Goal: Information Seeking & Learning: Learn about a topic

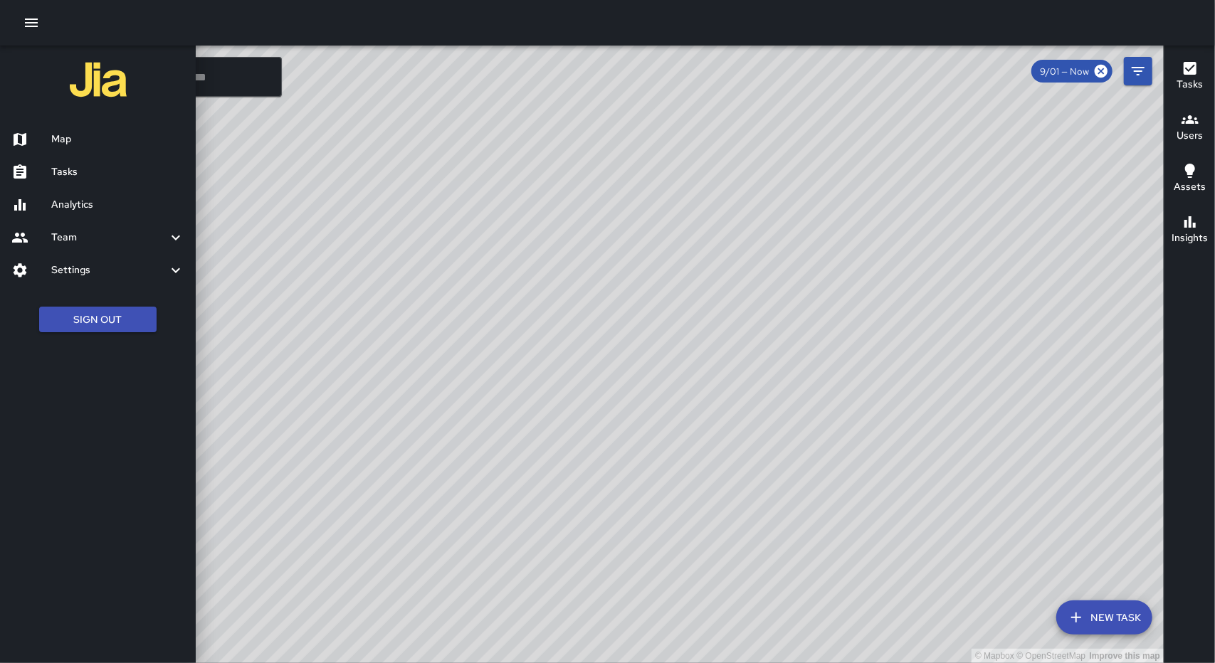
click at [57, 211] on h6 "Analytics" at bounding box center [117, 205] width 133 height 16
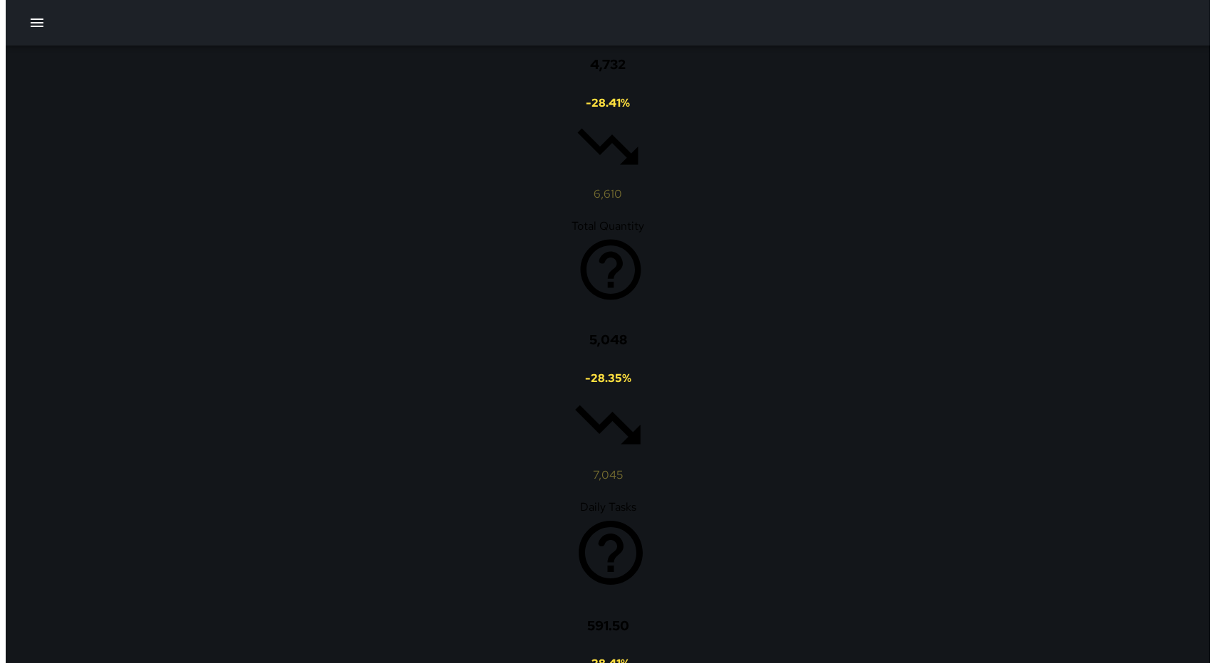
scroll to position [937, 0]
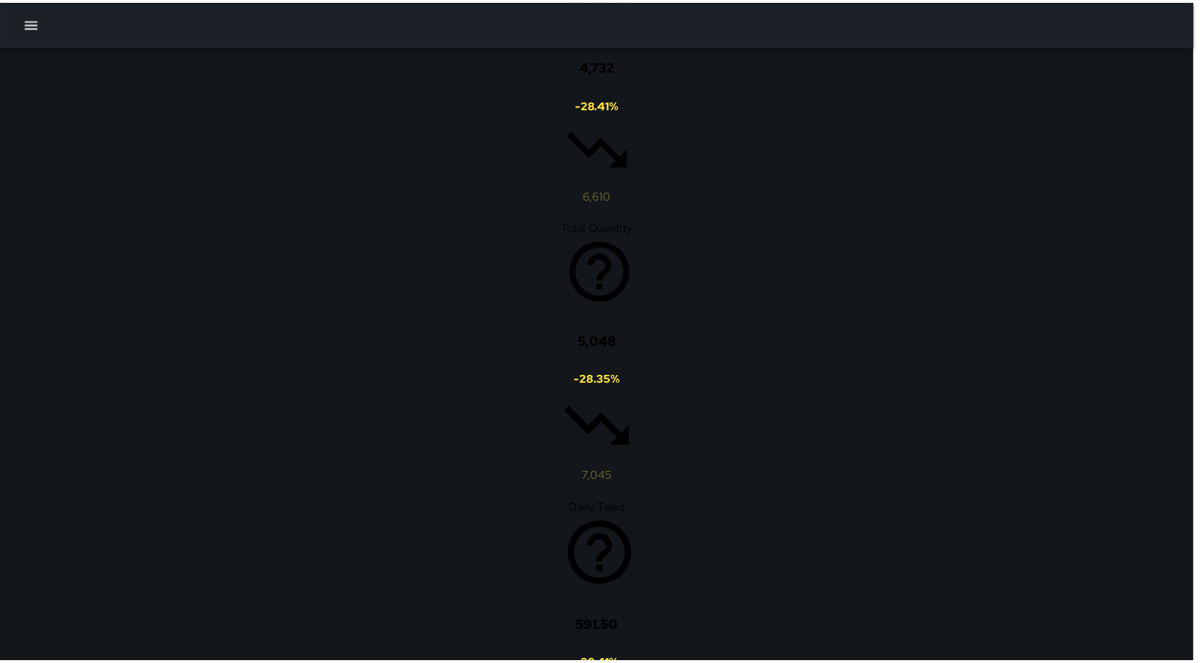
scroll to position [11, 11]
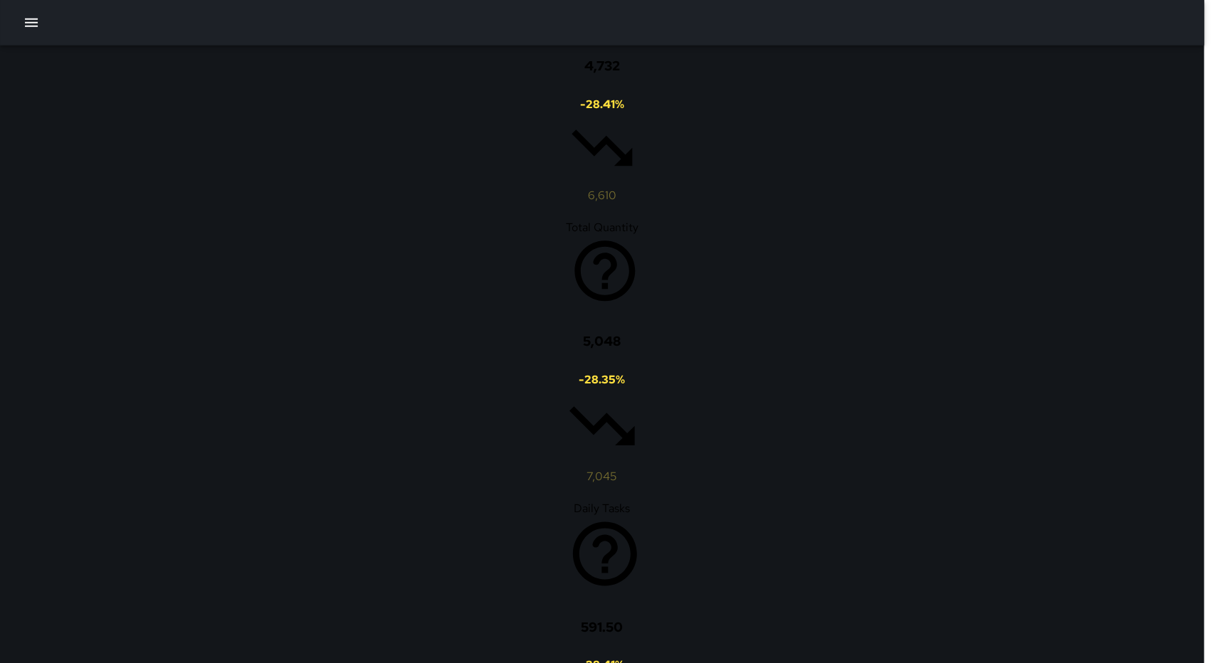
type input "******"
type input "**********"
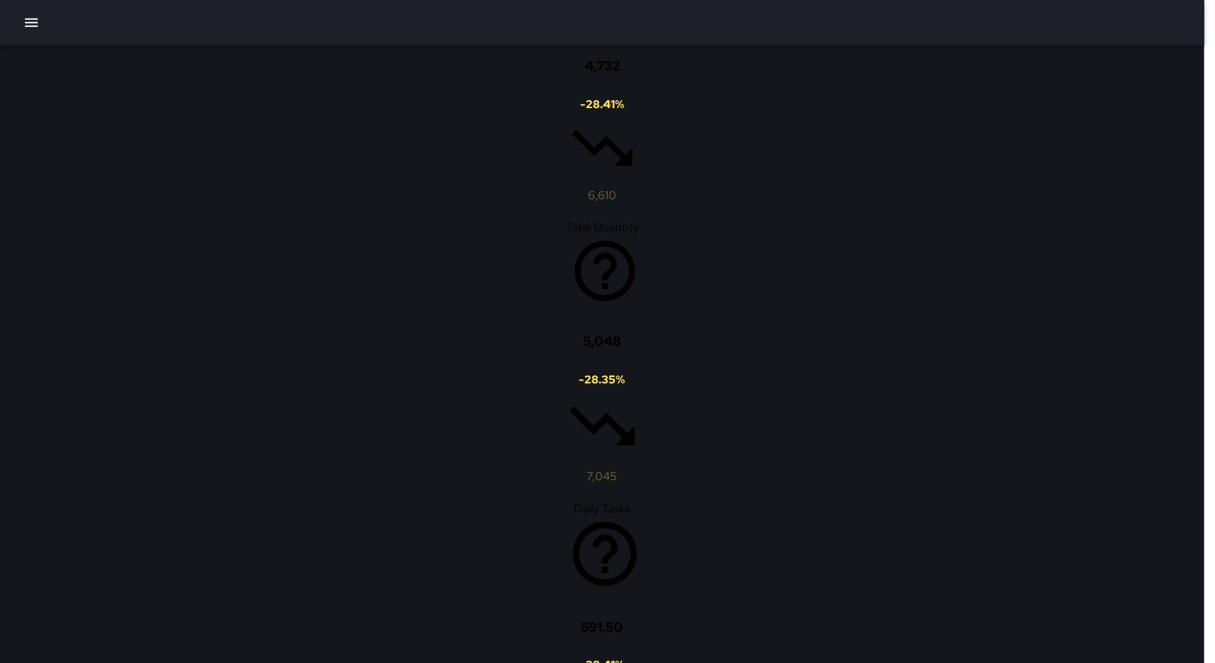
type input "**********"
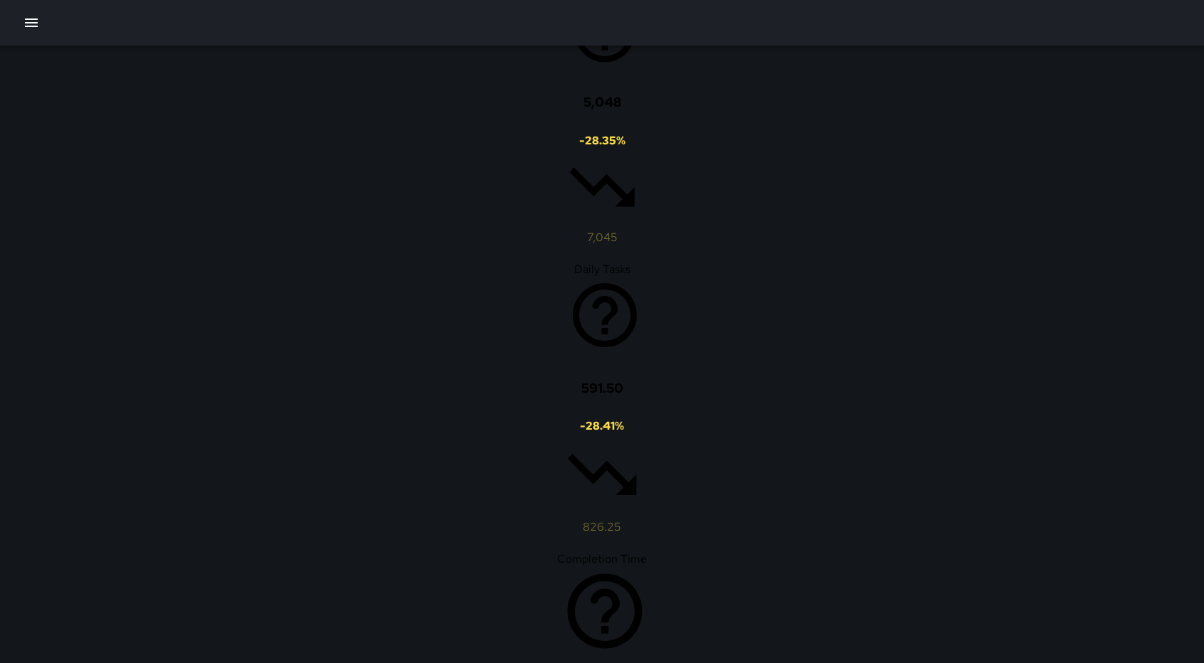
scroll to position [1271, 0]
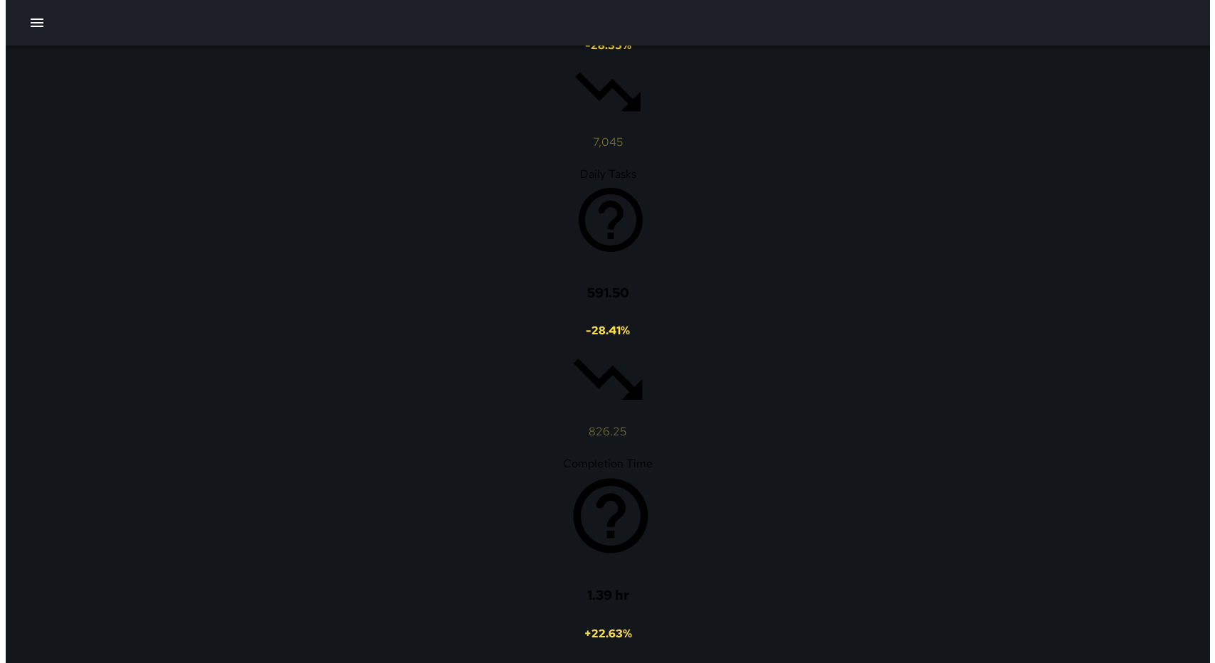
scroll to position [0, 0]
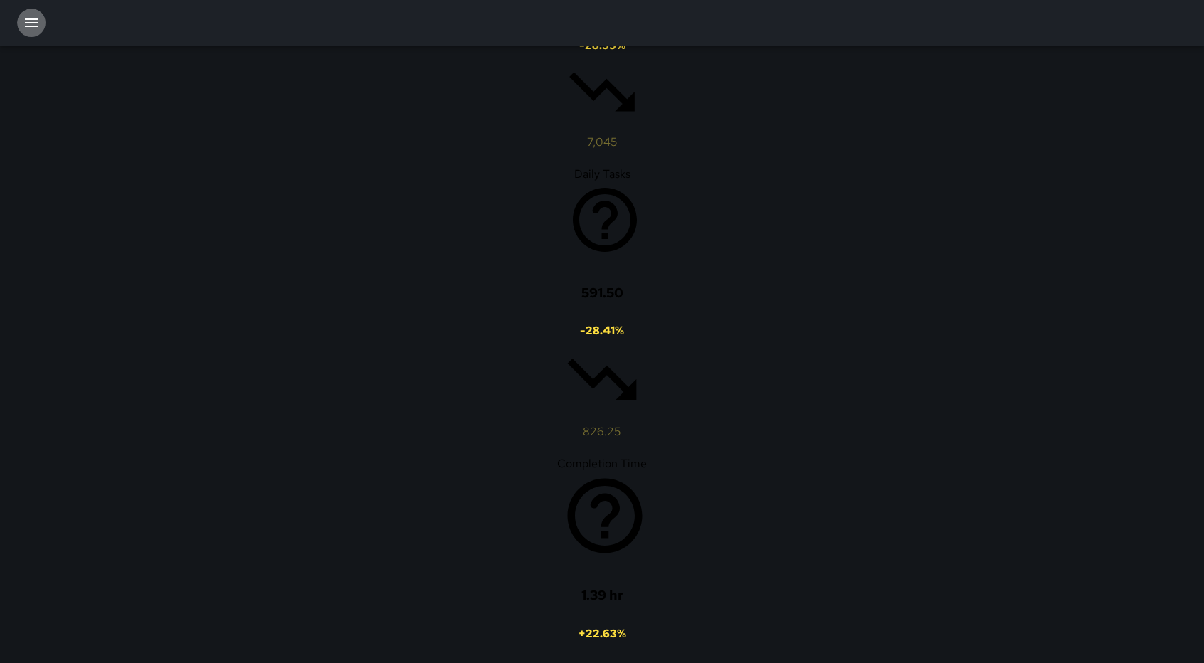
click at [34, 14] on icon "button" at bounding box center [31, 22] width 17 height 17
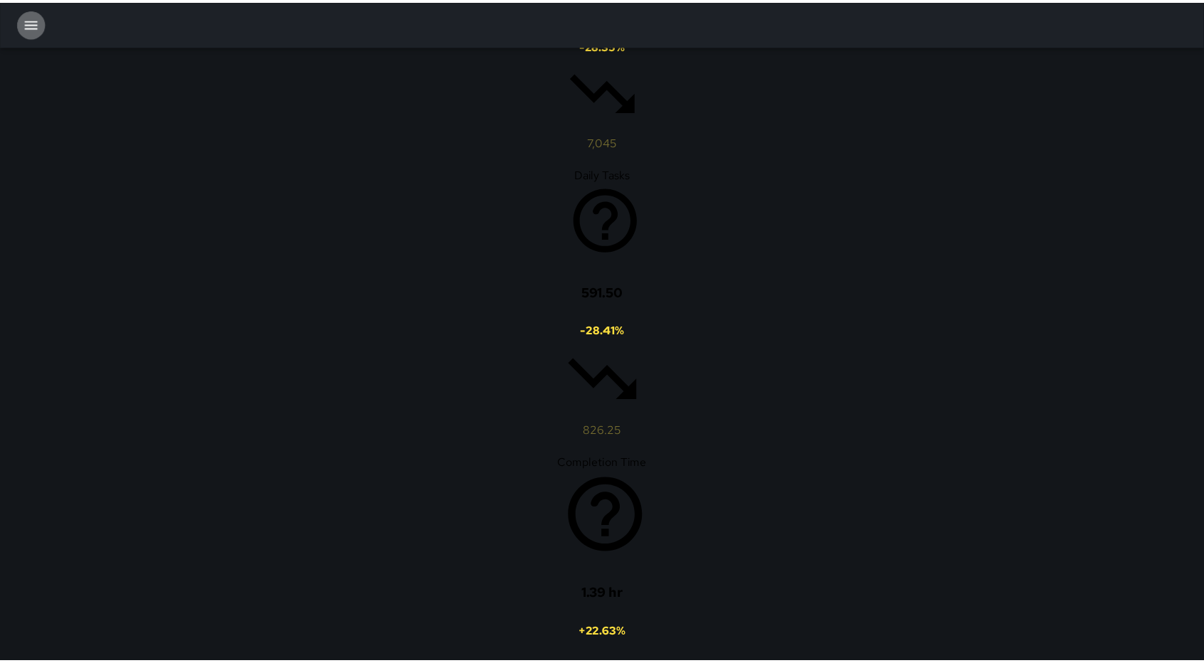
scroll to position [11, 11]
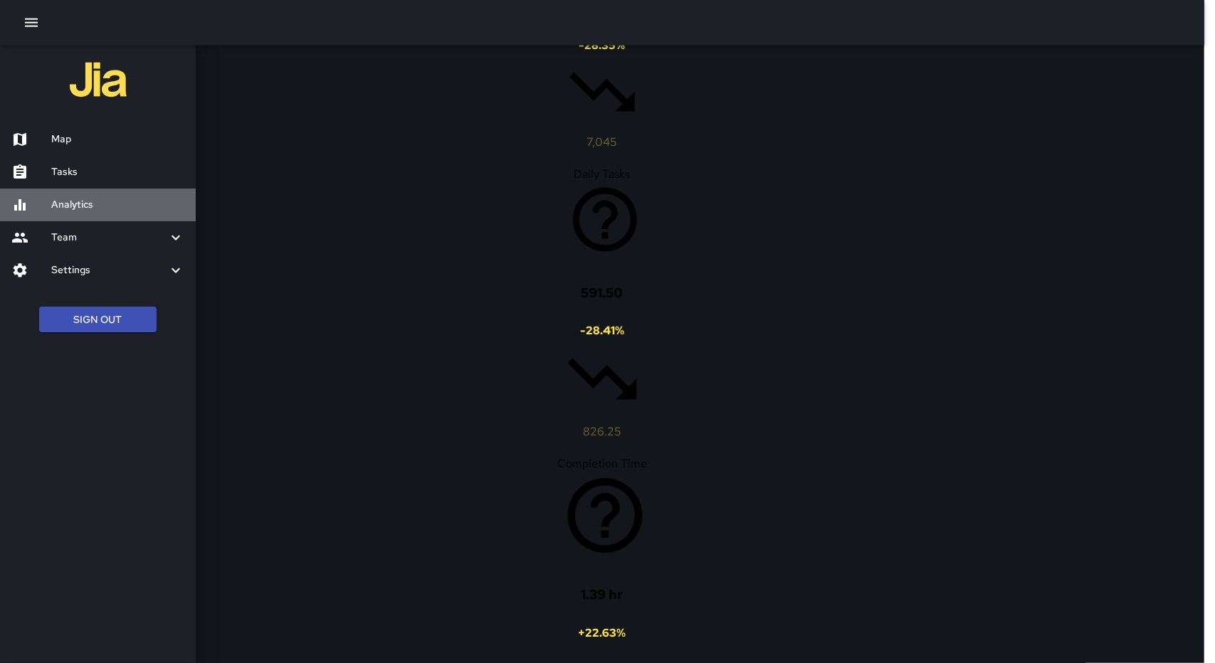
click at [93, 210] on h6 "Analytics" at bounding box center [117, 205] width 133 height 16
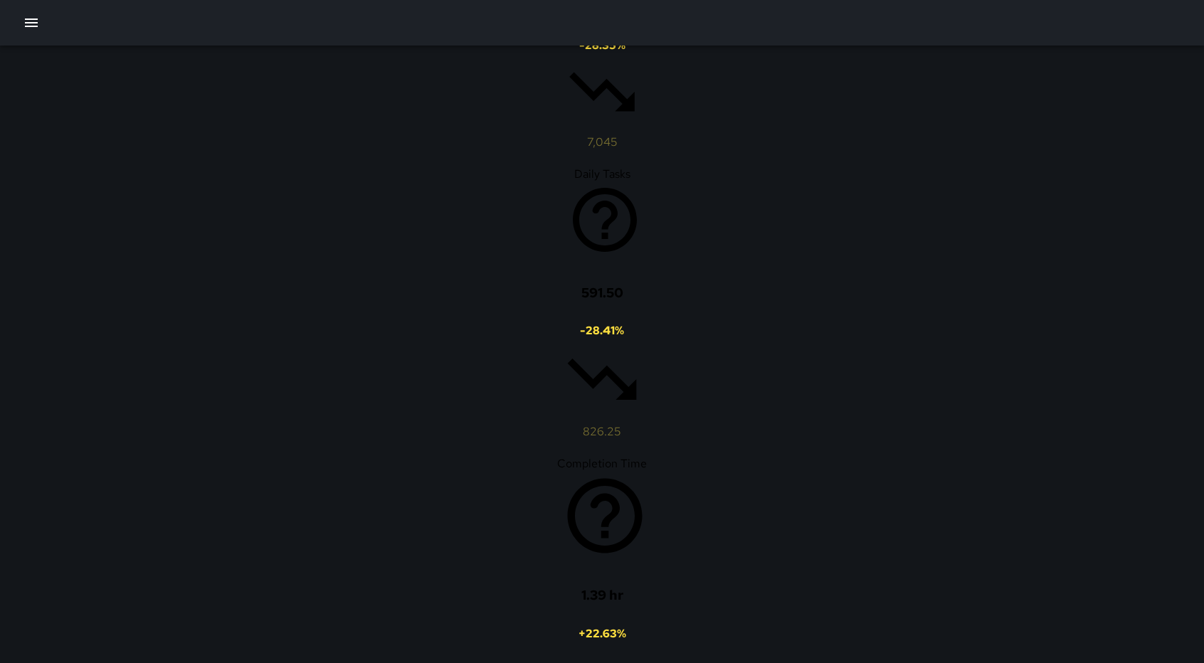
click at [30, 31] on icon "button" at bounding box center [31, 22] width 17 height 17
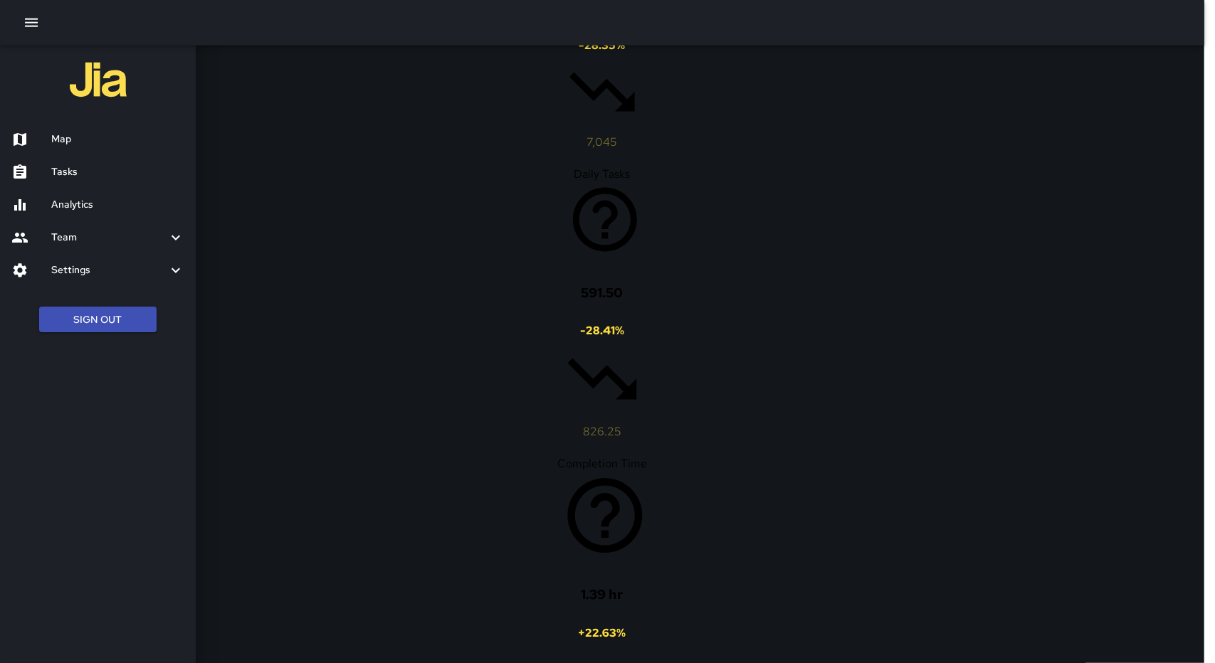
click at [71, 174] on h6 "Tasks" at bounding box center [117, 172] width 133 height 16
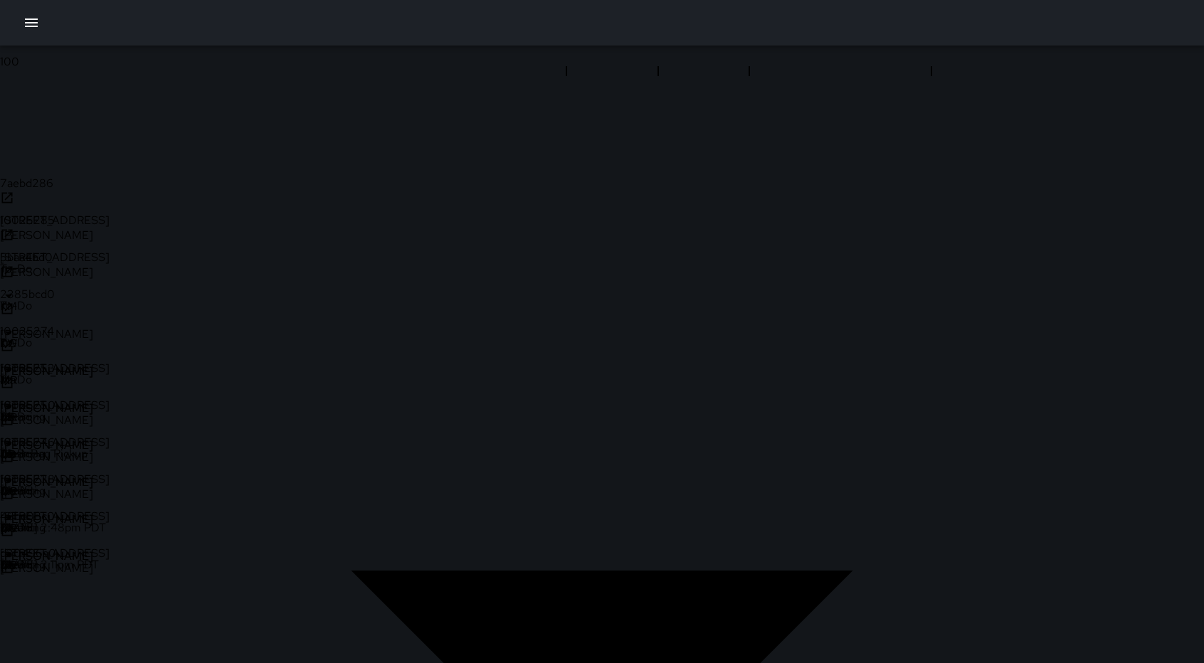
scroll to position [2244, 0]
click at [916, 27] on div at bounding box center [602, 23] width 1204 height 46
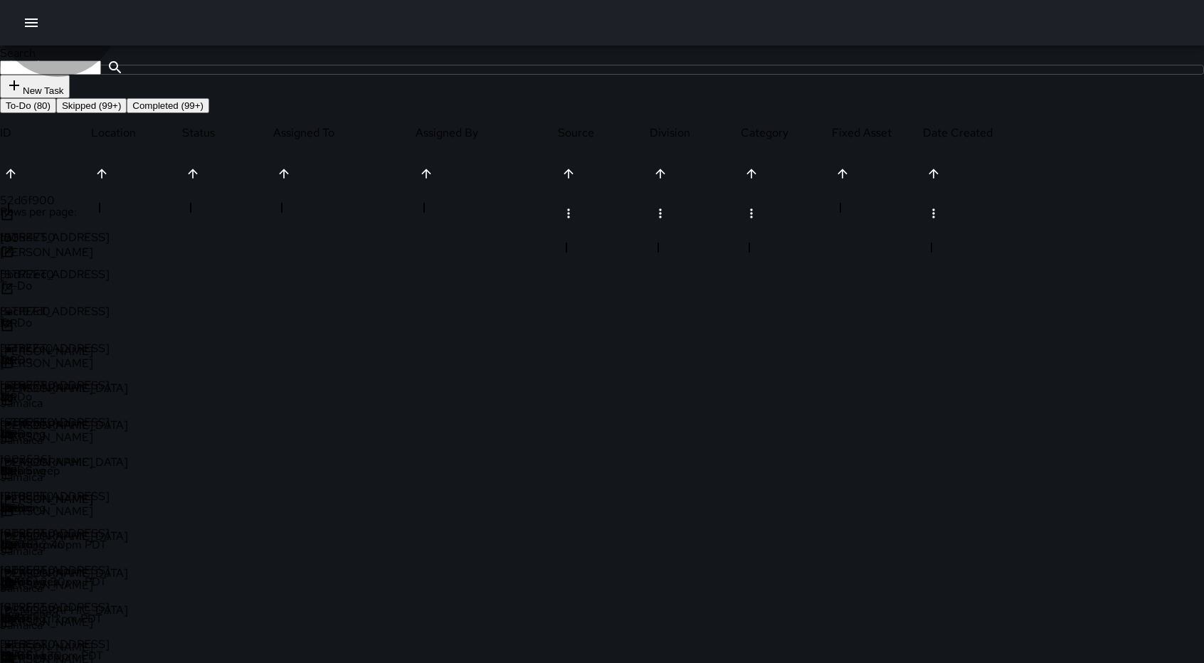
click at [127, 113] on button "Skipped (99+)" at bounding box center [91, 105] width 70 height 15
click at [209, 113] on button "Completed (99+)" at bounding box center [168, 105] width 83 height 15
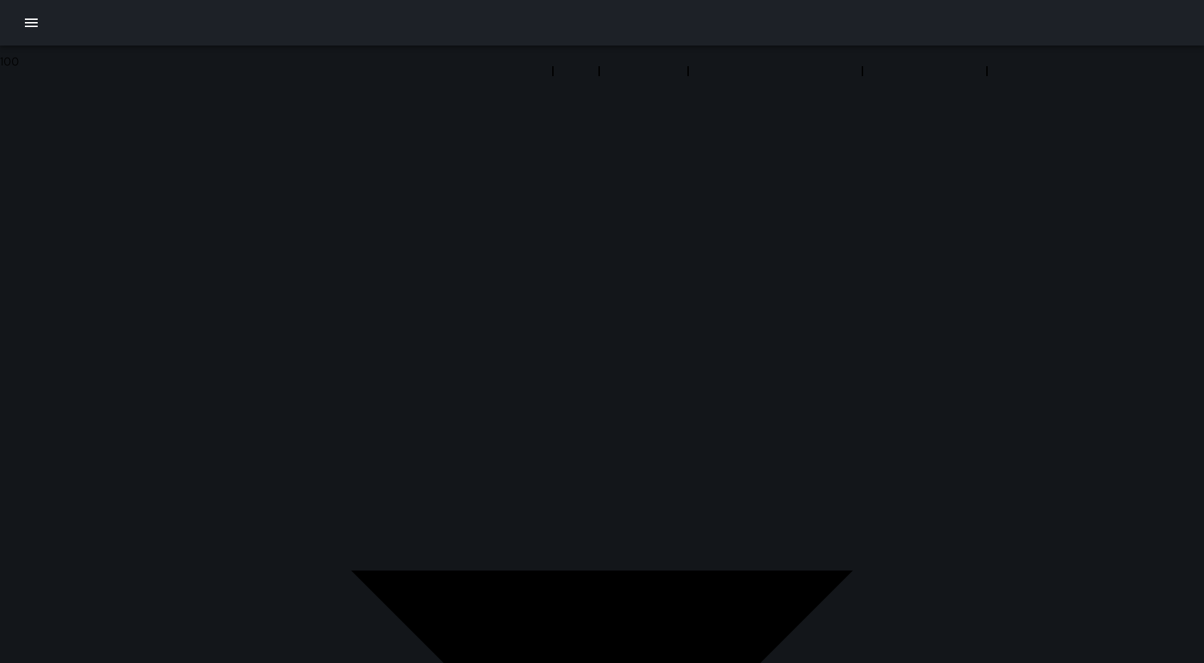
scroll to position [1688, 0]
click at [35, 26] on icon "button" at bounding box center [31, 23] width 13 height 9
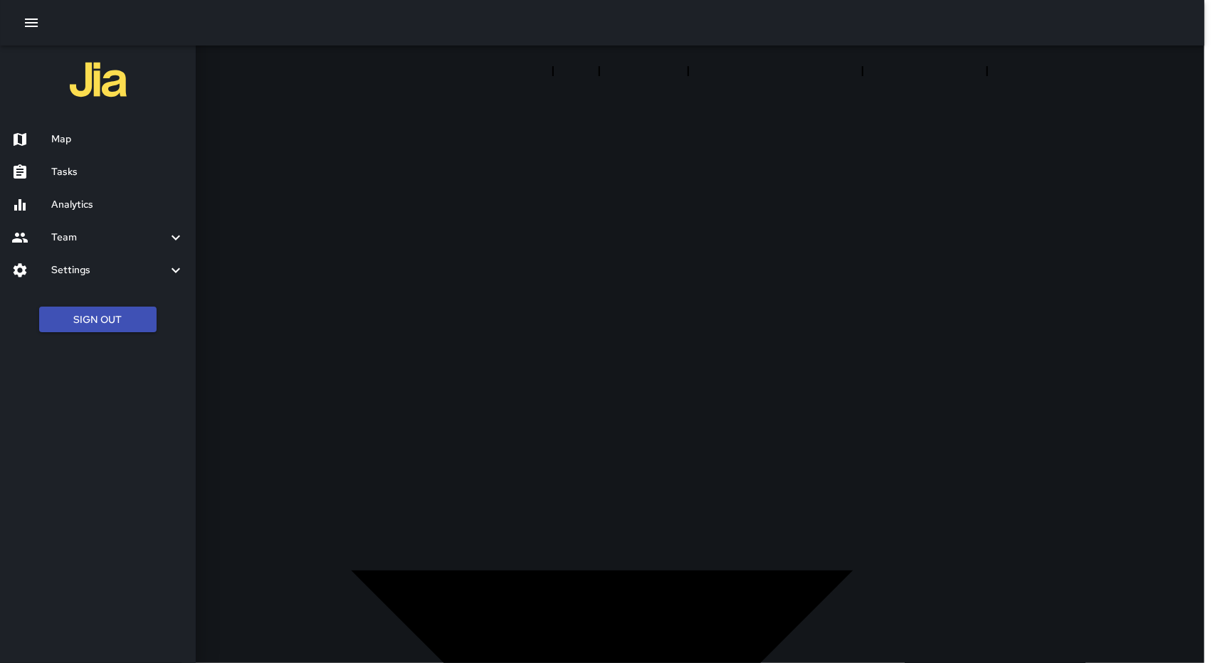
click at [73, 137] on h6 "Map" at bounding box center [117, 140] width 133 height 16
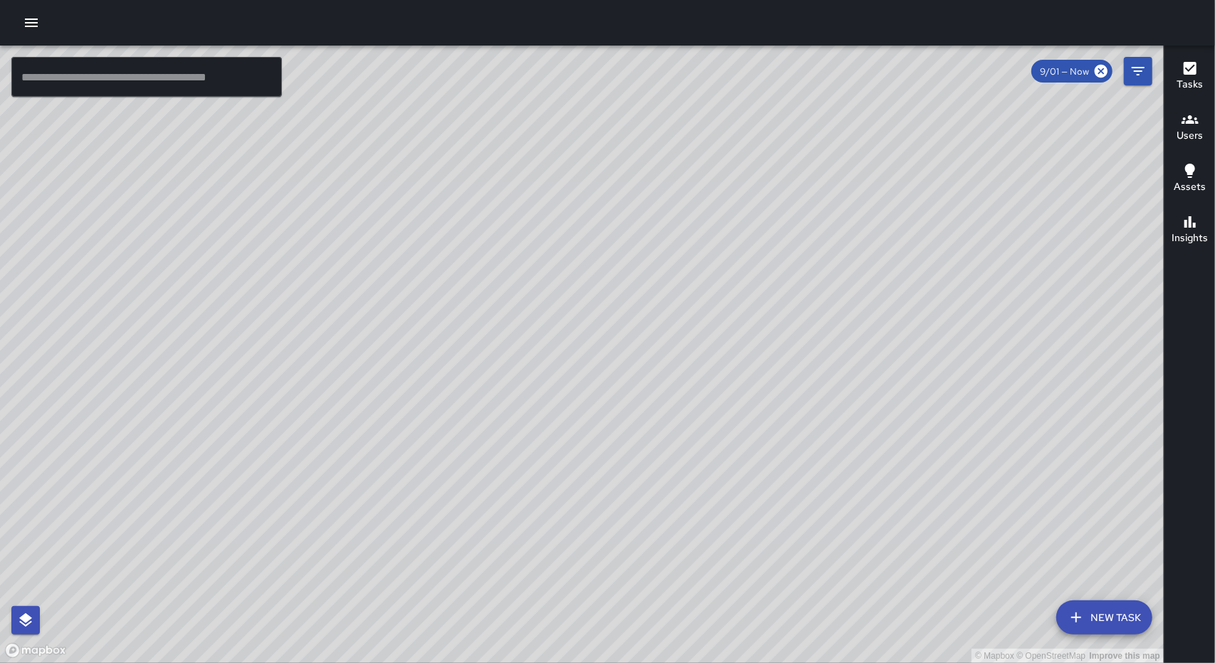
click at [30, 7] on div at bounding box center [607, 23] width 1215 height 46
click at [31, 21] on icon "button" at bounding box center [31, 22] width 17 height 17
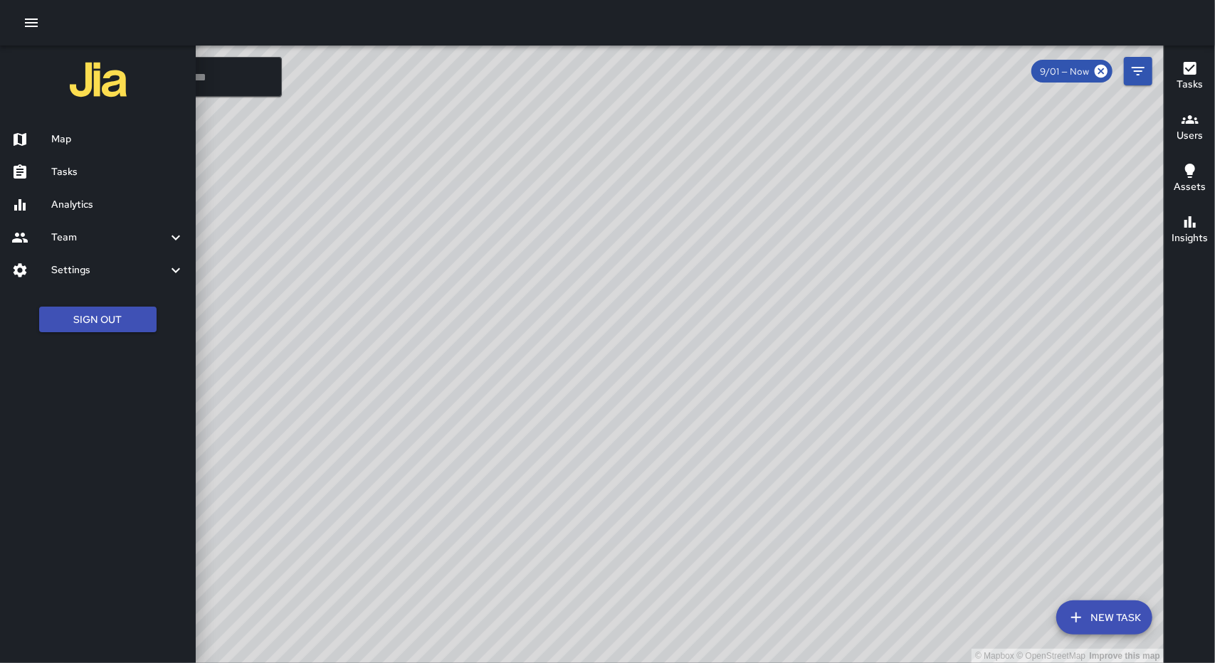
click at [76, 335] on ul "Sign Out" at bounding box center [98, 319] width 196 height 55
click at [83, 315] on button "Sign Out" at bounding box center [97, 320] width 117 height 26
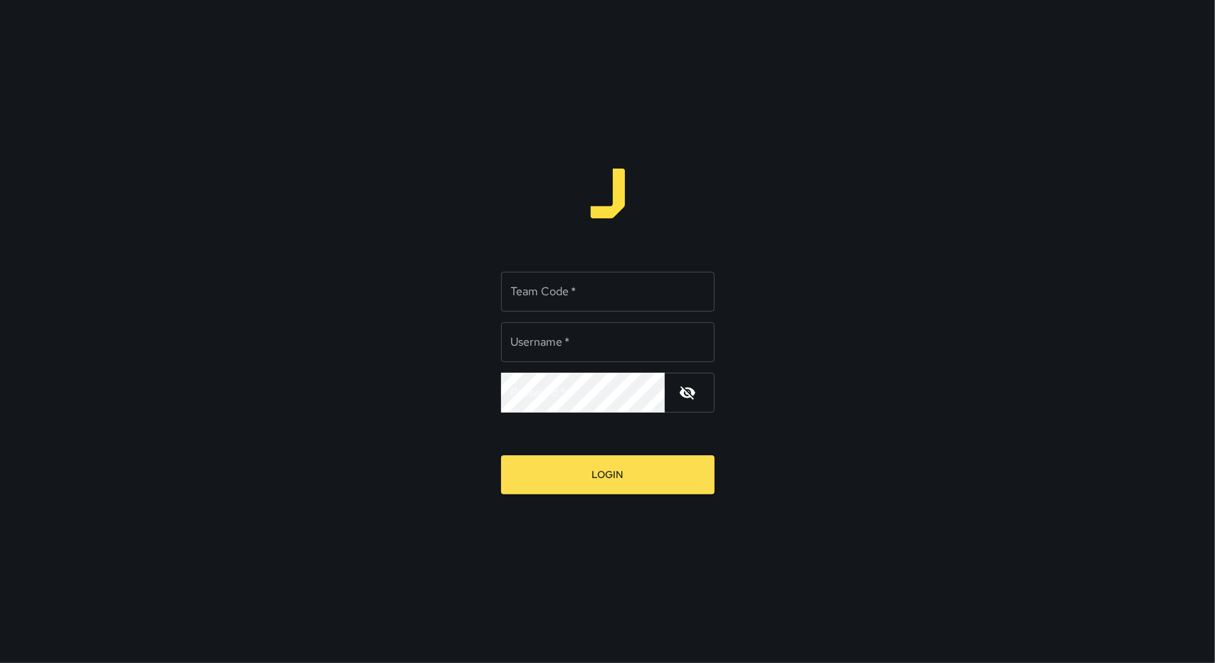
click at [591, 305] on input "Team Code   *" at bounding box center [607, 292] width 213 height 40
click at [581, 302] on input "Team Code   *" at bounding box center [607, 292] width 213 height 40
type input "*****"
click at [577, 345] on input "Username   *" at bounding box center [607, 342] width 213 height 40
click at [575, 347] on input "Username   *" at bounding box center [607, 342] width 213 height 40
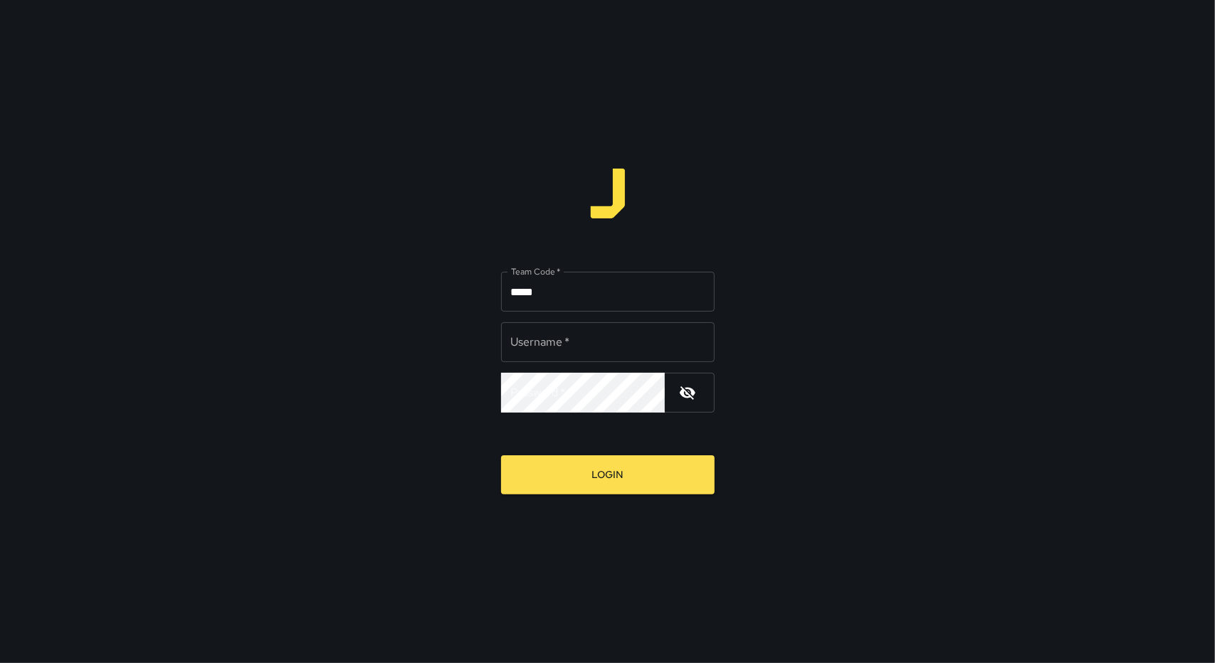
type input "******"
click at [584, 289] on input "*****" at bounding box center [607, 292] width 213 height 40
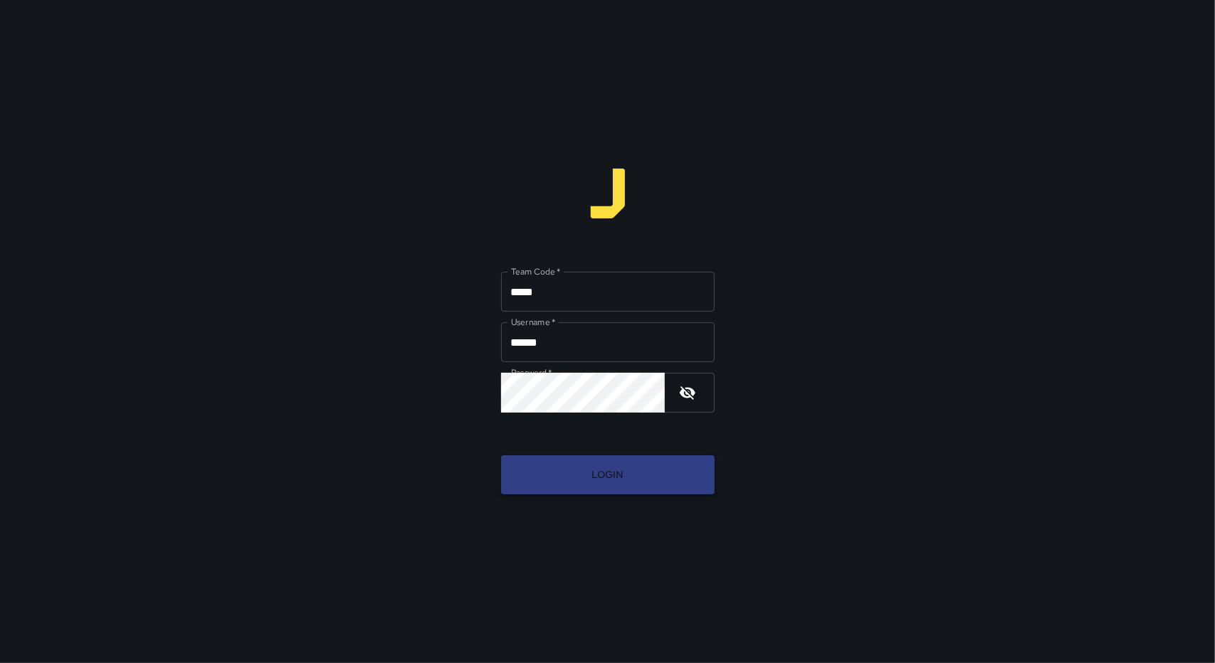
click at [585, 489] on button "Login" at bounding box center [607, 474] width 213 height 39
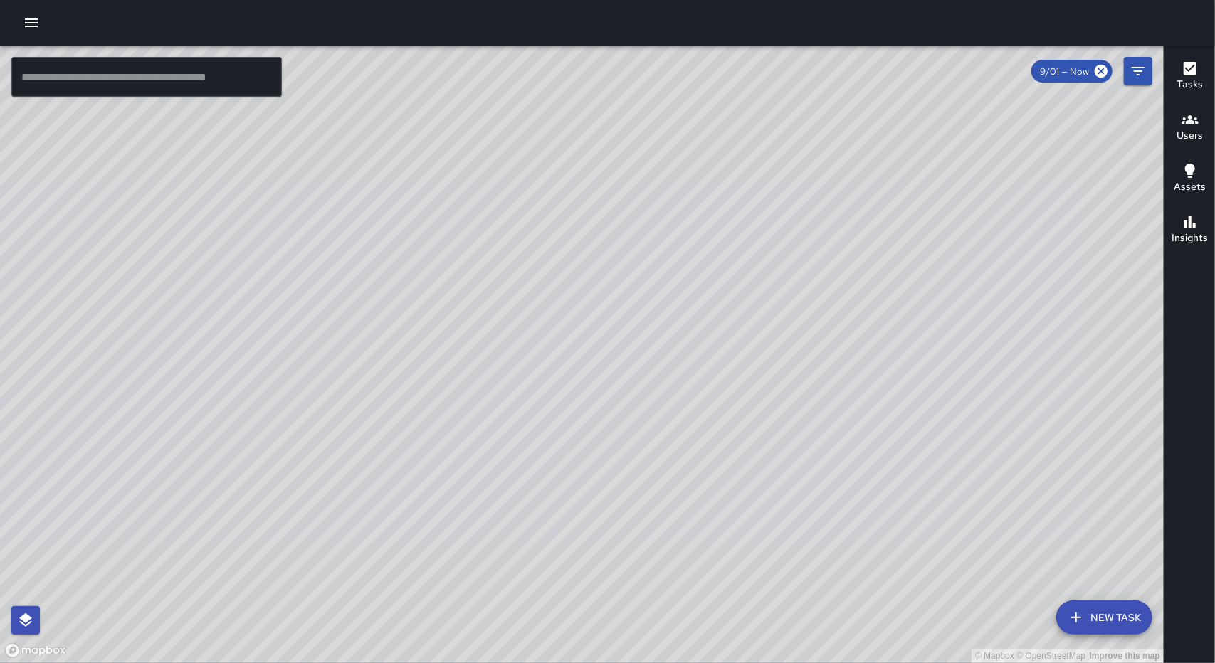
click at [32, 18] on icon "button" at bounding box center [31, 22] width 17 height 17
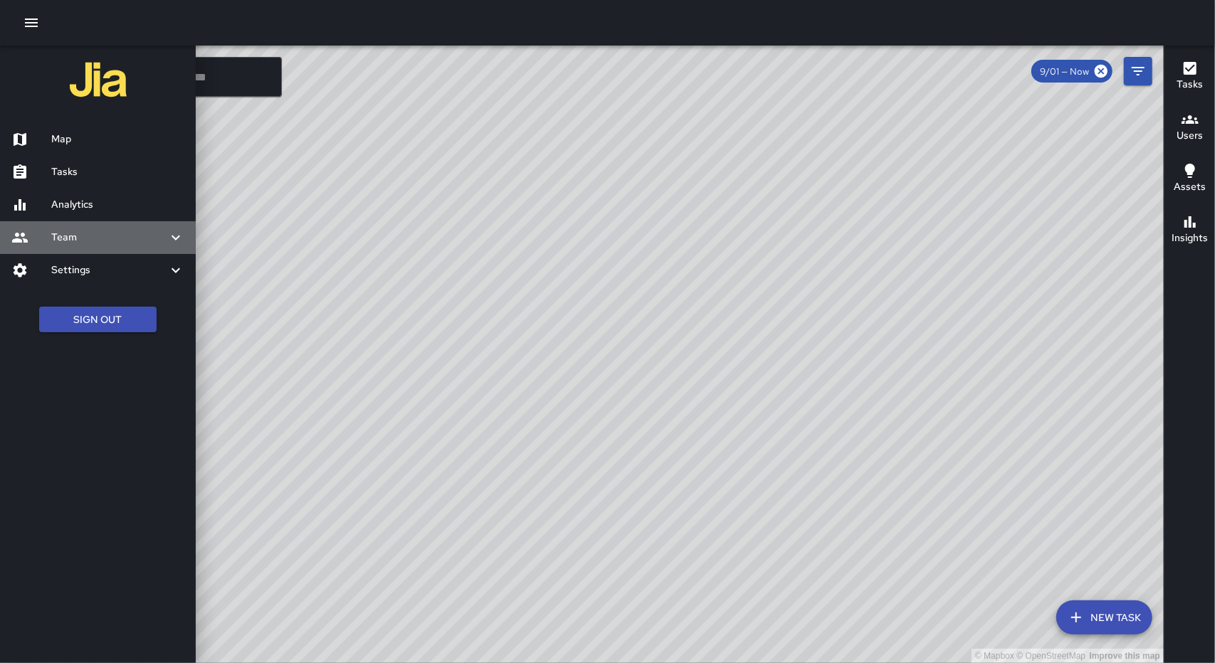
click at [76, 233] on h6 "Team" at bounding box center [109, 238] width 116 height 16
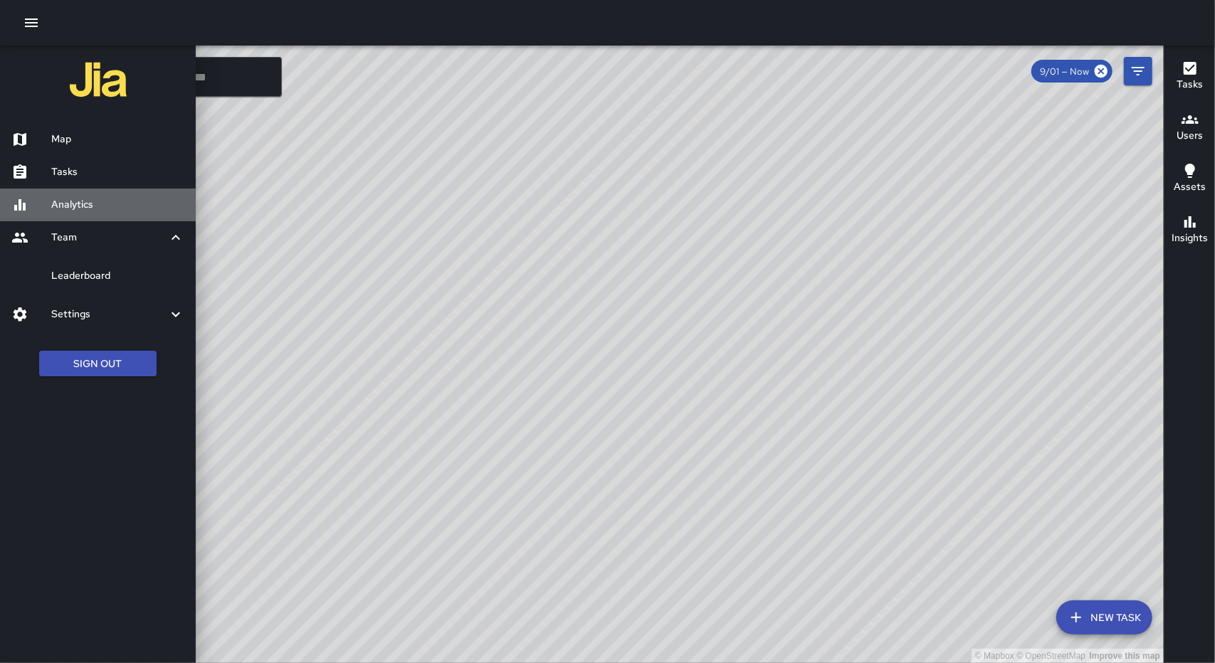
click at [82, 207] on h6 "Analytics" at bounding box center [117, 205] width 133 height 16
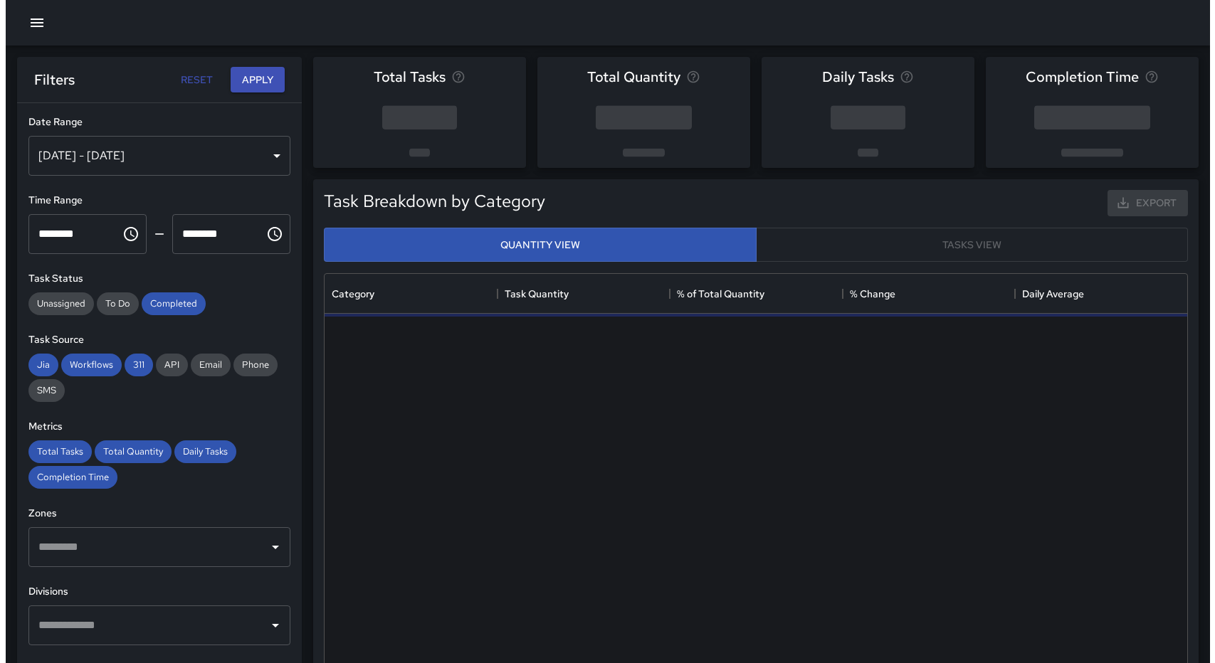
scroll to position [415, 852]
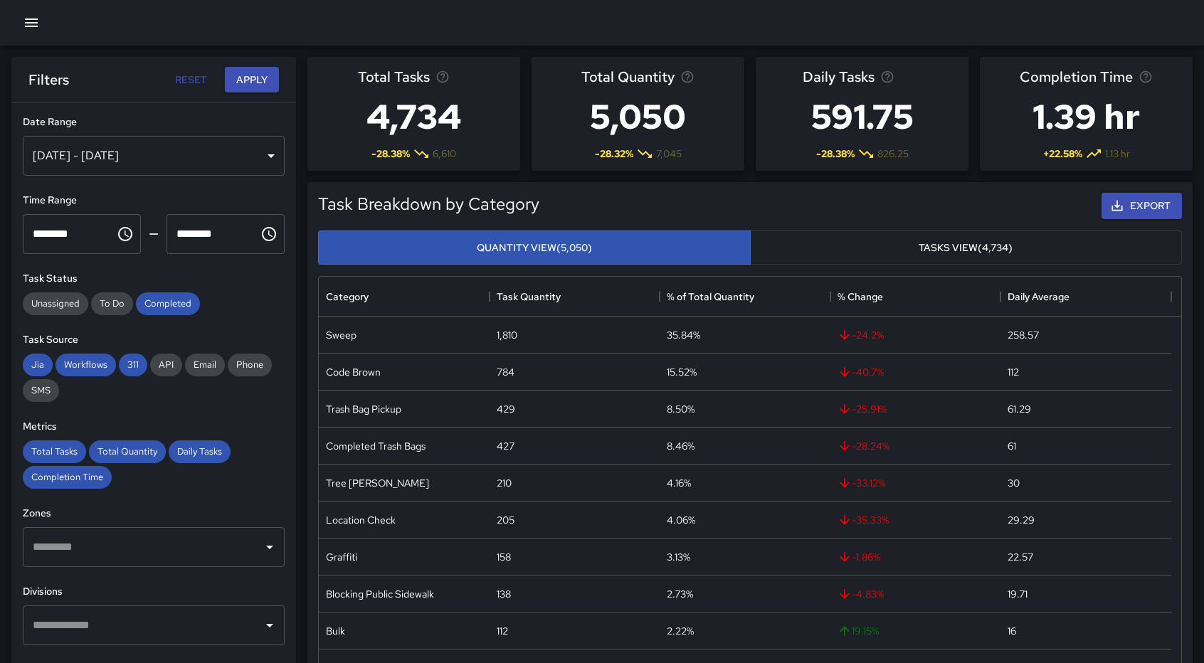
click at [225, 149] on div "[DATE] - [DATE]" at bounding box center [154, 156] width 262 height 40
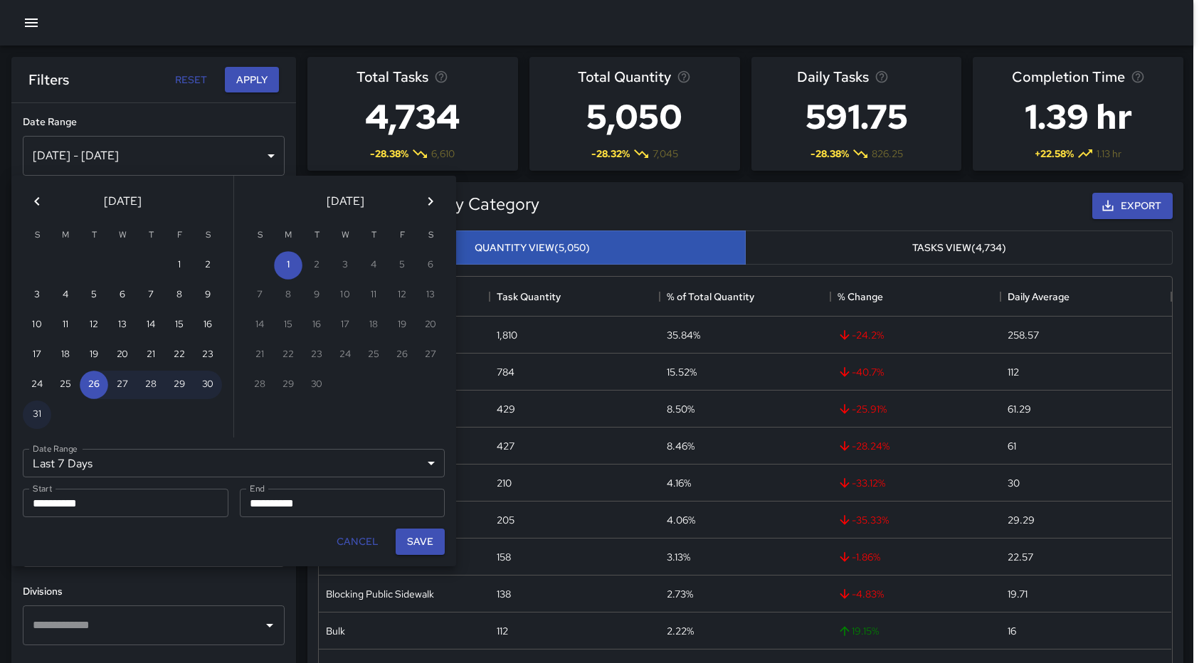
scroll to position [11, 11]
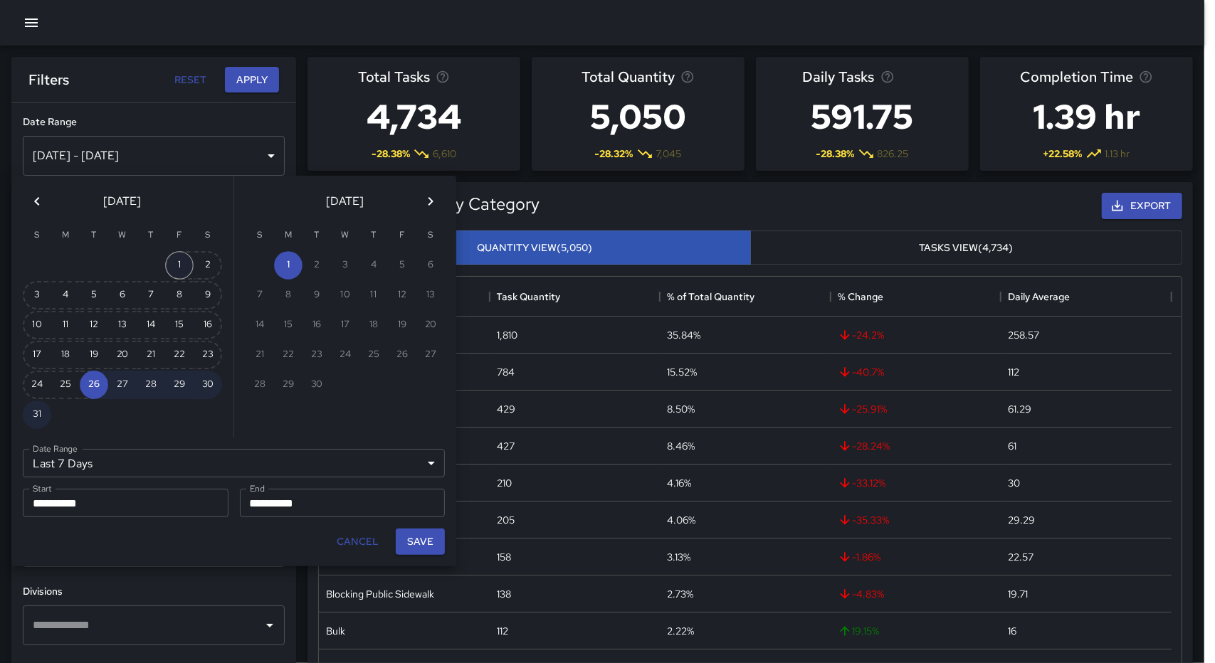
click at [177, 257] on button "1" at bounding box center [179, 265] width 28 height 28
type input "******"
type input "**********"
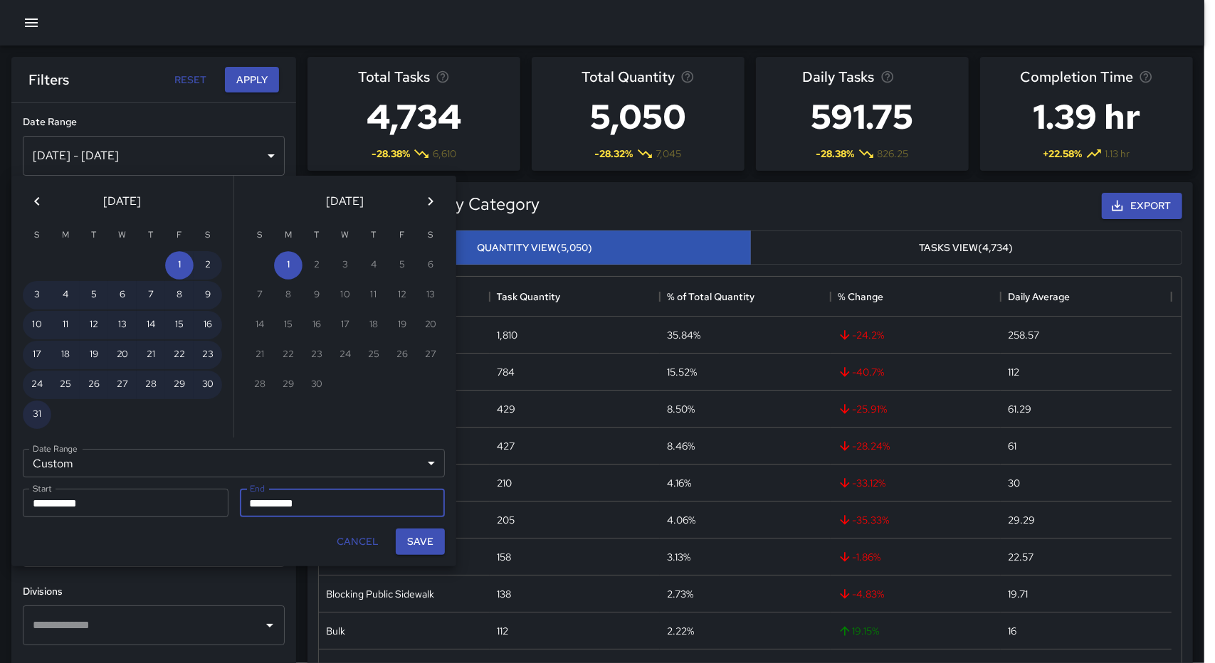
click at [31, 419] on button "31" at bounding box center [37, 415] width 28 height 28
type input "**********"
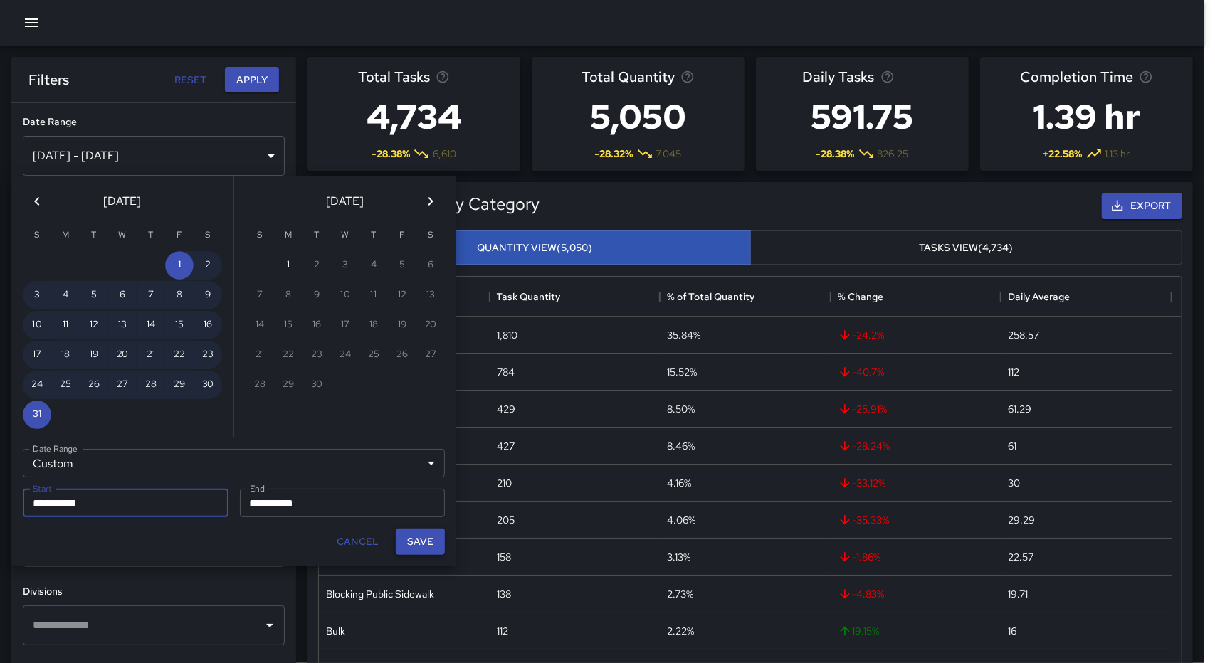
click at [422, 544] on button "Save" at bounding box center [420, 542] width 49 height 26
type input "**********"
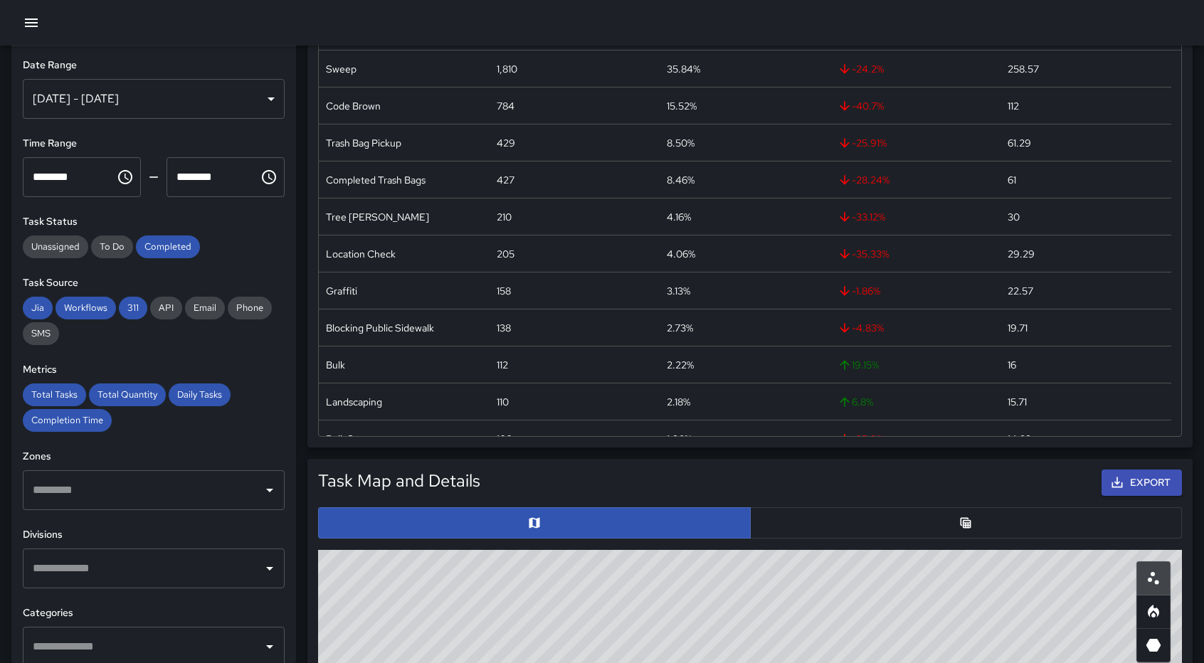
scroll to position [0, 0]
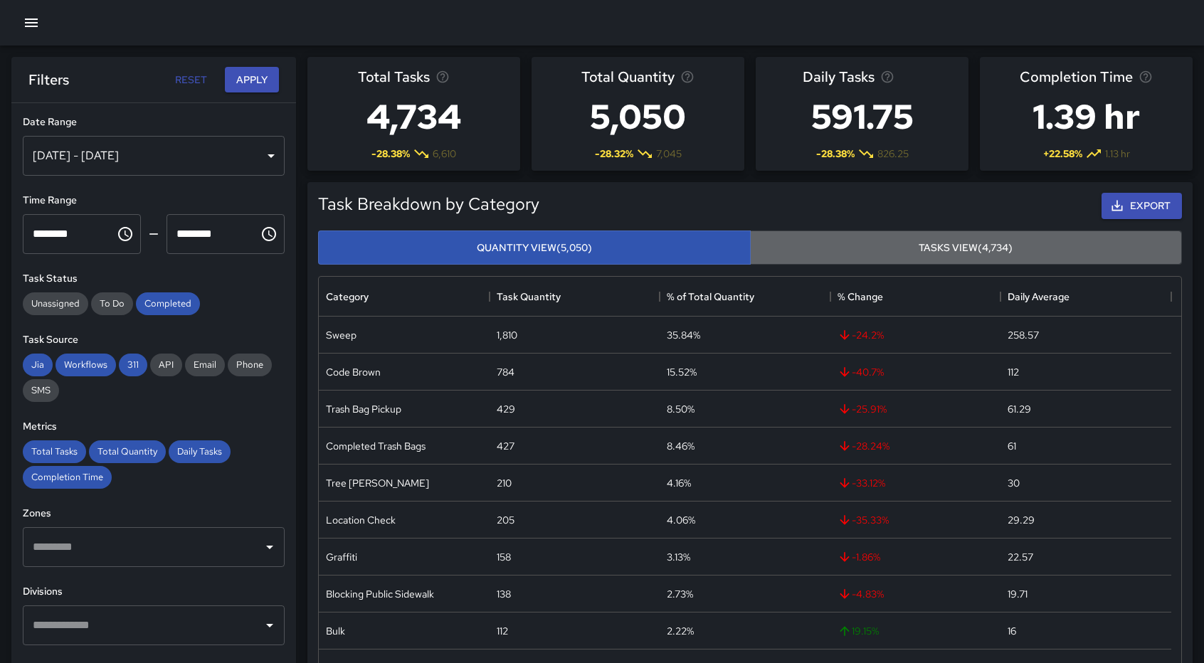
click at [942, 243] on button "Tasks View (4,734)" at bounding box center [966, 248] width 433 height 35
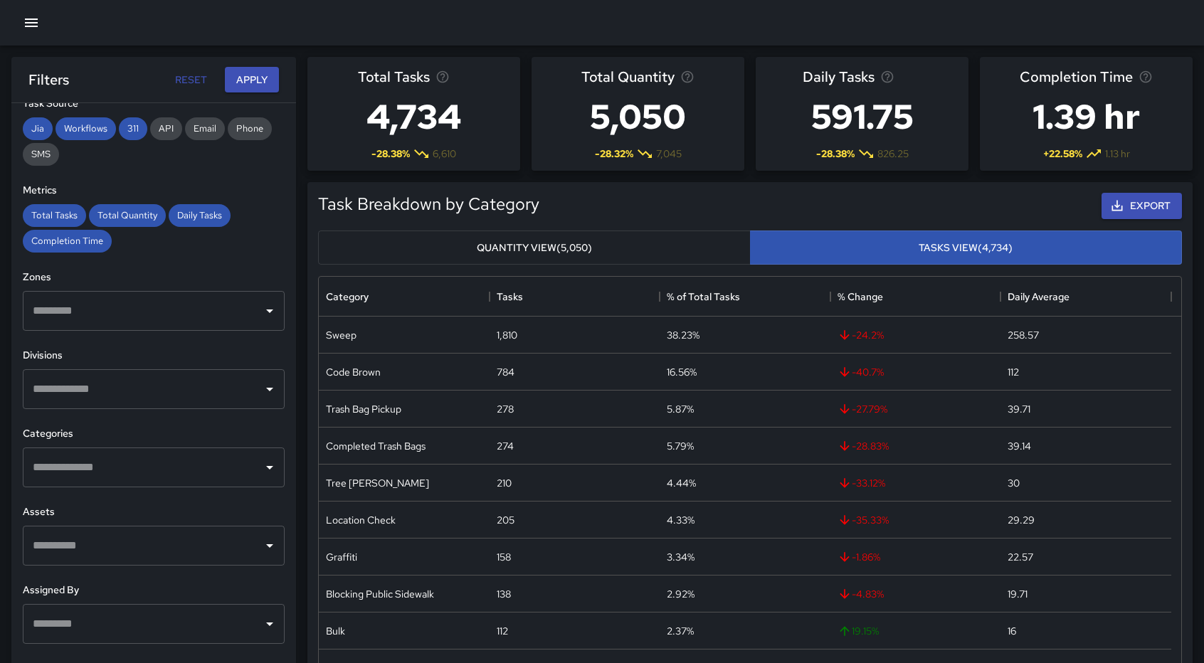
scroll to position [249, 0]
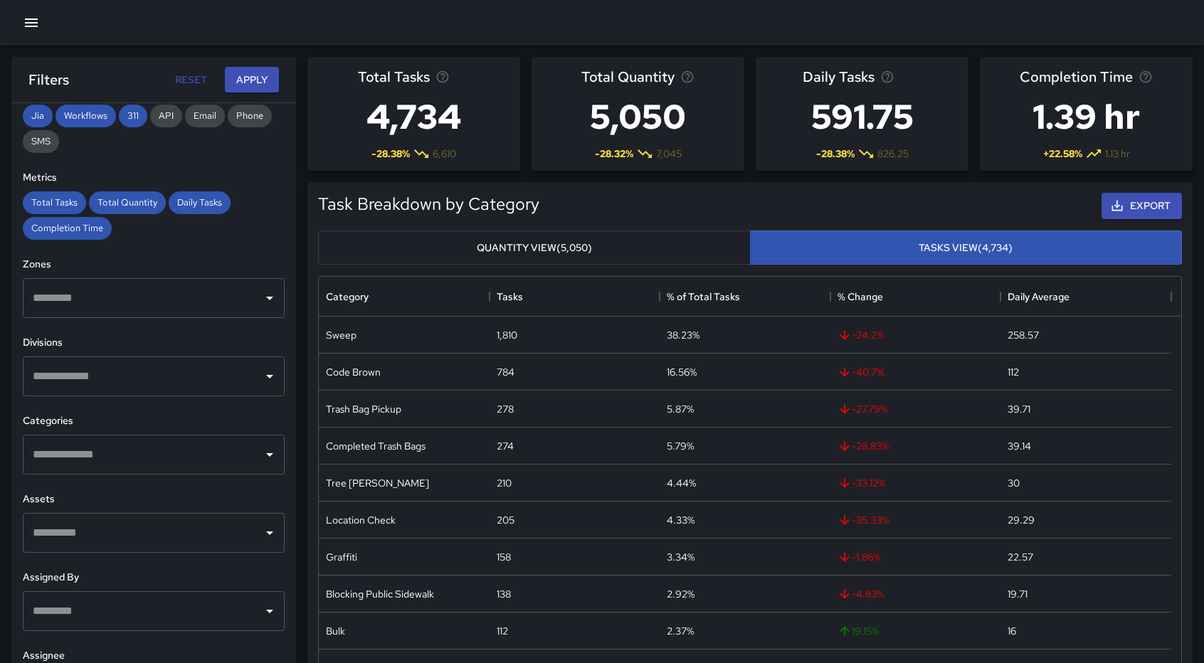
click at [143, 236] on div "Total Tasks Total Quantity Daily Tasks Completion Time" at bounding box center [154, 215] width 262 height 48
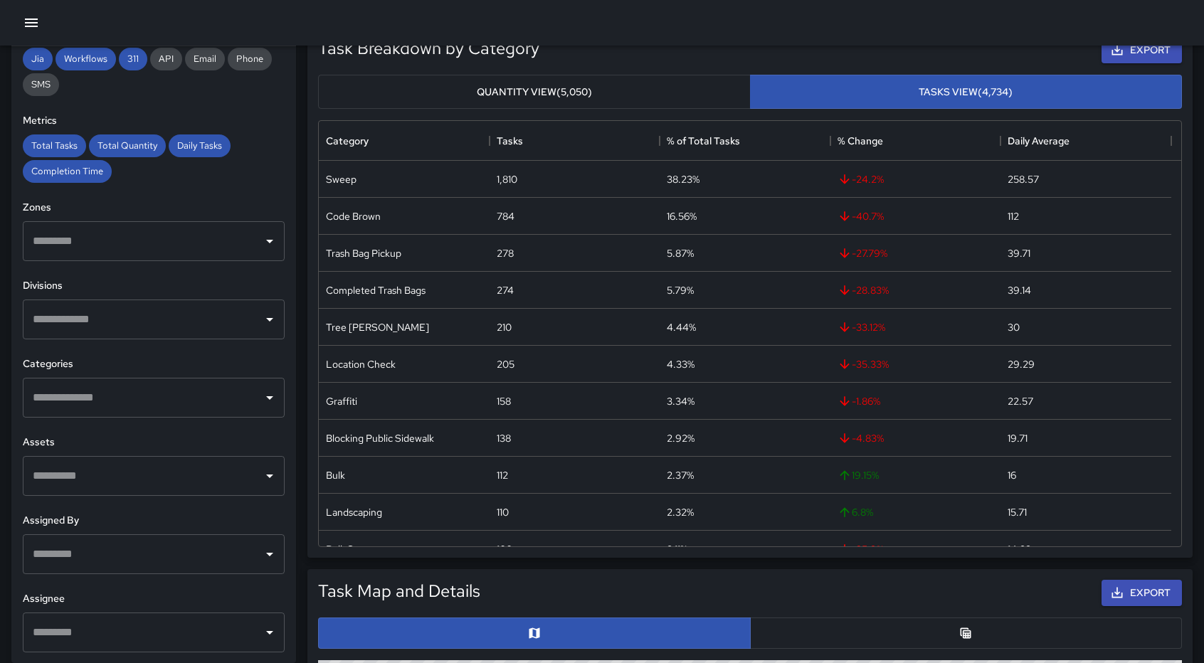
scroll to position [0, 0]
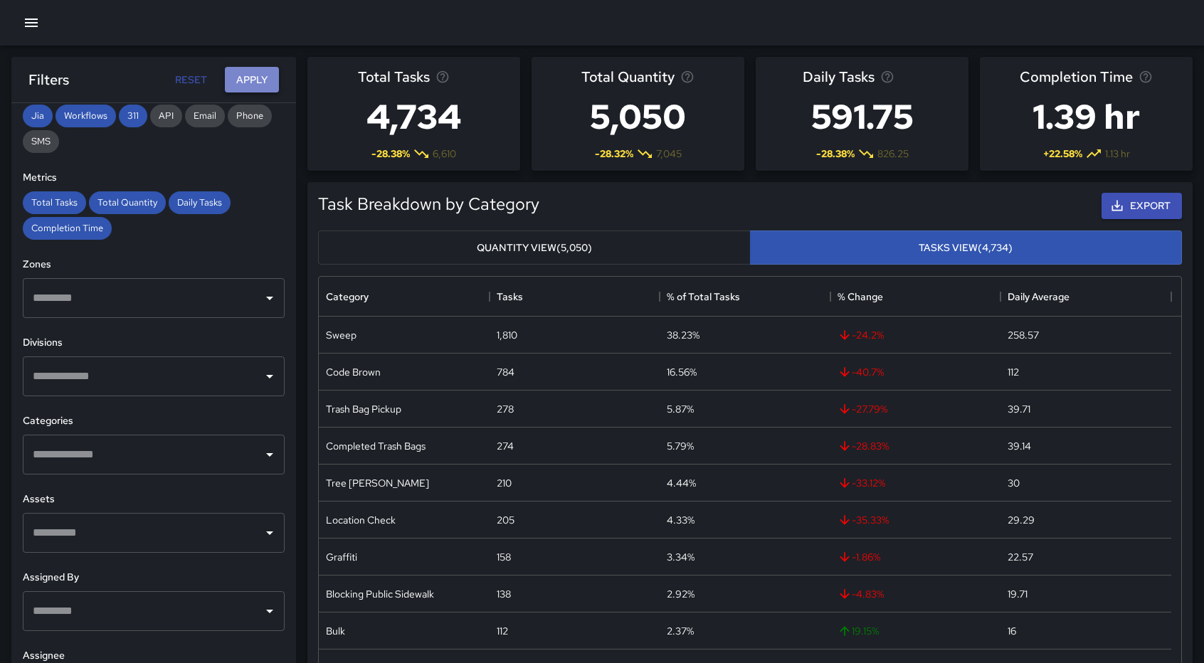
click at [268, 75] on button "Apply" at bounding box center [252, 80] width 54 height 26
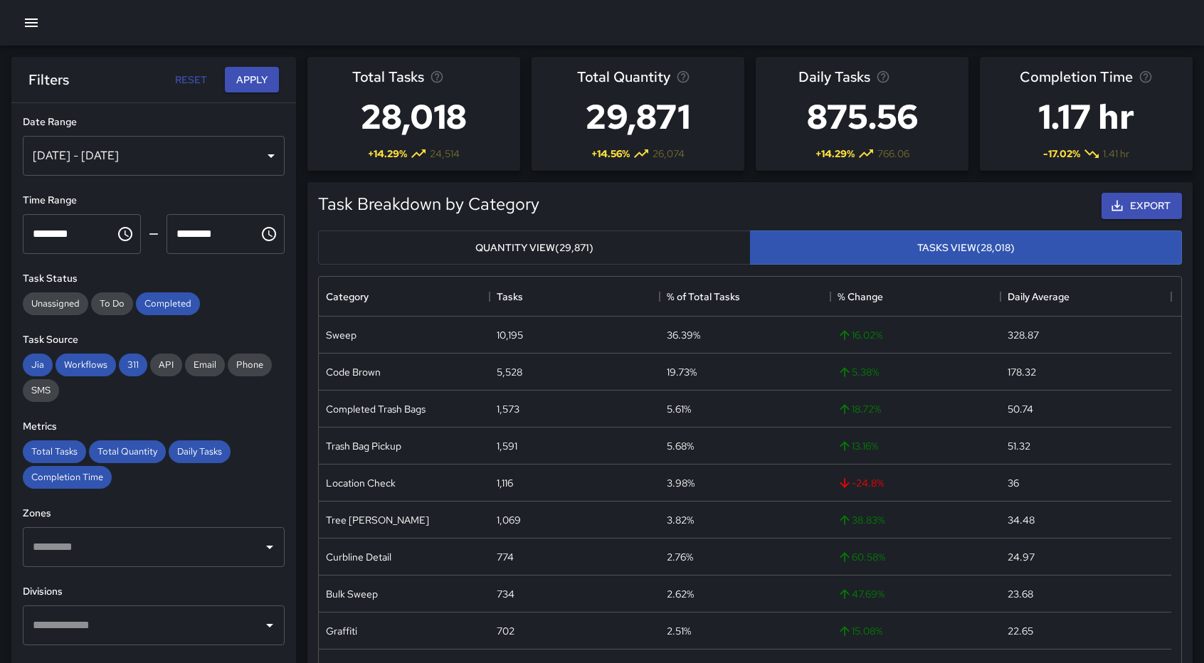
click at [25, 25] on icon "button" at bounding box center [31, 22] width 17 height 17
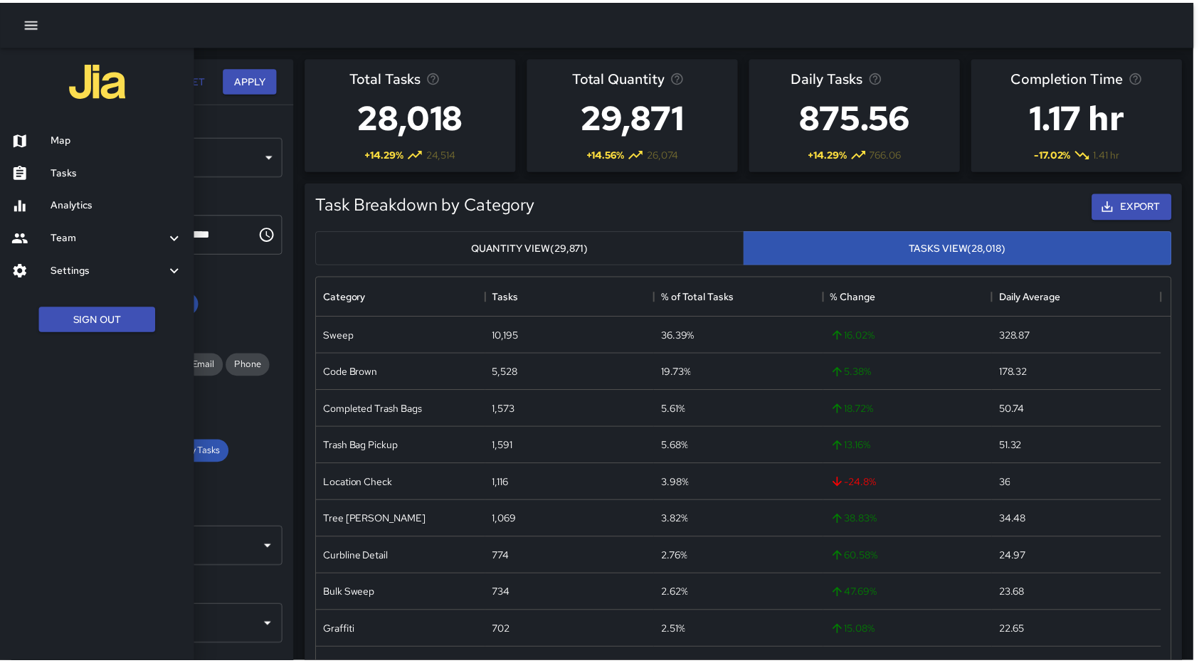
scroll to position [11, 11]
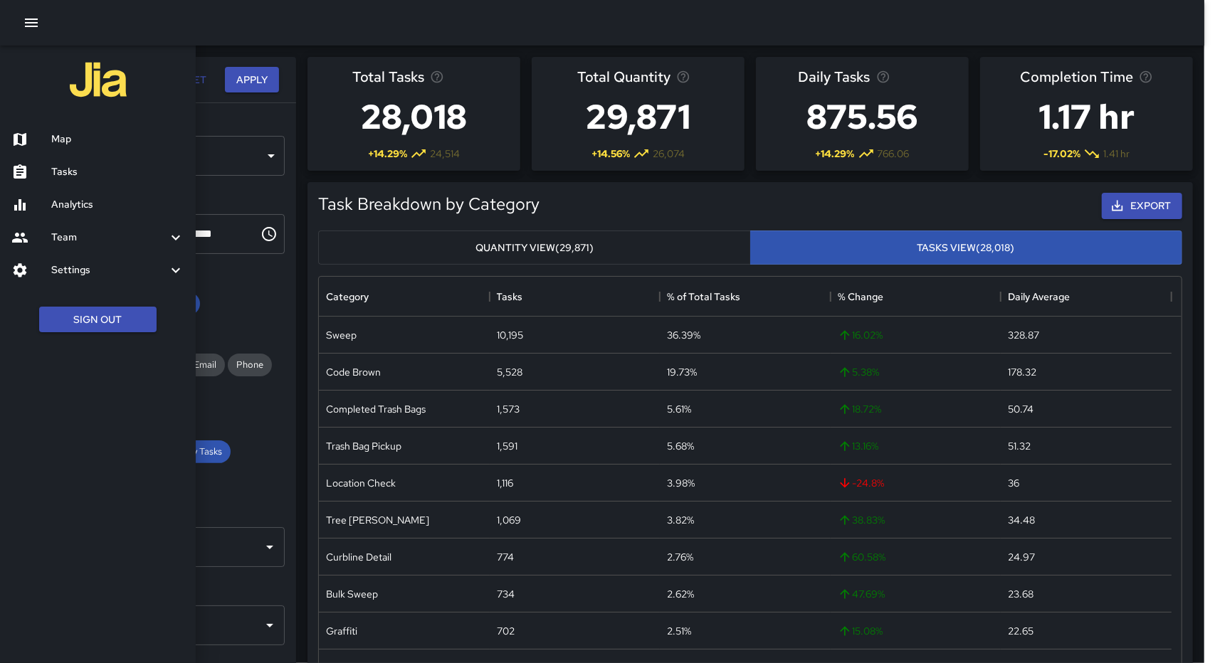
click at [32, 31] on button "button" at bounding box center [31, 23] width 28 height 28
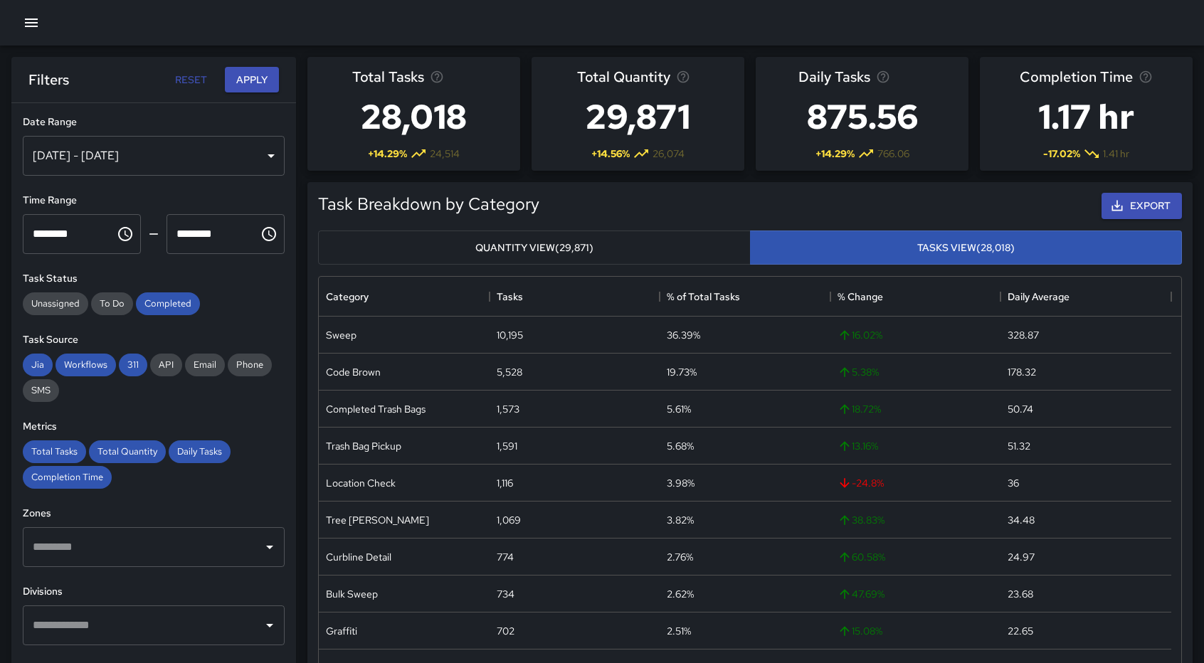
click at [32, 31] on button "button" at bounding box center [31, 23] width 28 height 28
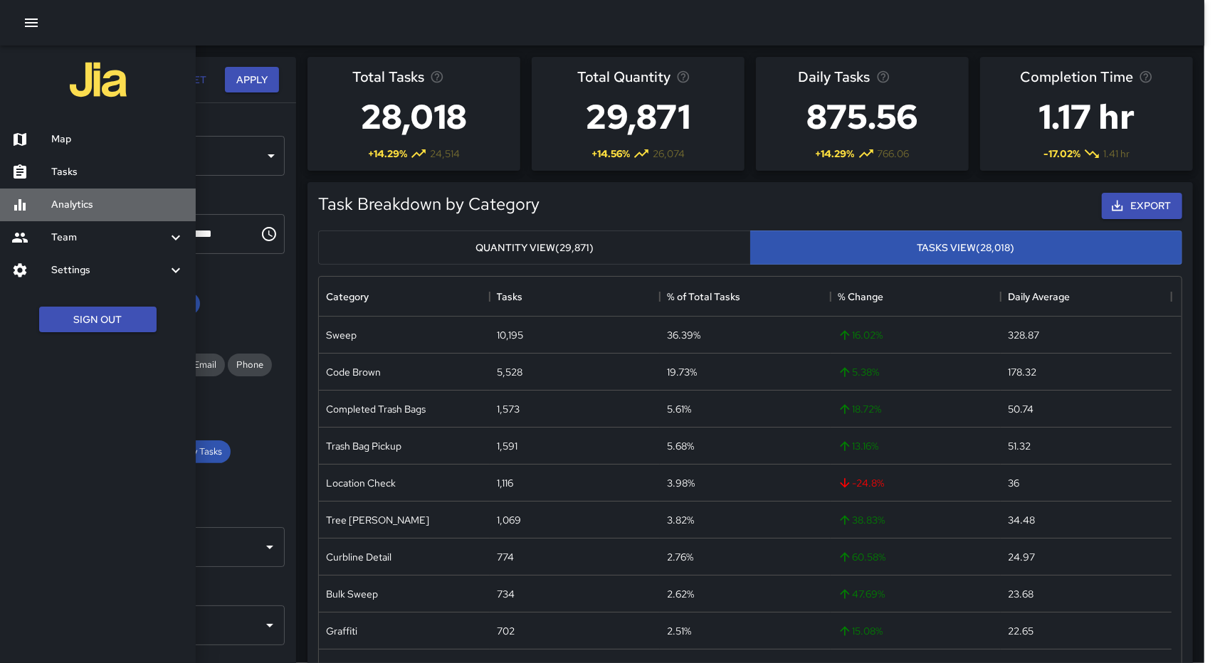
click at [101, 213] on div "Analytics" at bounding box center [98, 205] width 196 height 33
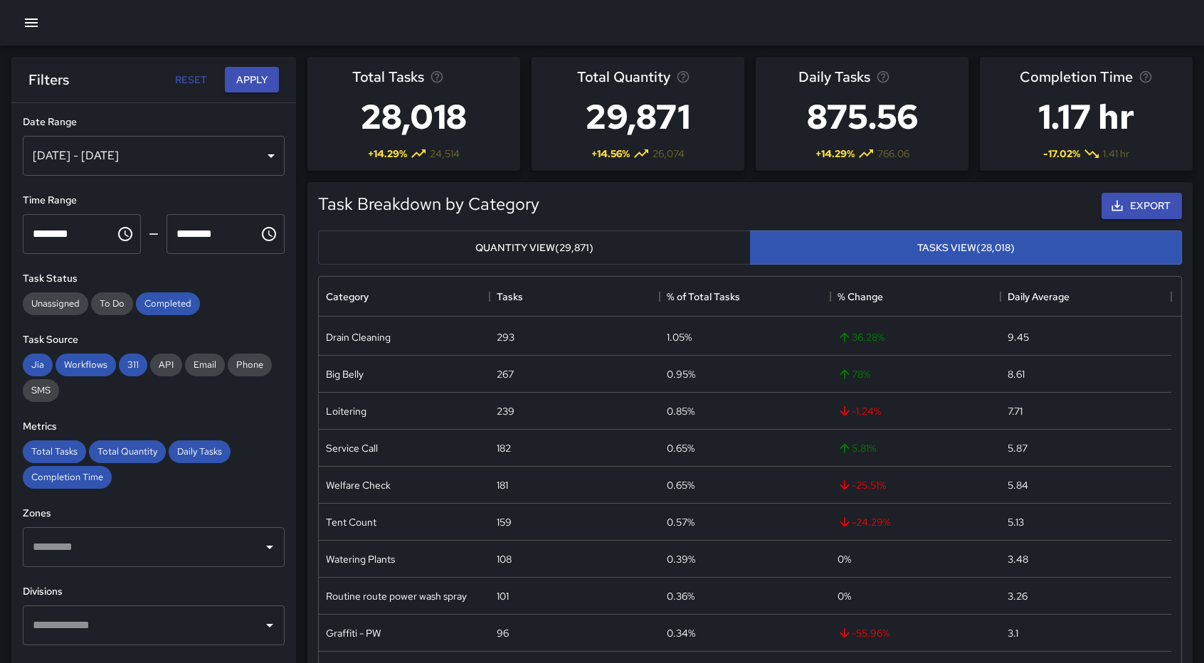
scroll to position [707, 0]
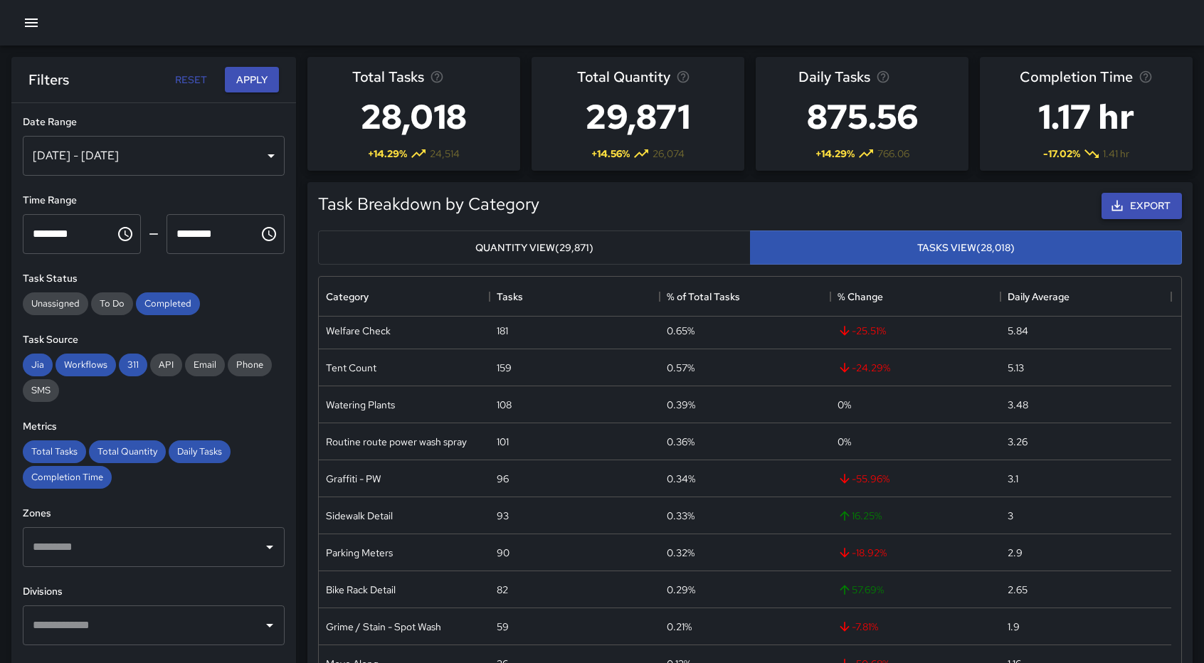
click at [1129, 206] on button "Export" at bounding box center [1142, 206] width 80 height 26
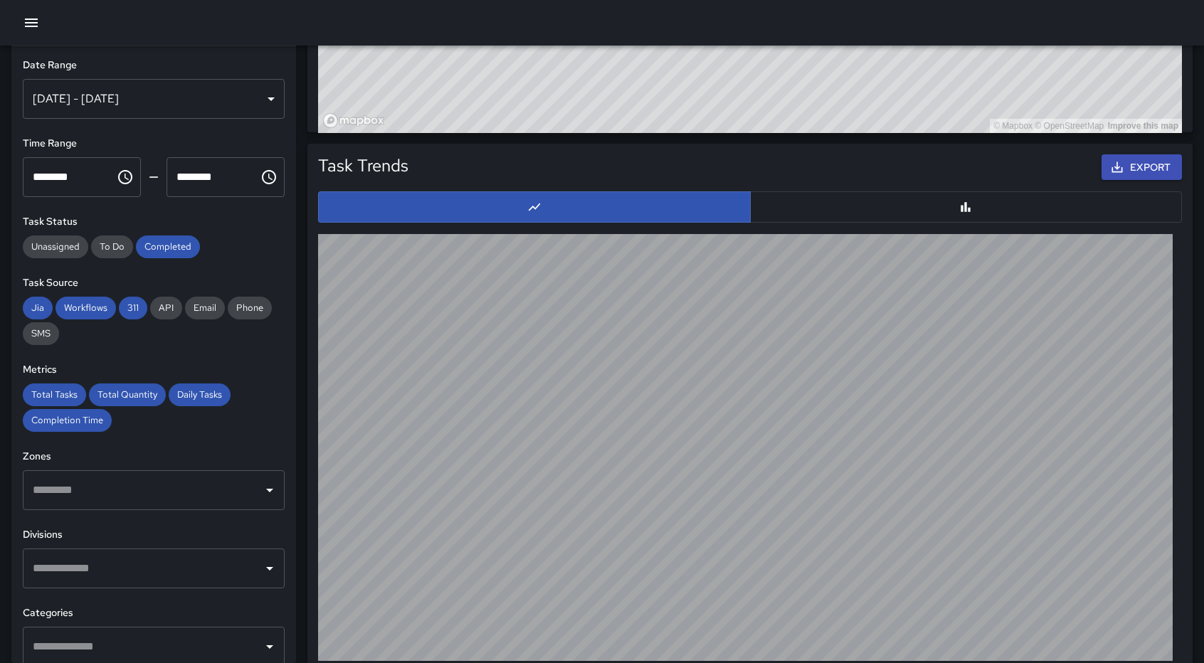
scroll to position [1271, 0]
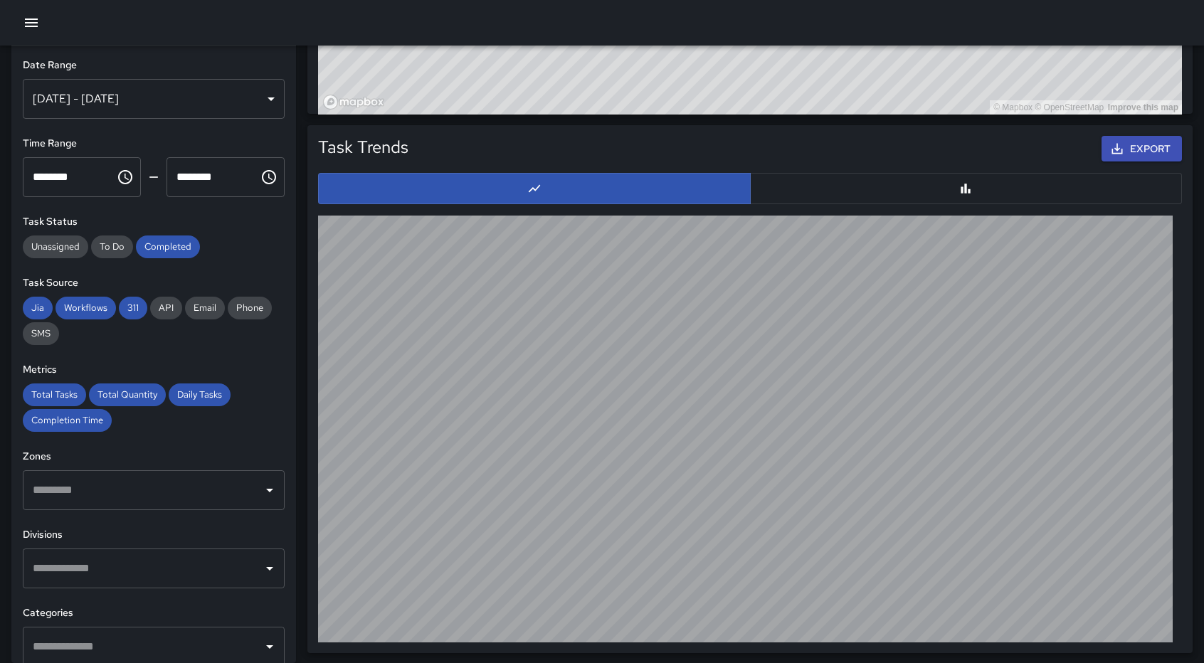
click at [978, 190] on button "button" at bounding box center [966, 188] width 433 height 31
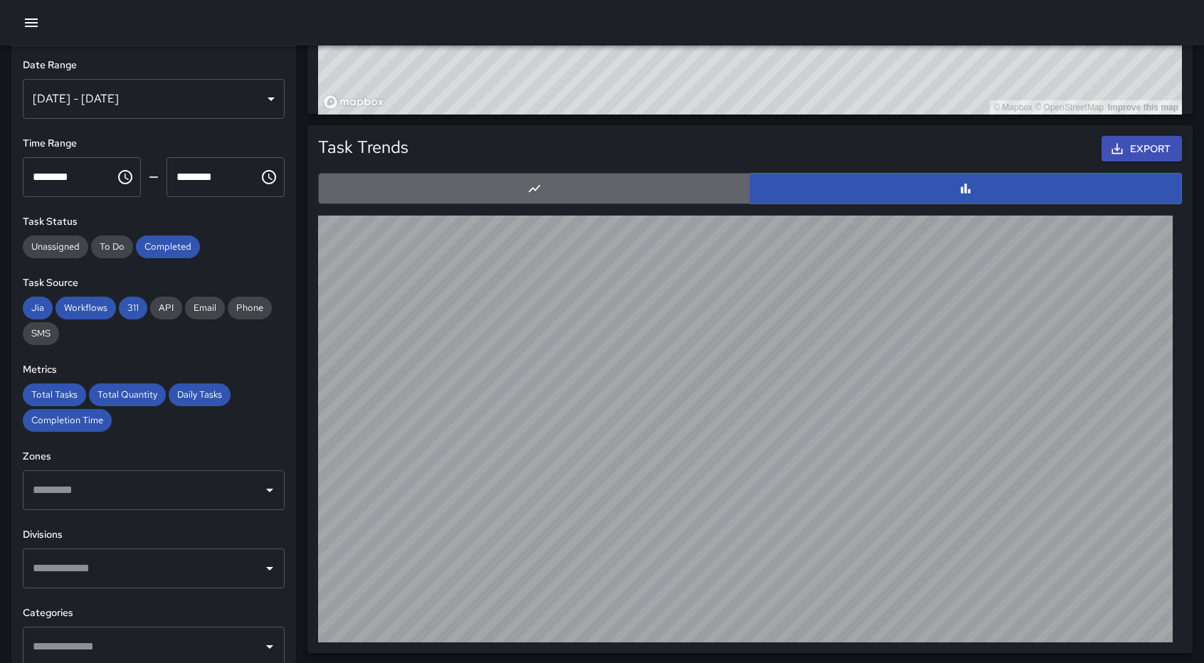
click at [638, 191] on button "button" at bounding box center [534, 188] width 433 height 31
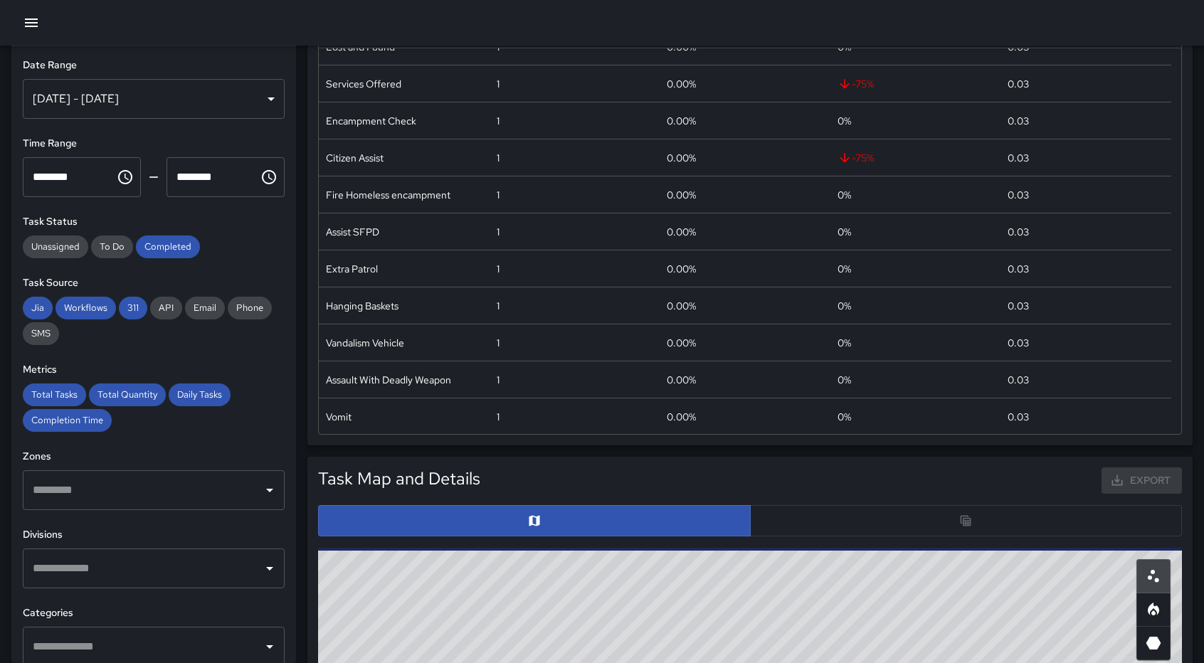
scroll to position [0, 0]
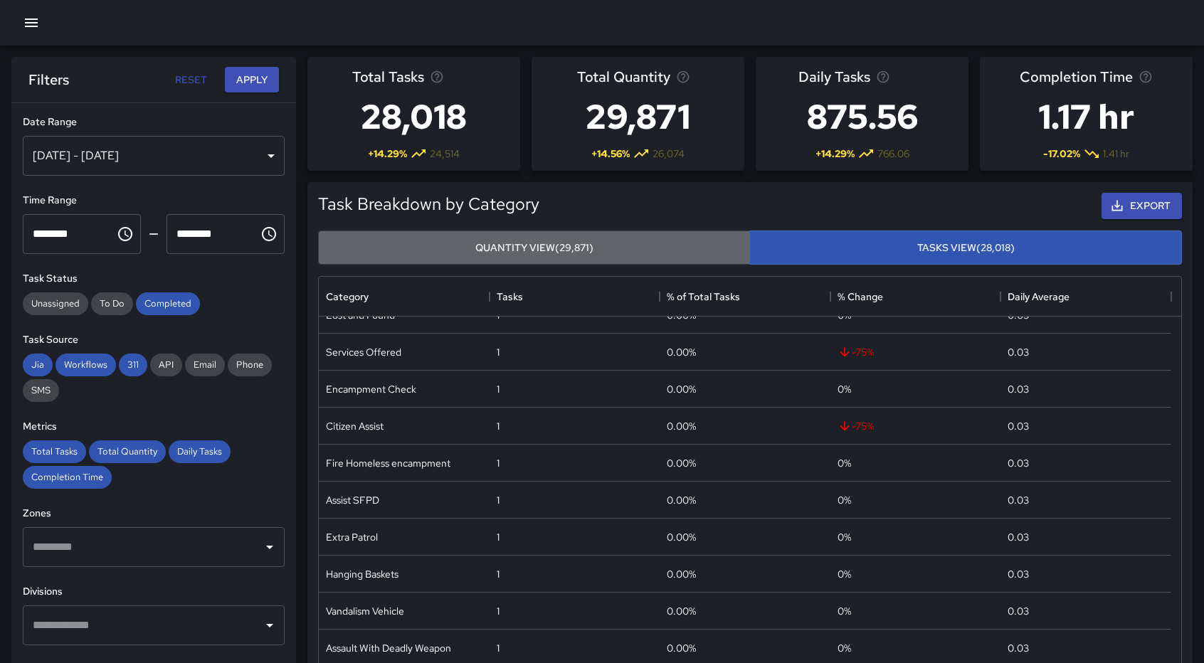
click at [553, 246] on button "Quantity View (29,871)" at bounding box center [534, 248] width 433 height 35
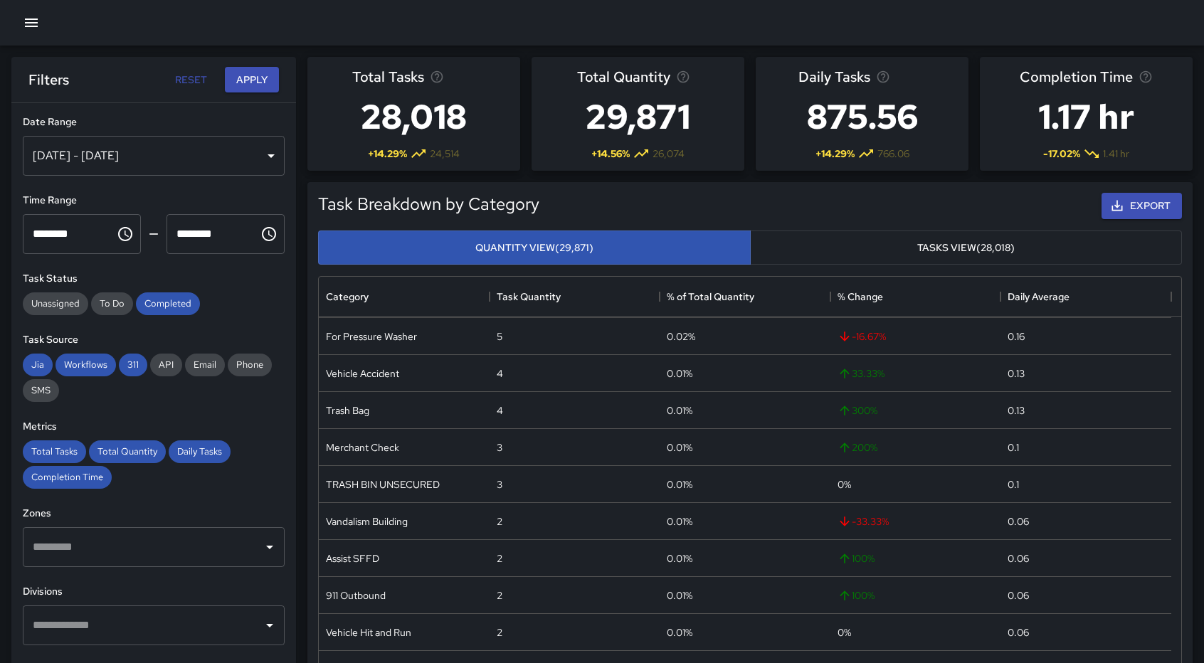
scroll to position [1328, 0]
click at [1141, 208] on button "Export" at bounding box center [1142, 206] width 80 height 26
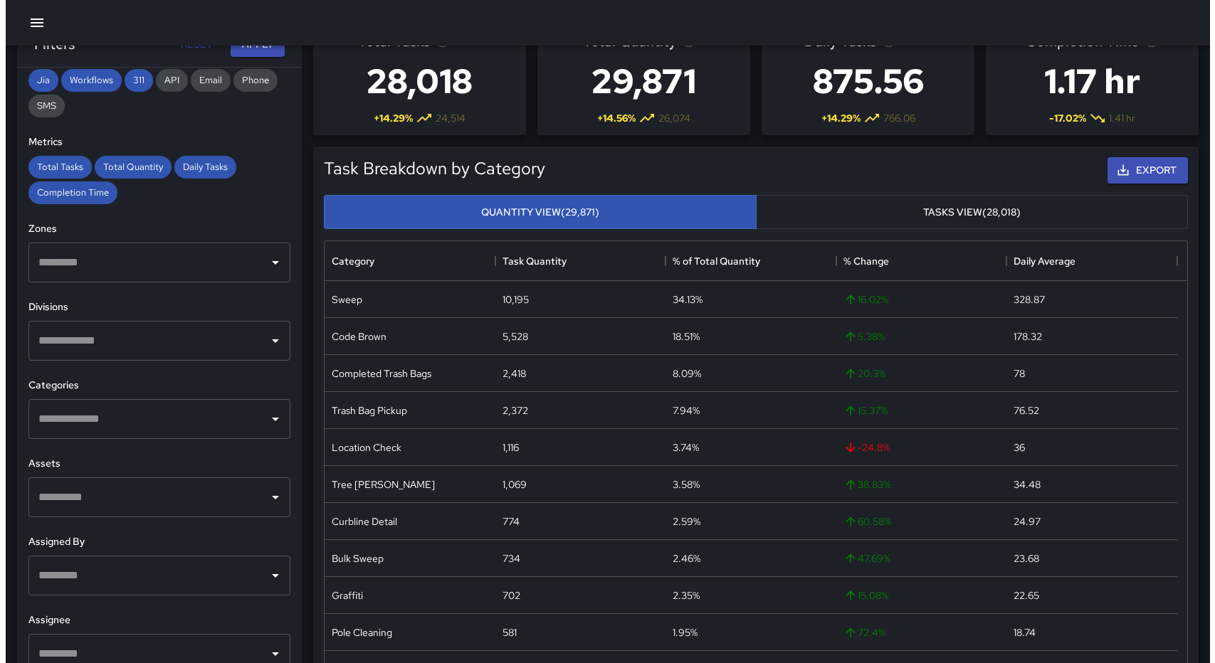
scroll to position [0, 0]
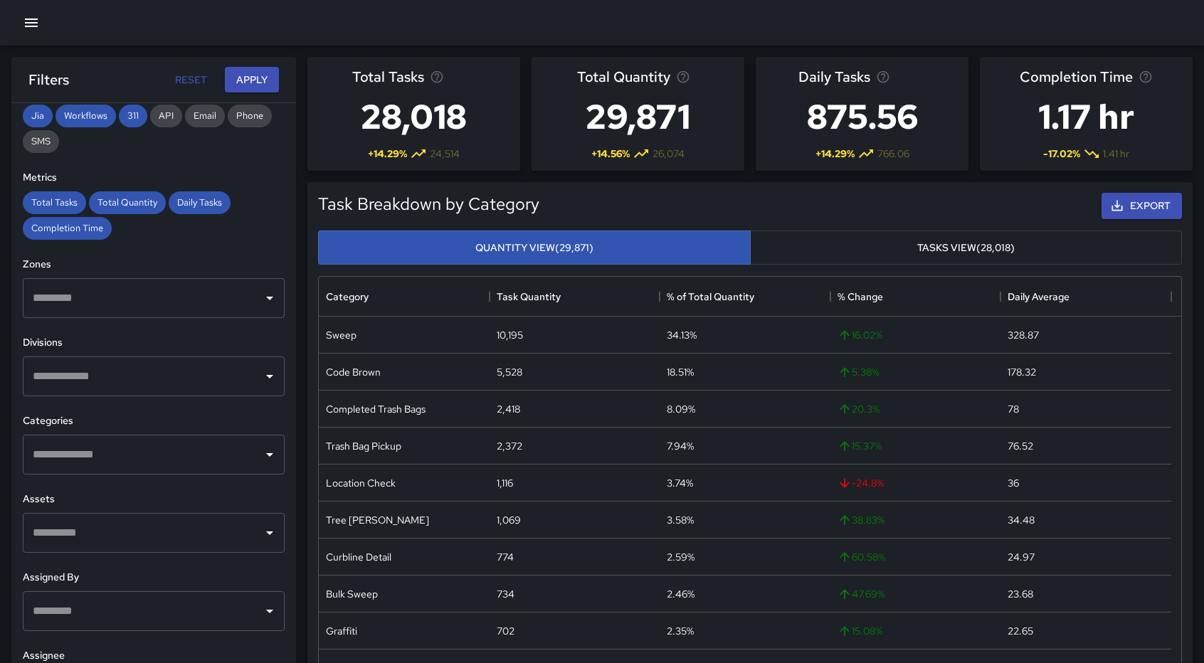
click at [1179, 34] on div at bounding box center [602, 23] width 1204 height 46
click at [26, 22] on icon "button" at bounding box center [31, 23] width 13 height 9
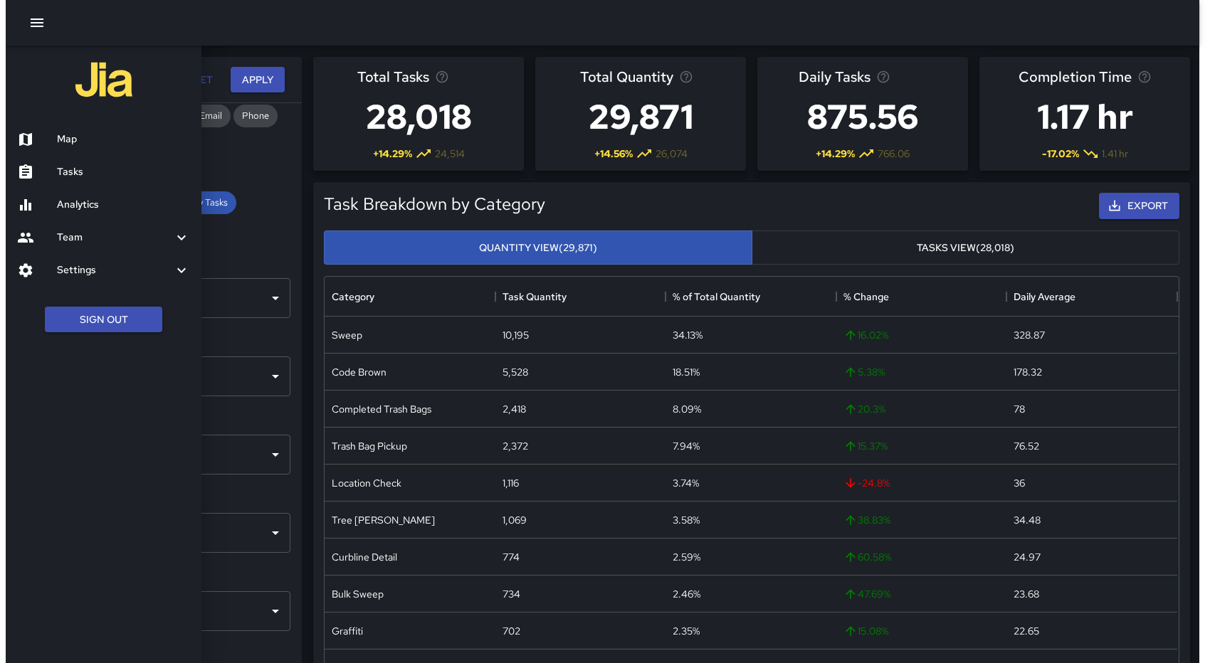
scroll to position [11, 11]
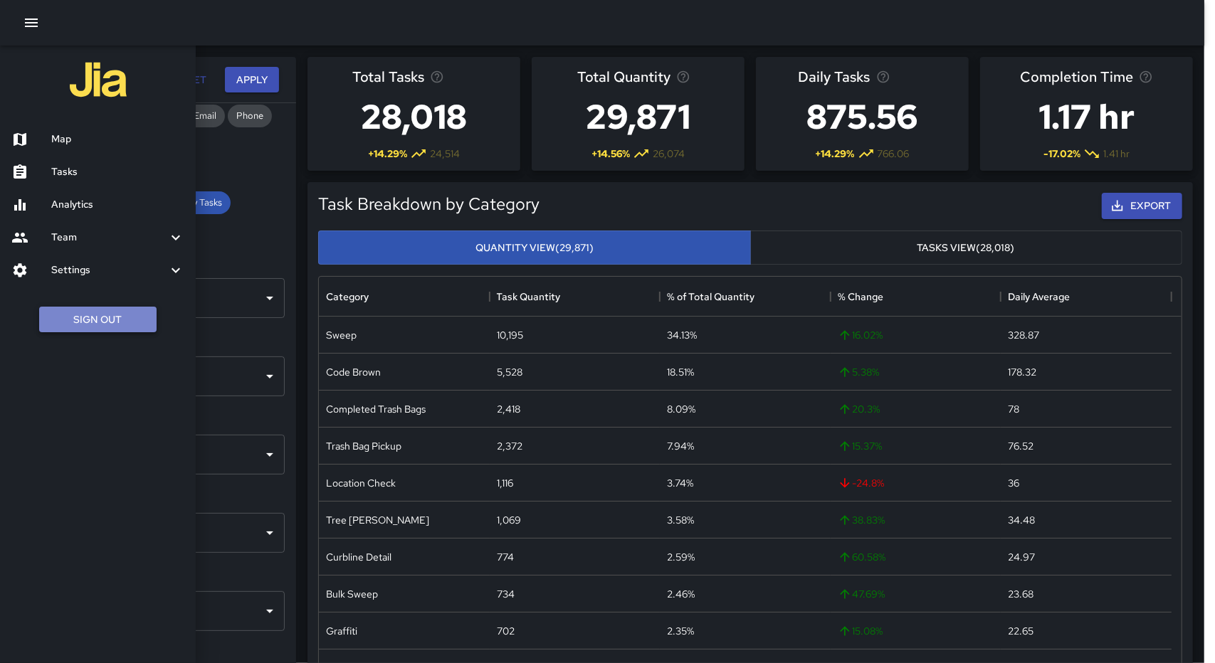
click at [125, 324] on button "Sign Out" at bounding box center [97, 320] width 117 height 26
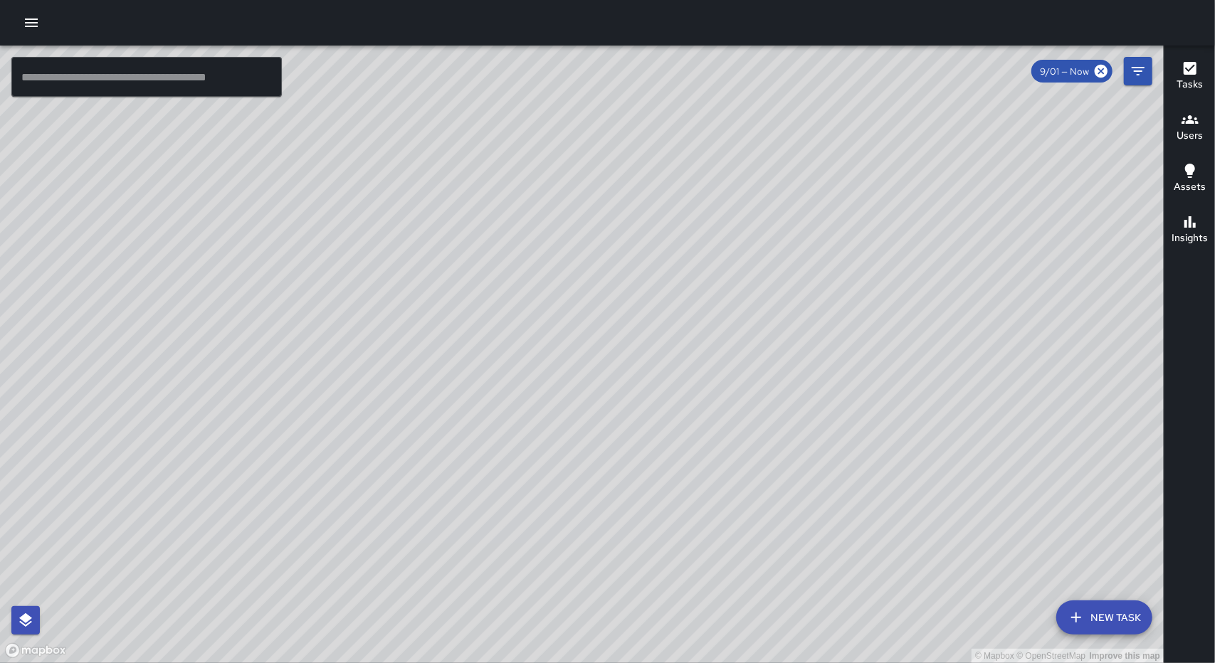
click at [33, 28] on icon "button" at bounding box center [31, 22] width 17 height 17
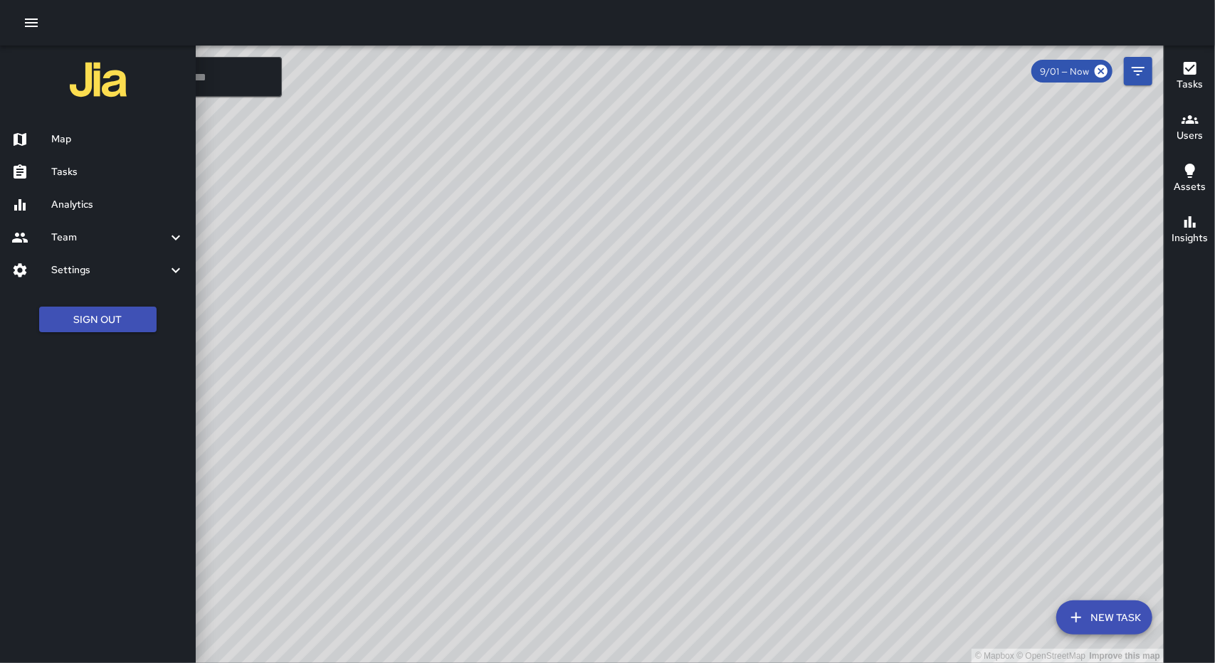
click at [68, 215] on div "Analytics" at bounding box center [98, 205] width 196 height 33
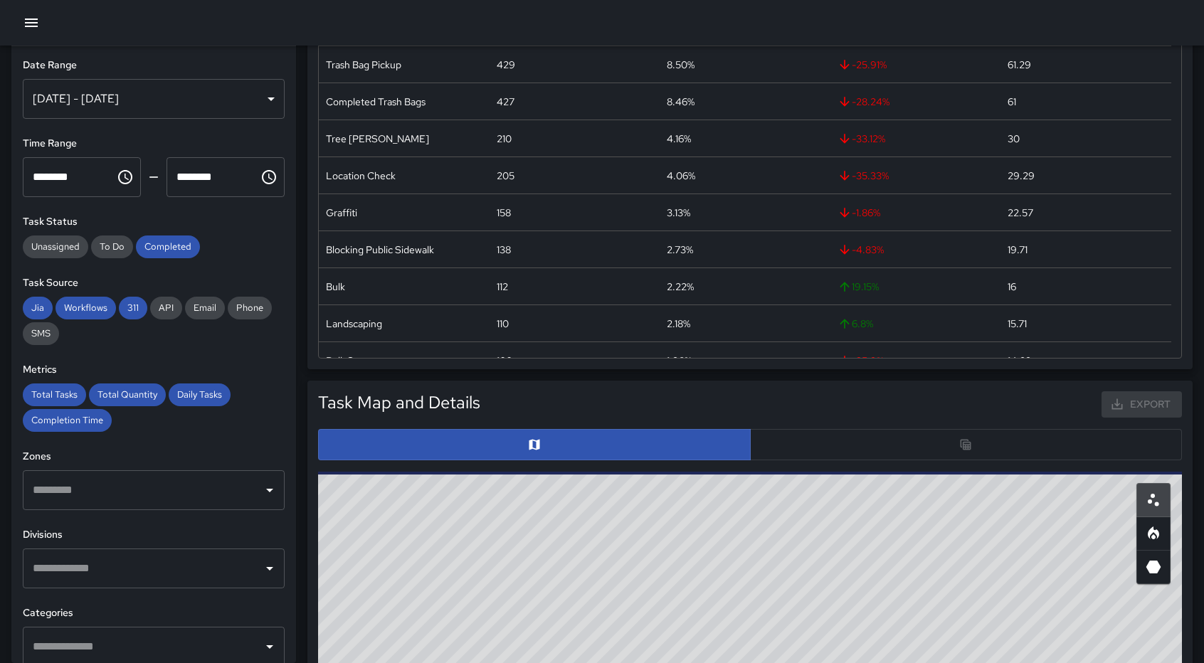
scroll to position [604, 0]
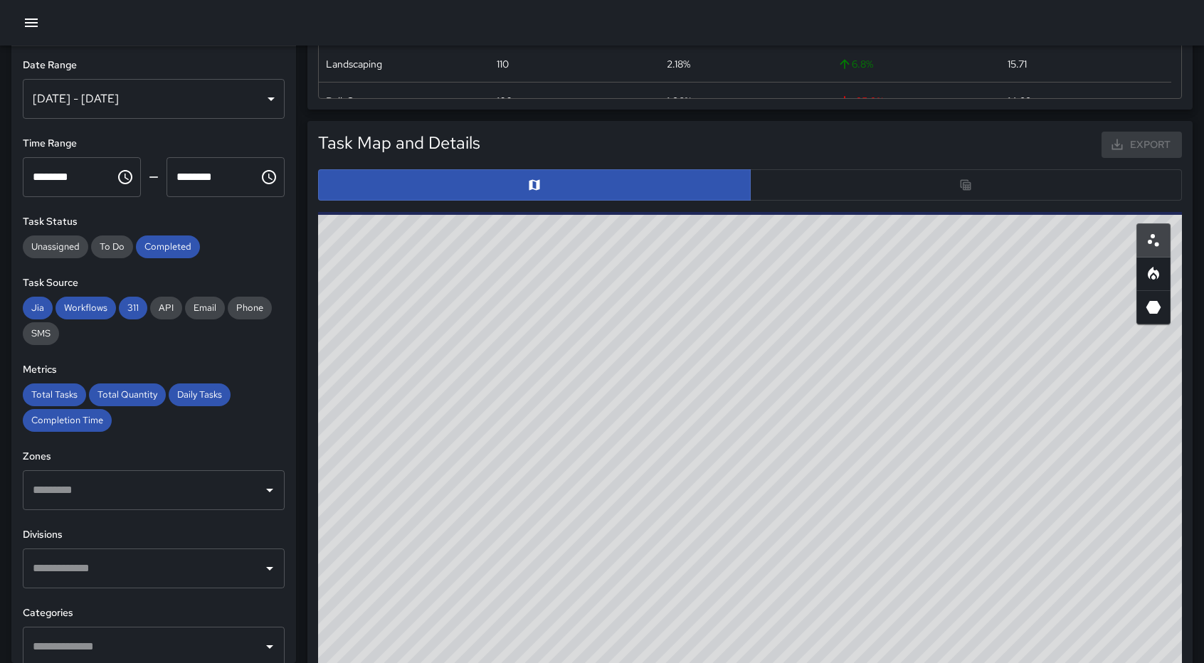
click at [942, 180] on div at bounding box center [750, 184] width 864 height 31
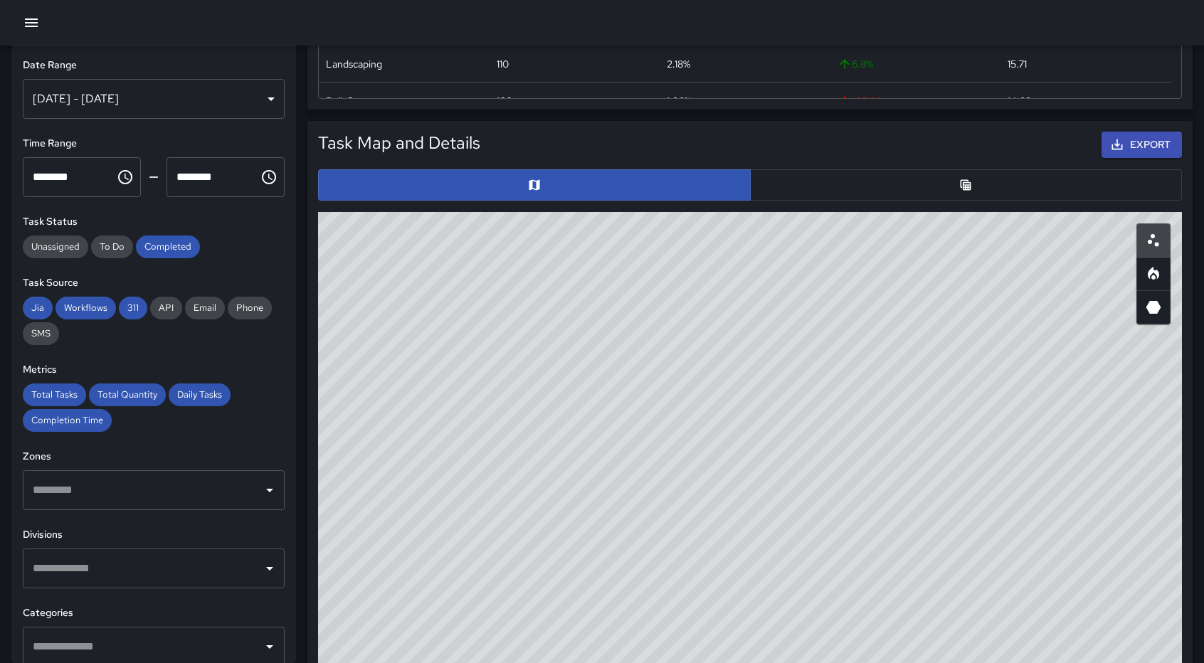
click at [974, 177] on button "button" at bounding box center [966, 184] width 433 height 31
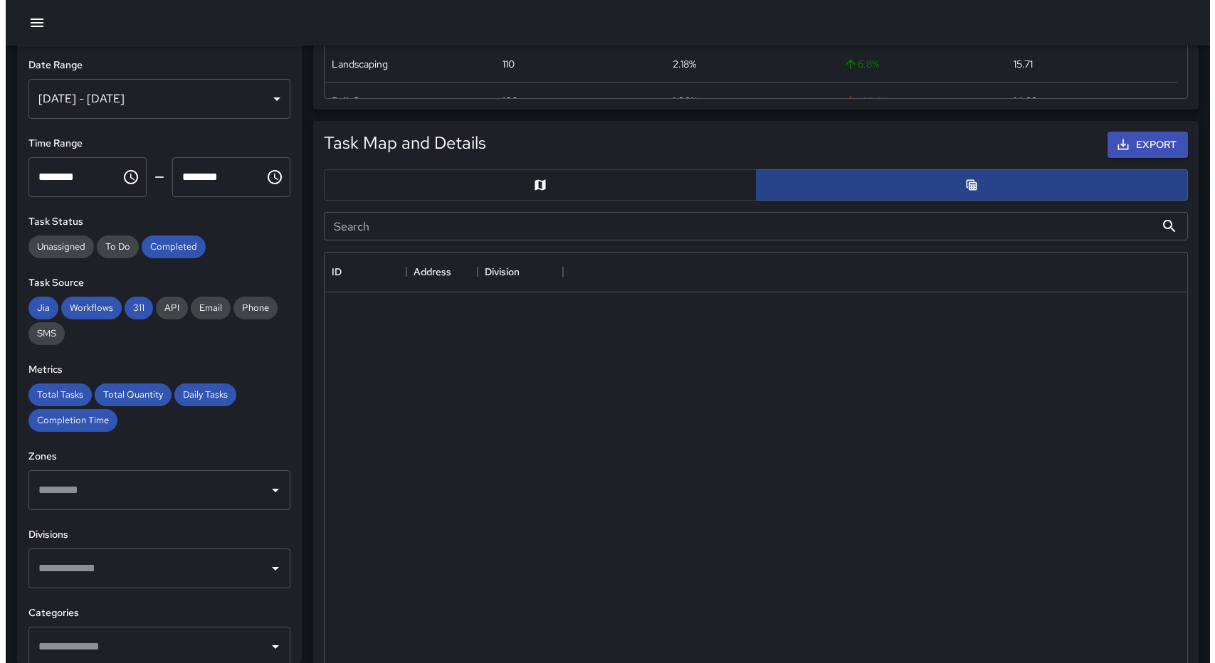
scroll to position [11, 11]
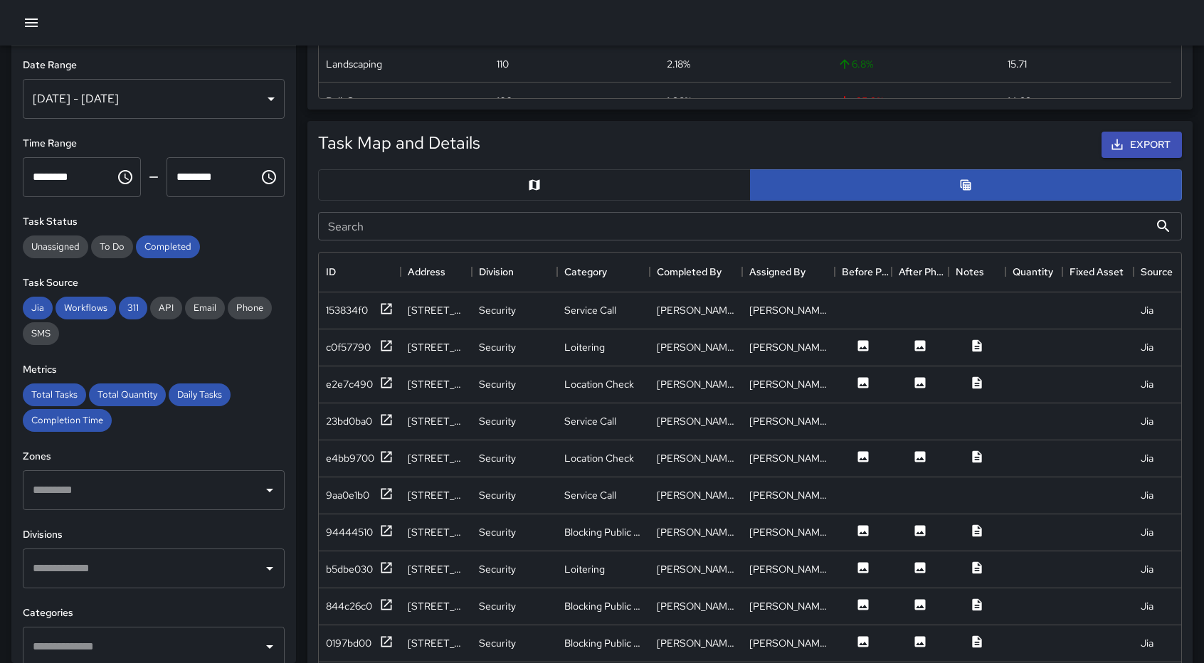
click at [199, 105] on div "[DATE] - [DATE]" at bounding box center [154, 99] width 262 height 40
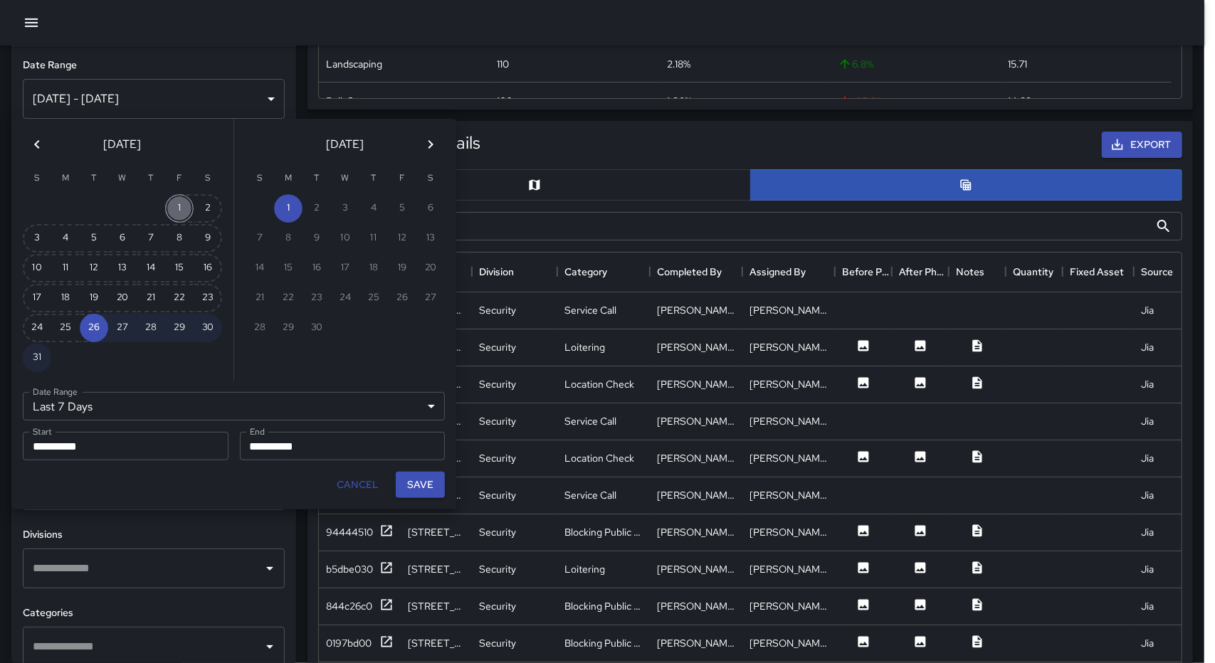
click at [185, 204] on button "1" at bounding box center [179, 208] width 28 height 28
type input "******"
type input "**********"
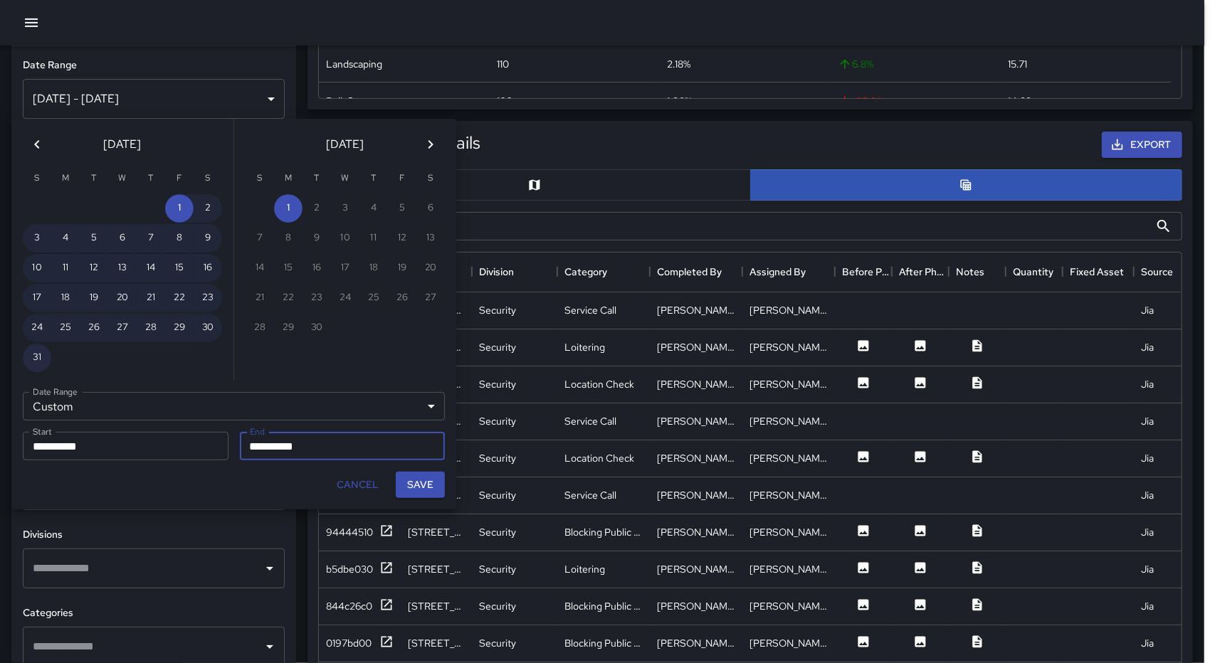
click at [38, 360] on button "31" at bounding box center [37, 358] width 28 height 28
type input "**********"
click at [435, 487] on button "Save" at bounding box center [420, 485] width 49 height 26
type input "**********"
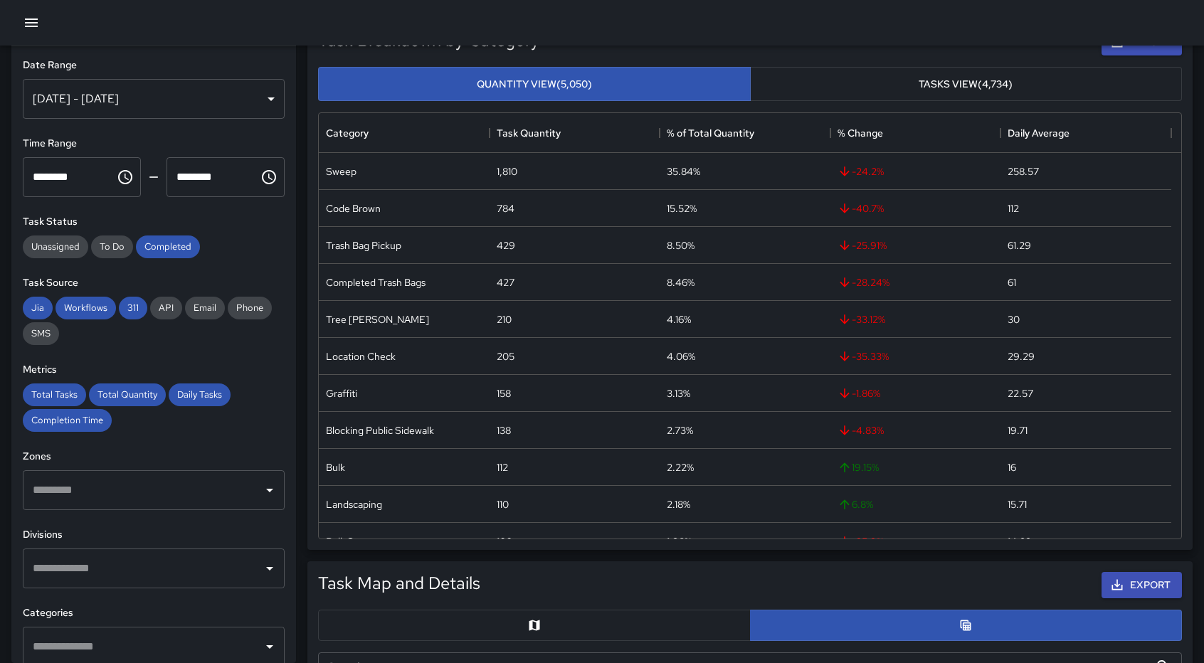
scroll to position [0, 0]
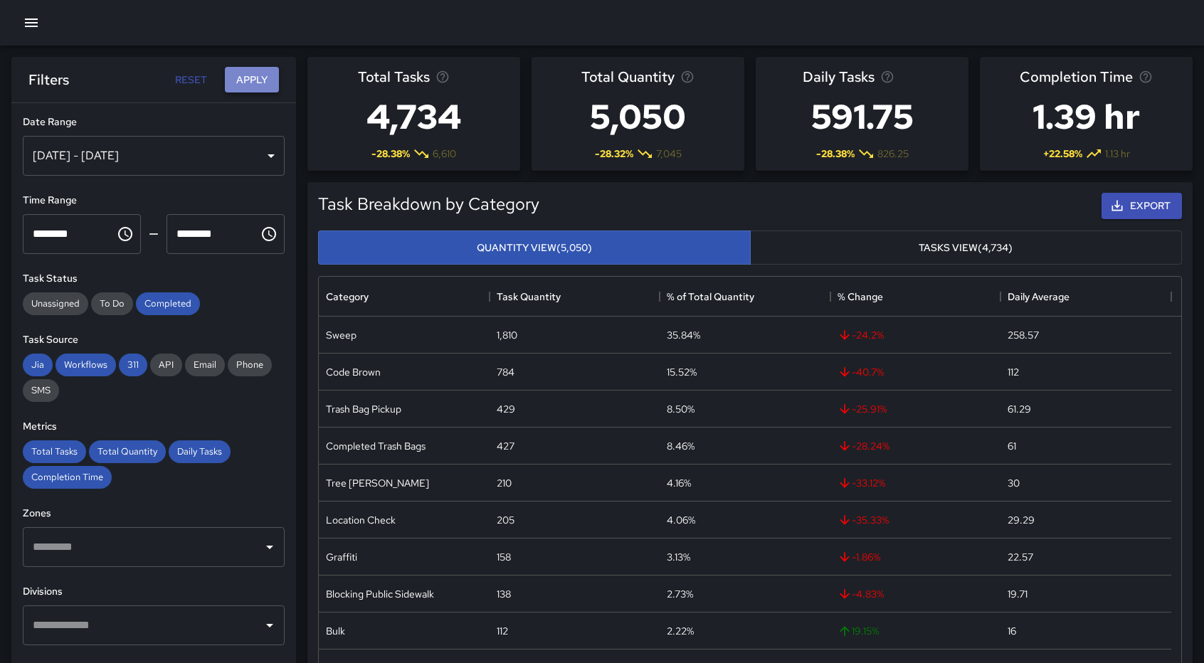
click at [243, 80] on button "Apply" at bounding box center [252, 80] width 54 height 26
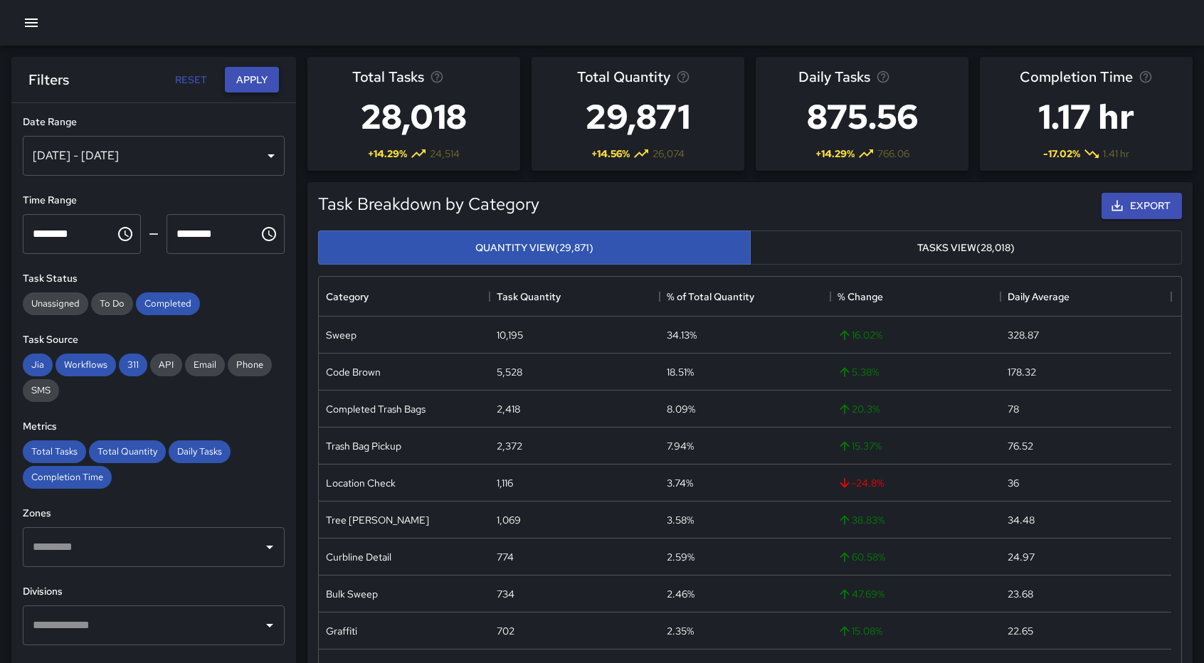
click at [243, 80] on button "Apply" at bounding box center [252, 80] width 54 height 26
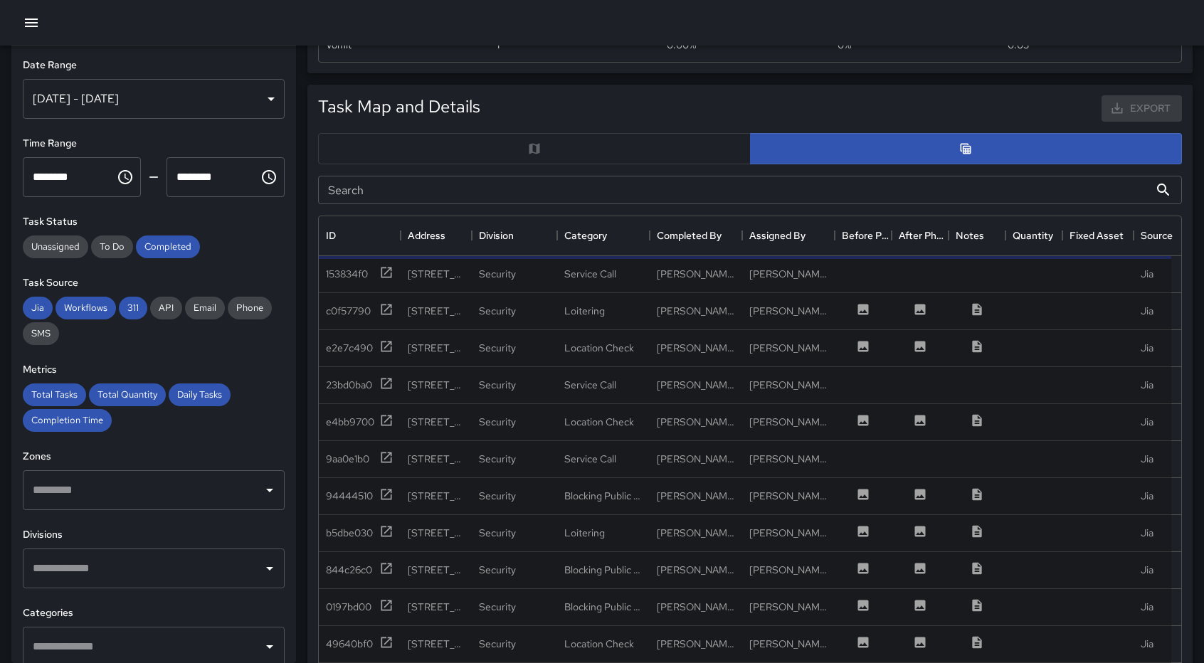
scroll to position [642, 0]
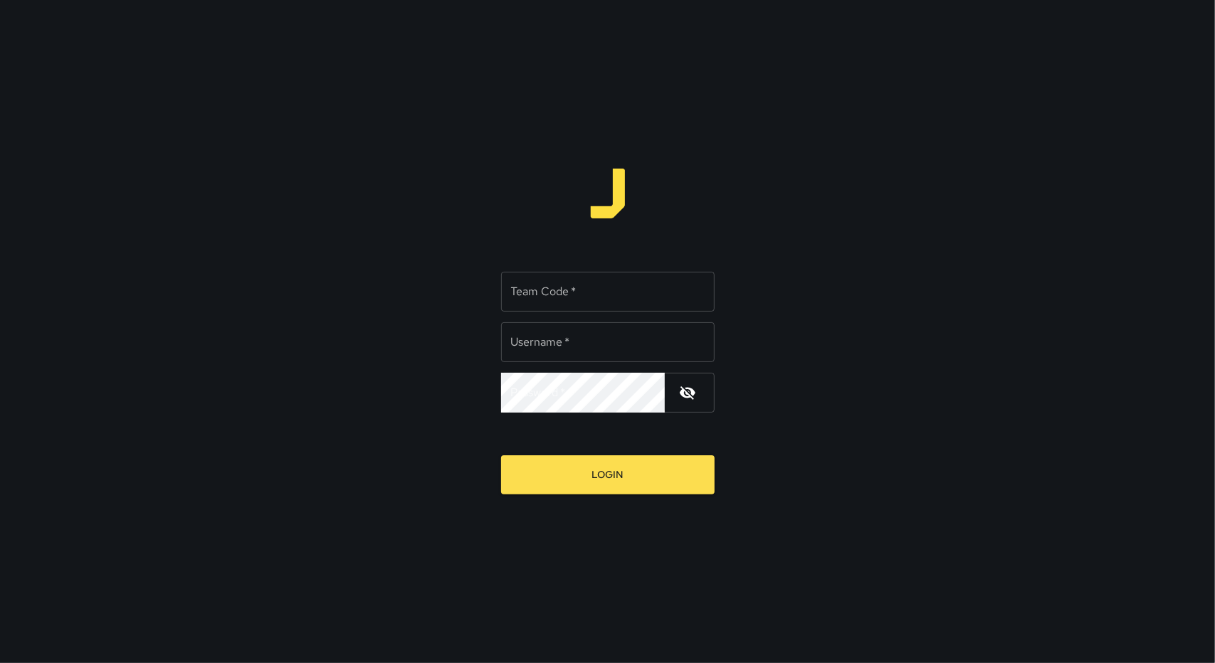
click at [643, 319] on div "Team Code   * Team Code   * Username   * Username   * Password   * Password   *" at bounding box center [607, 337] width 213 height 152
click at [627, 292] on input "Team Code   *" at bounding box center [607, 292] width 213 height 40
type input "*****"
click at [583, 344] on input "Username   *" at bounding box center [607, 342] width 213 height 40
paste input "******"
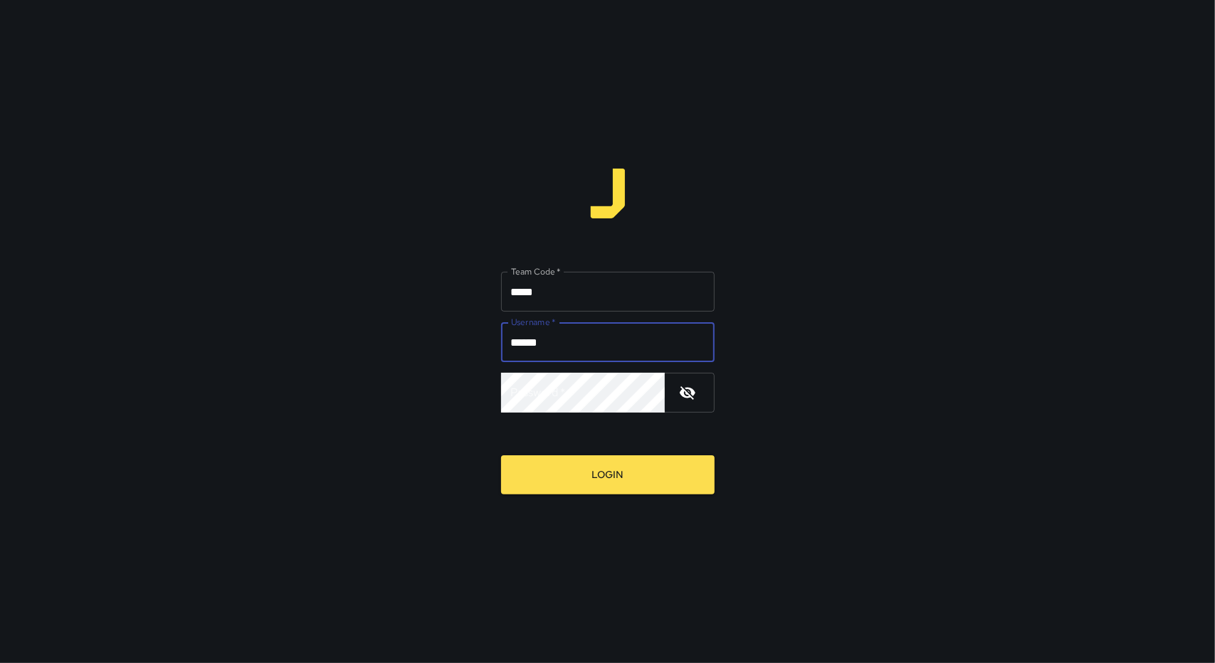
type input "******"
click at [603, 479] on button "Login" at bounding box center [607, 474] width 213 height 39
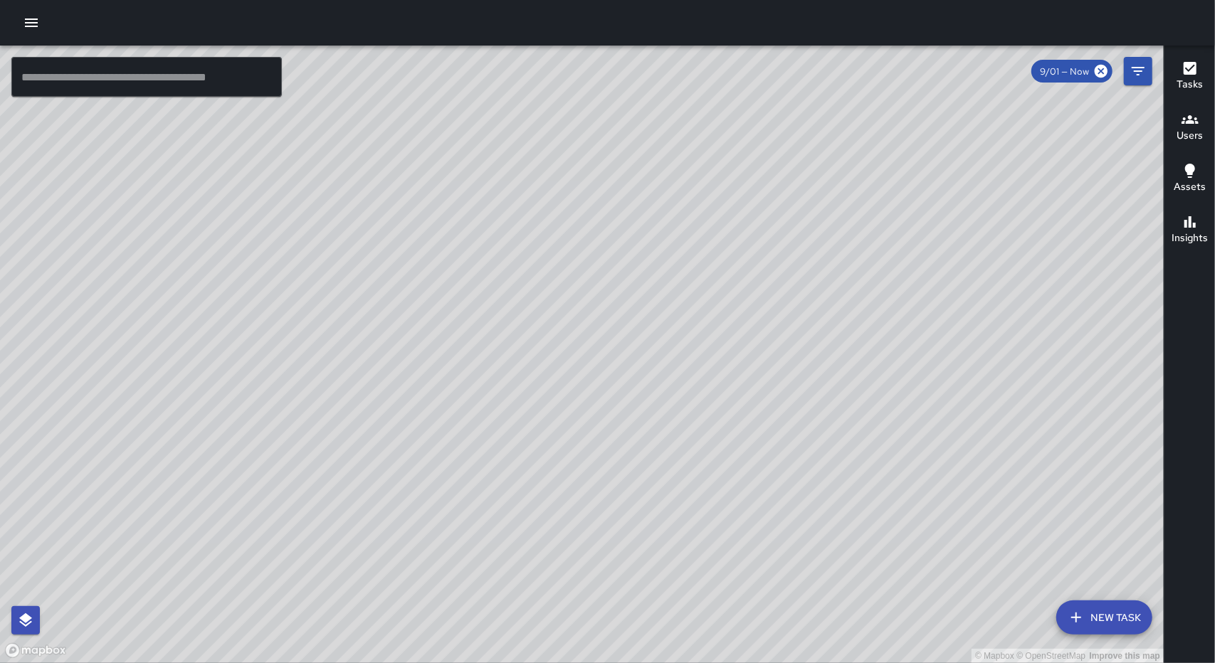
click at [26, 26] on icon "button" at bounding box center [31, 23] width 13 height 9
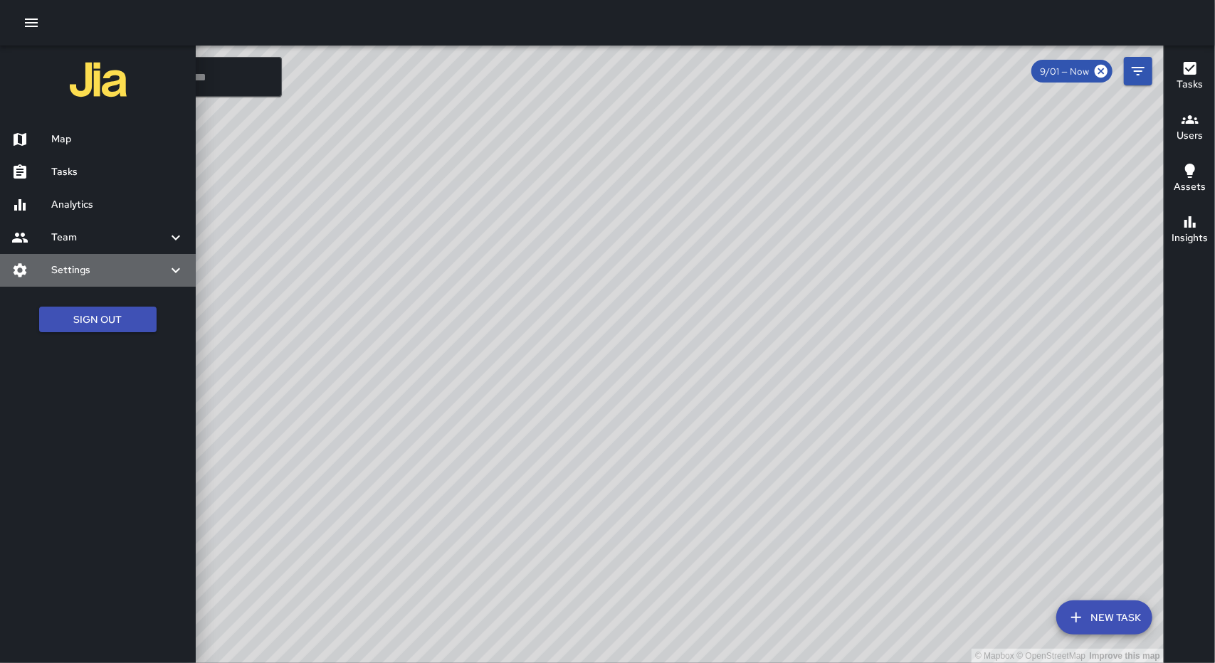
click at [86, 278] on div "Settings" at bounding box center [98, 270] width 196 height 33
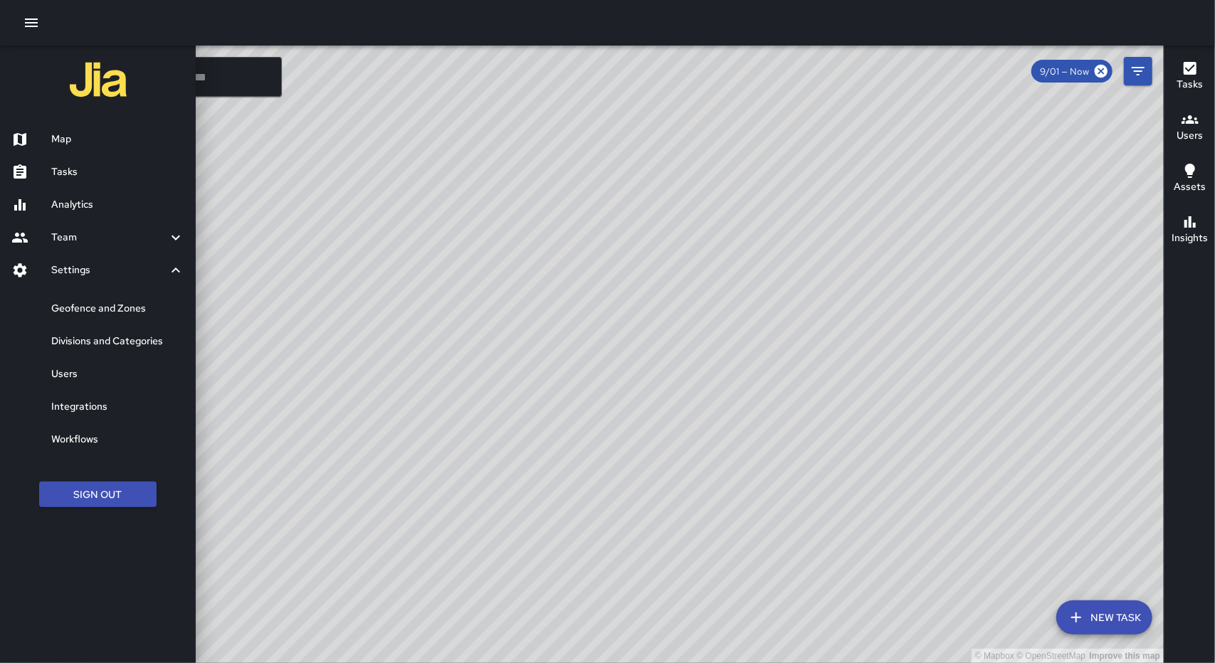
click at [67, 243] on h6 "Team" at bounding box center [109, 238] width 116 height 16
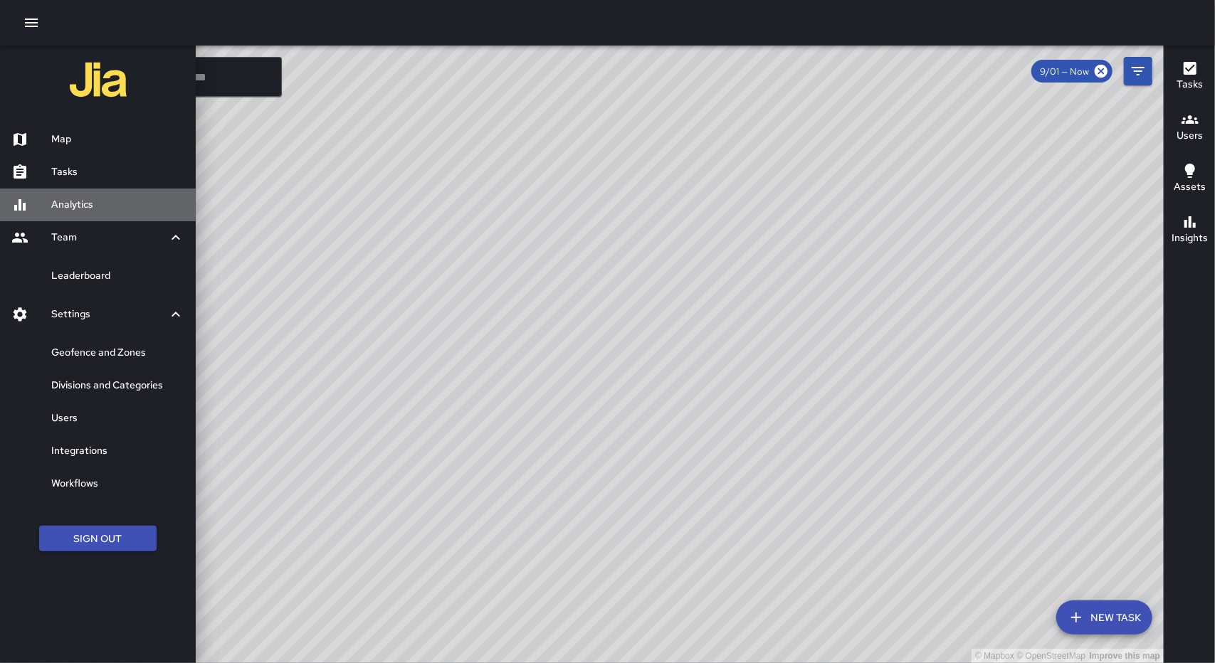
click at [73, 209] on h6 "Analytics" at bounding box center [117, 205] width 133 height 16
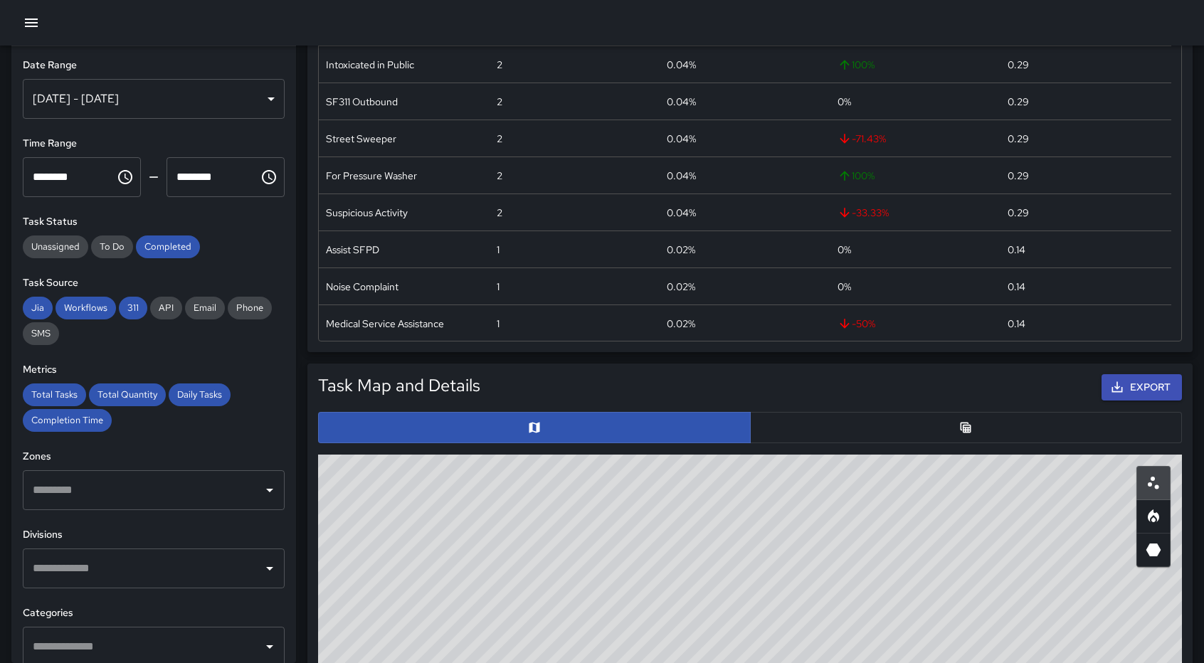
scroll to position [658, 0]
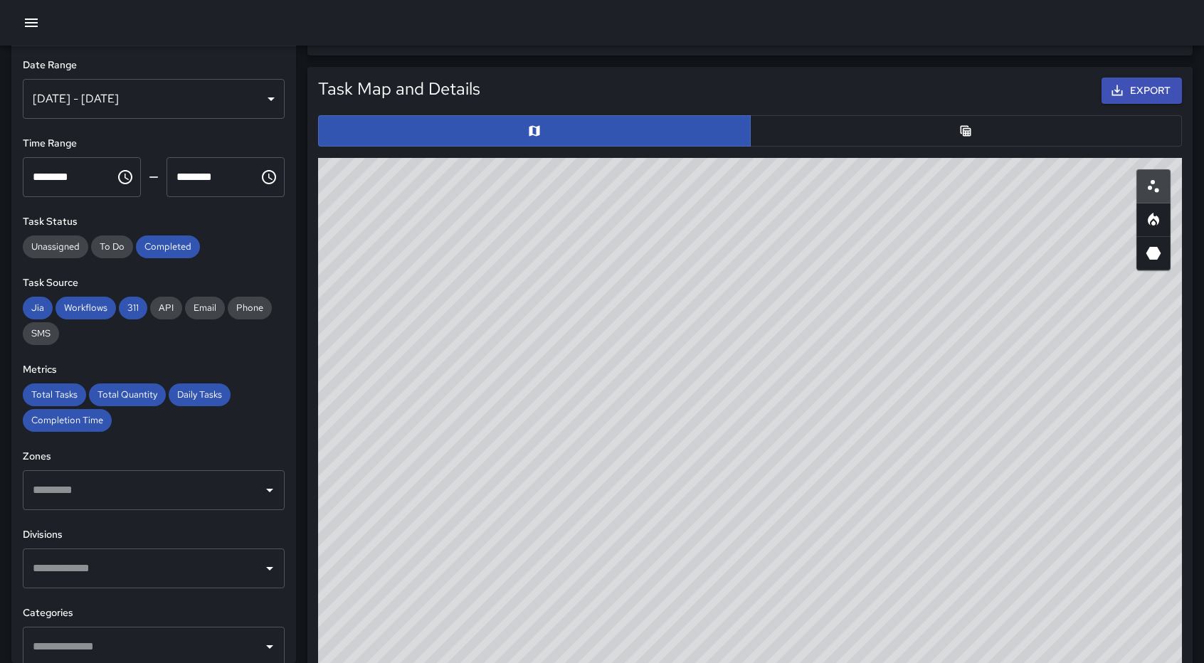
click at [909, 126] on button "button" at bounding box center [966, 130] width 433 height 31
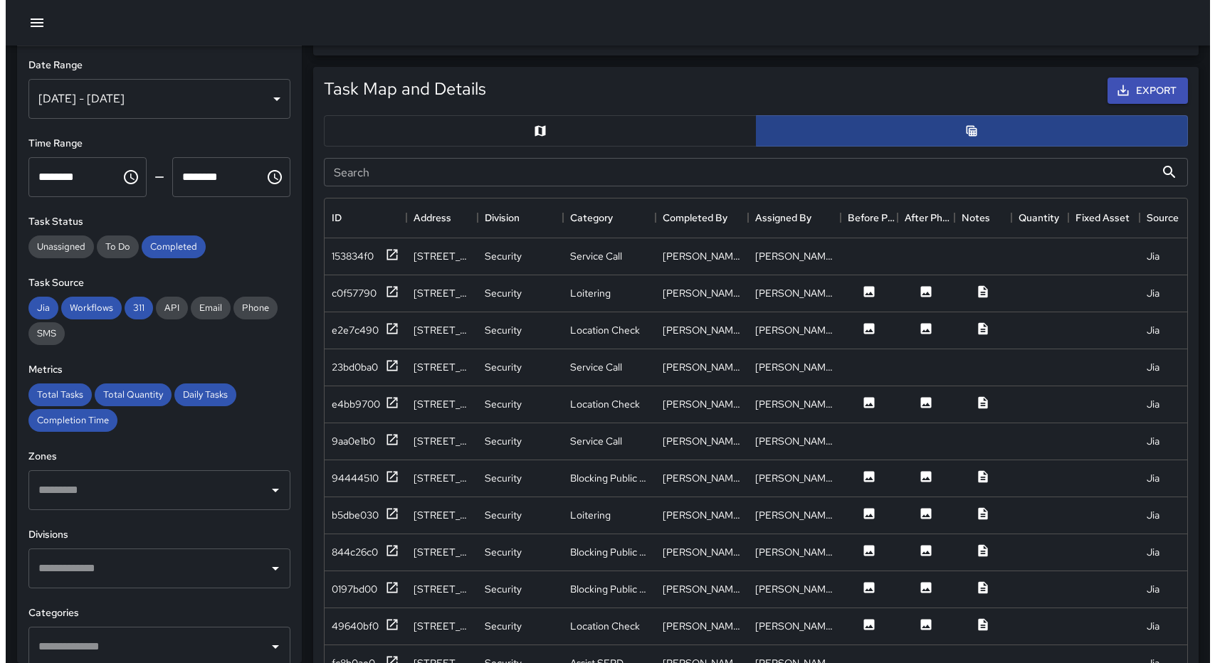
scroll to position [11, 11]
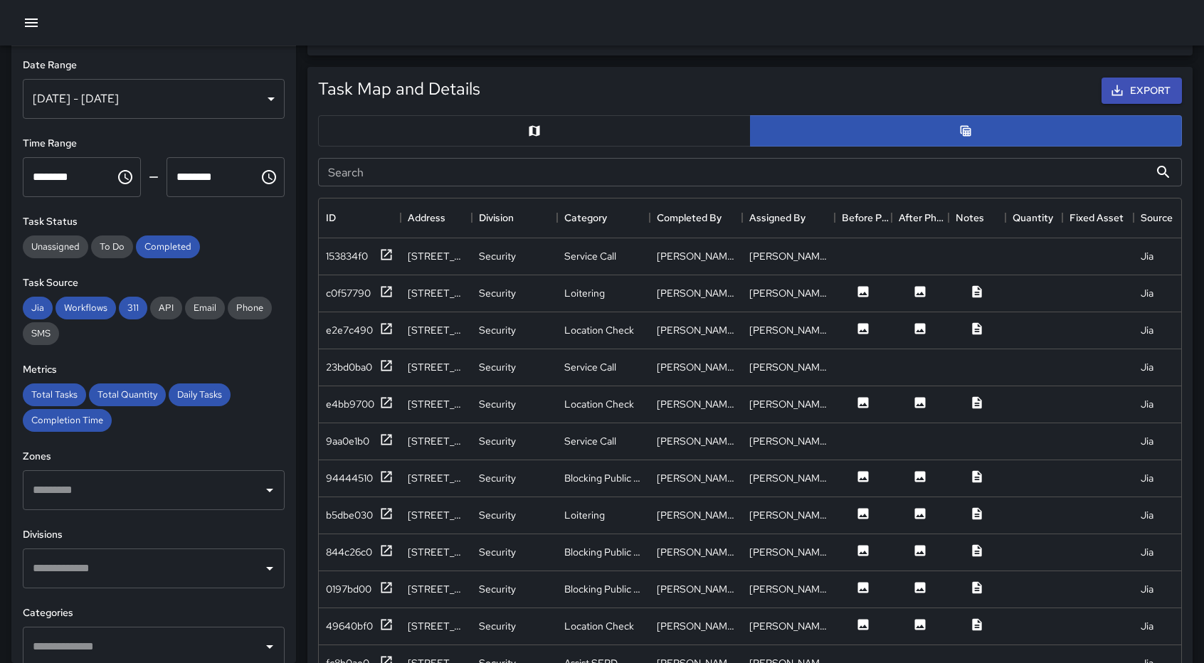
type button "table"
click at [240, 114] on div "[DATE] - [DATE]" at bounding box center [154, 99] width 262 height 40
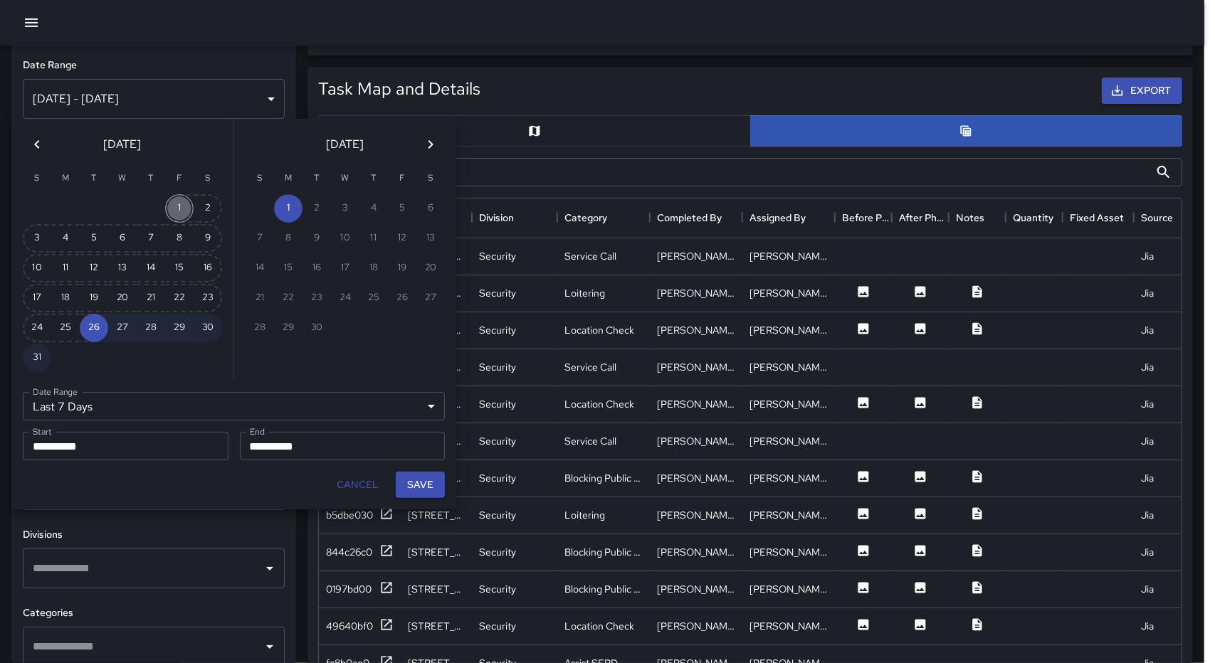
click at [179, 206] on button "1" at bounding box center [179, 208] width 28 height 28
type input "******"
type input "**********"
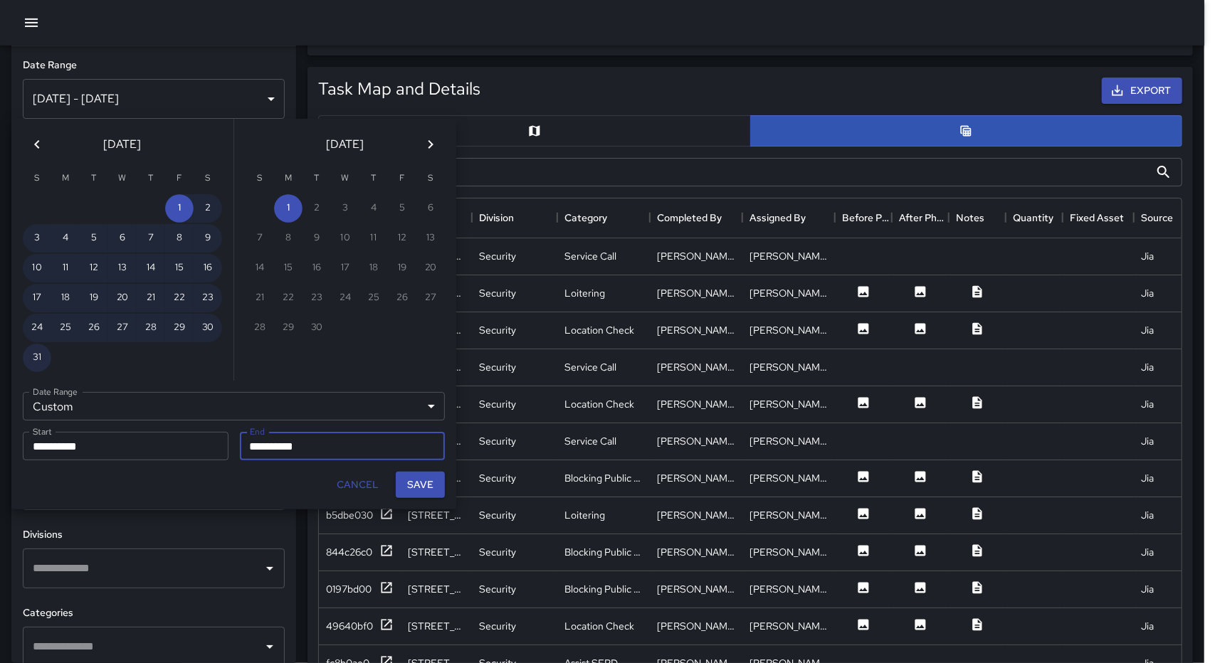
click at [31, 364] on button "31" at bounding box center [37, 358] width 28 height 28
type input "**********"
click at [428, 482] on button "Save" at bounding box center [420, 485] width 49 height 26
type input "**********"
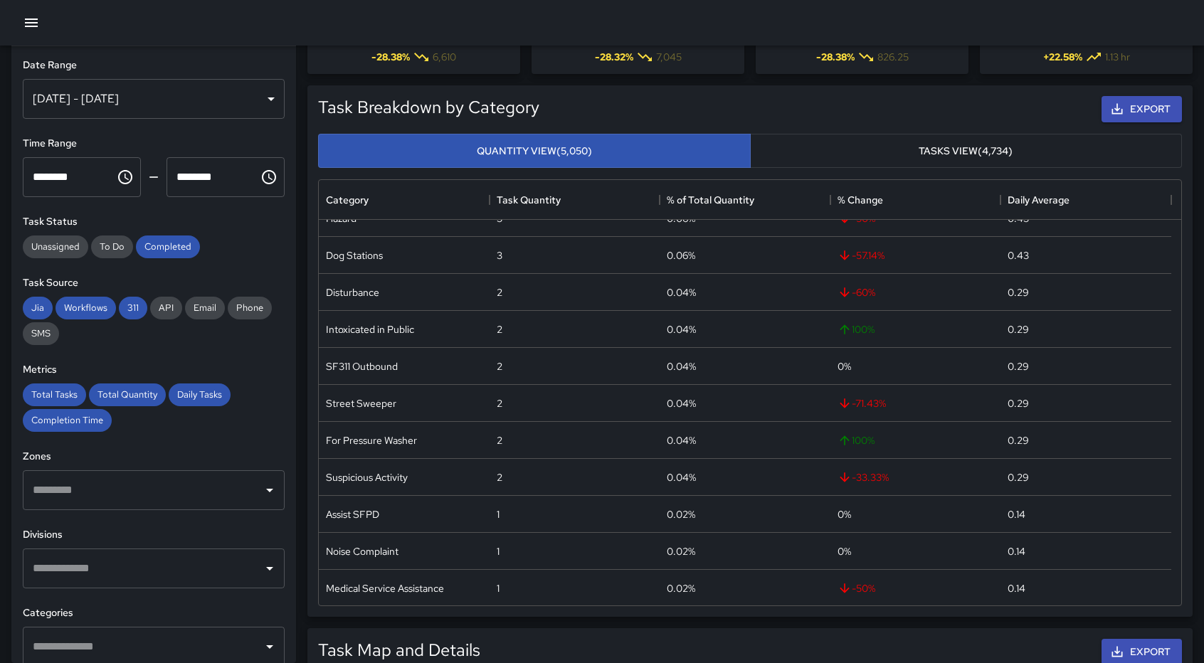
scroll to position [0, 0]
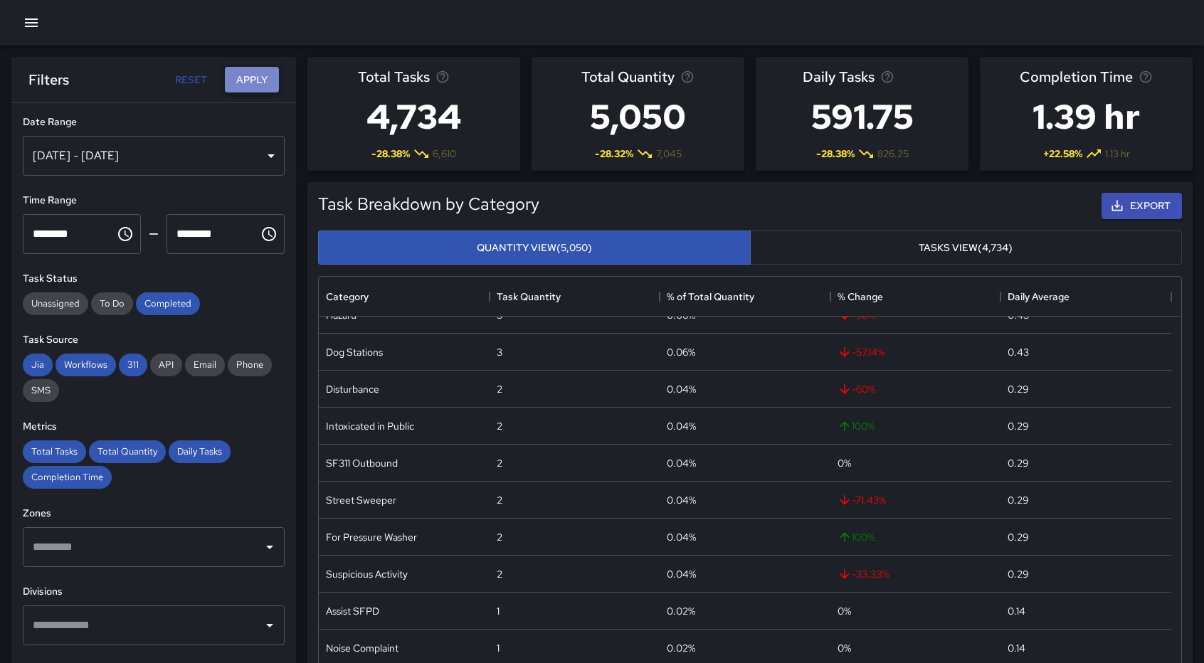
click at [250, 80] on button "Apply" at bounding box center [252, 80] width 54 height 26
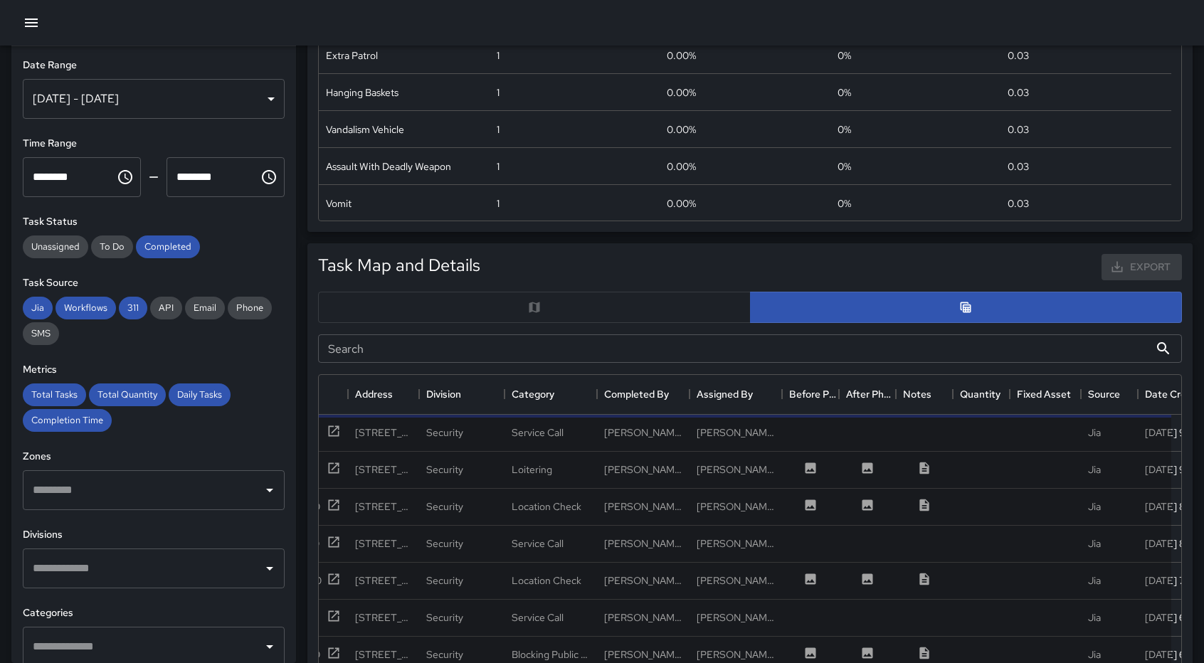
scroll to position [478, 0]
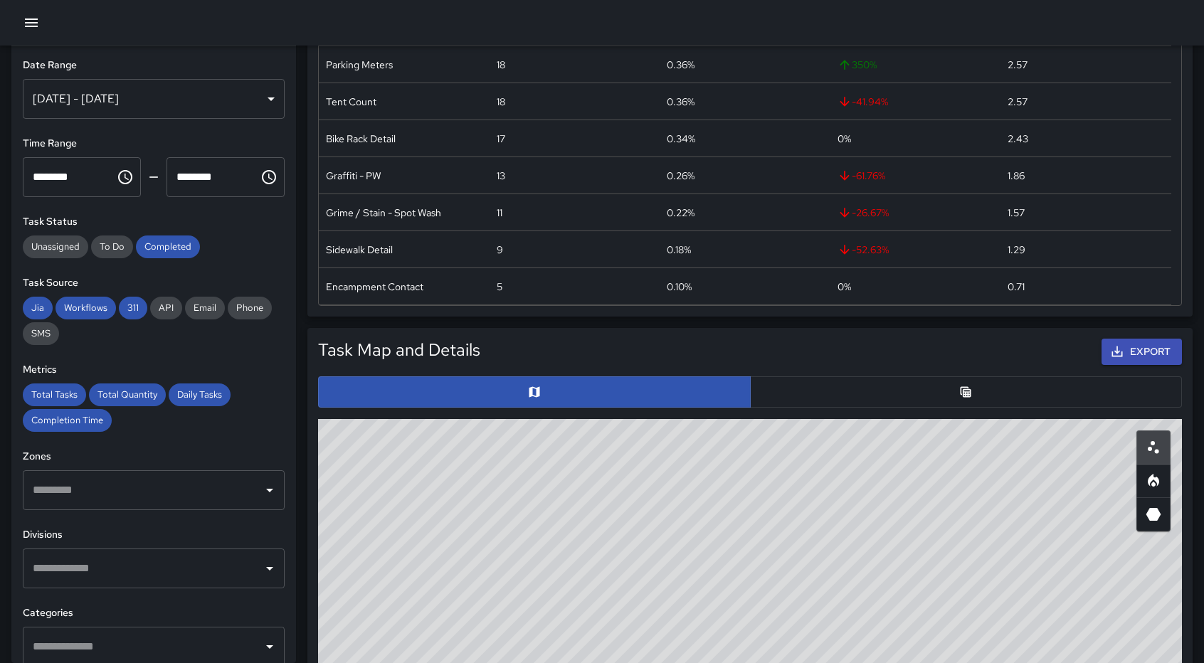
scroll to position [401, 0]
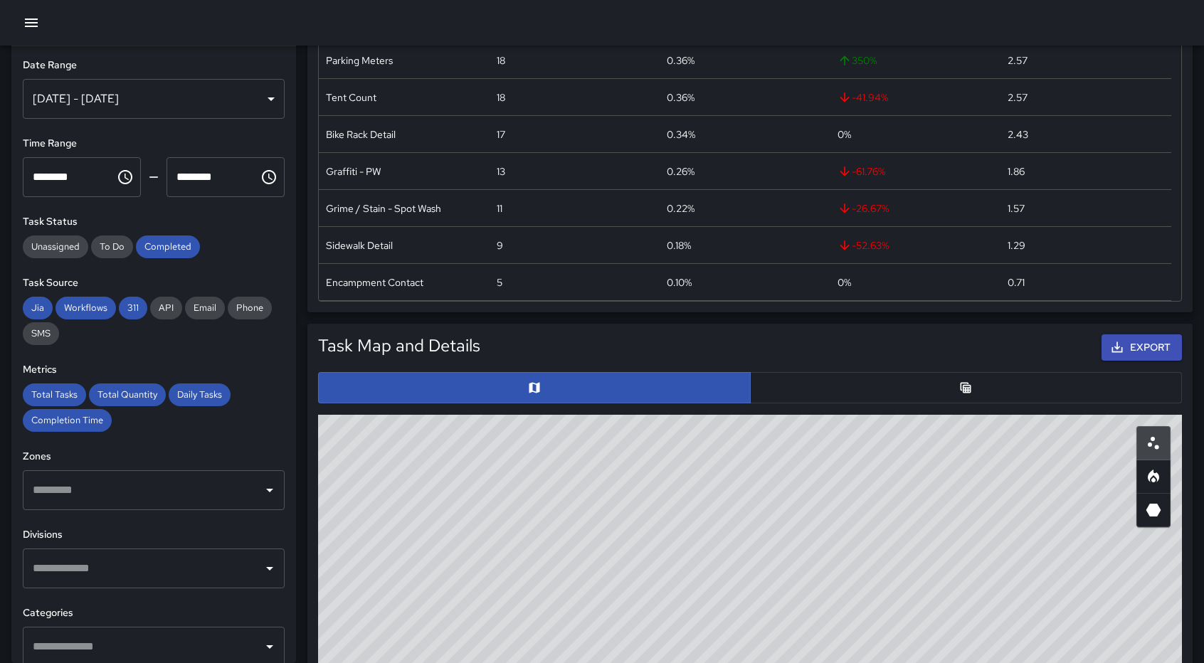
click at [926, 392] on button "button" at bounding box center [966, 387] width 433 height 31
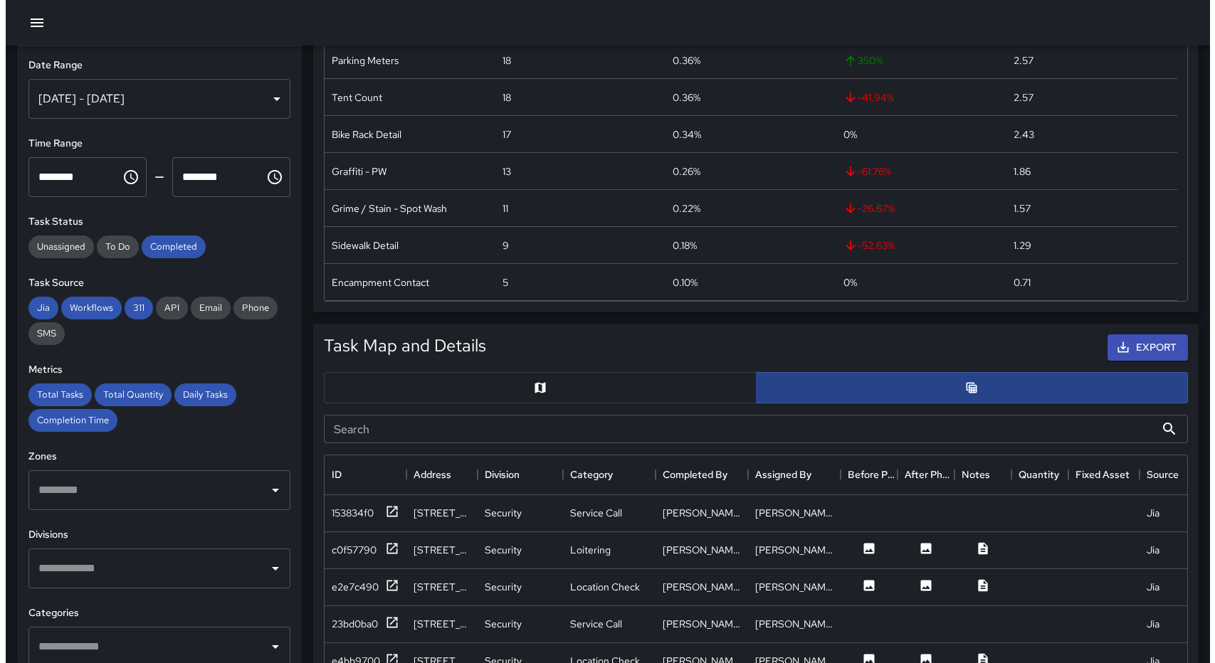
scroll to position [11, 11]
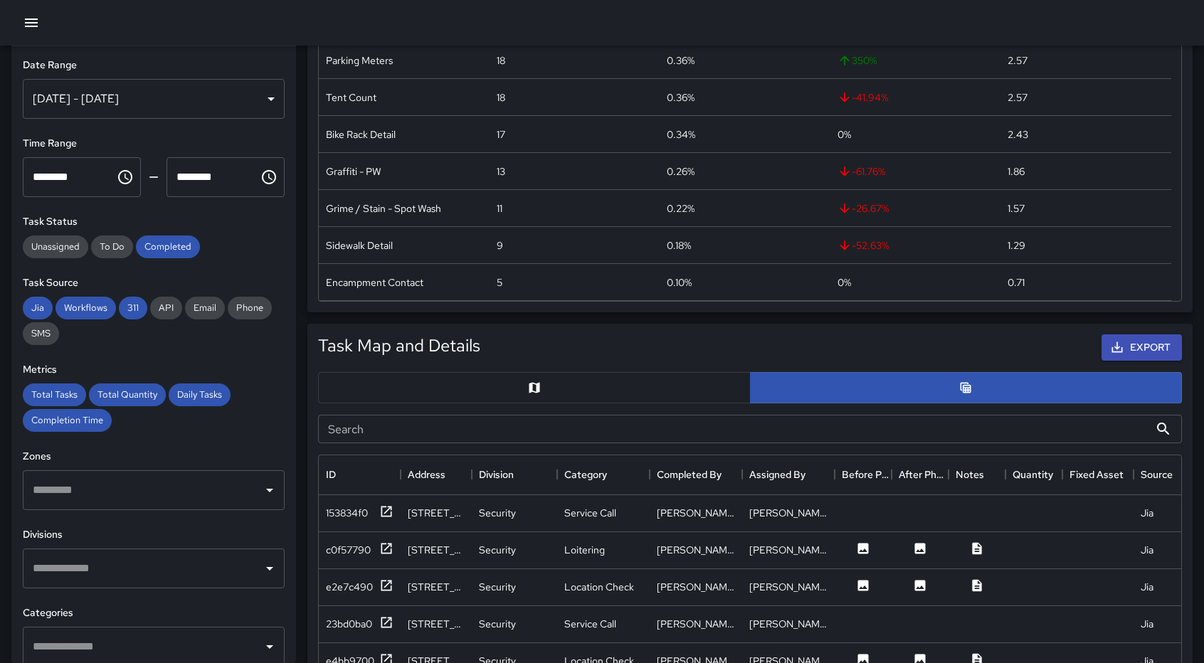
click at [155, 93] on div "[DATE] - [DATE]" at bounding box center [154, 99] width 262 height 40
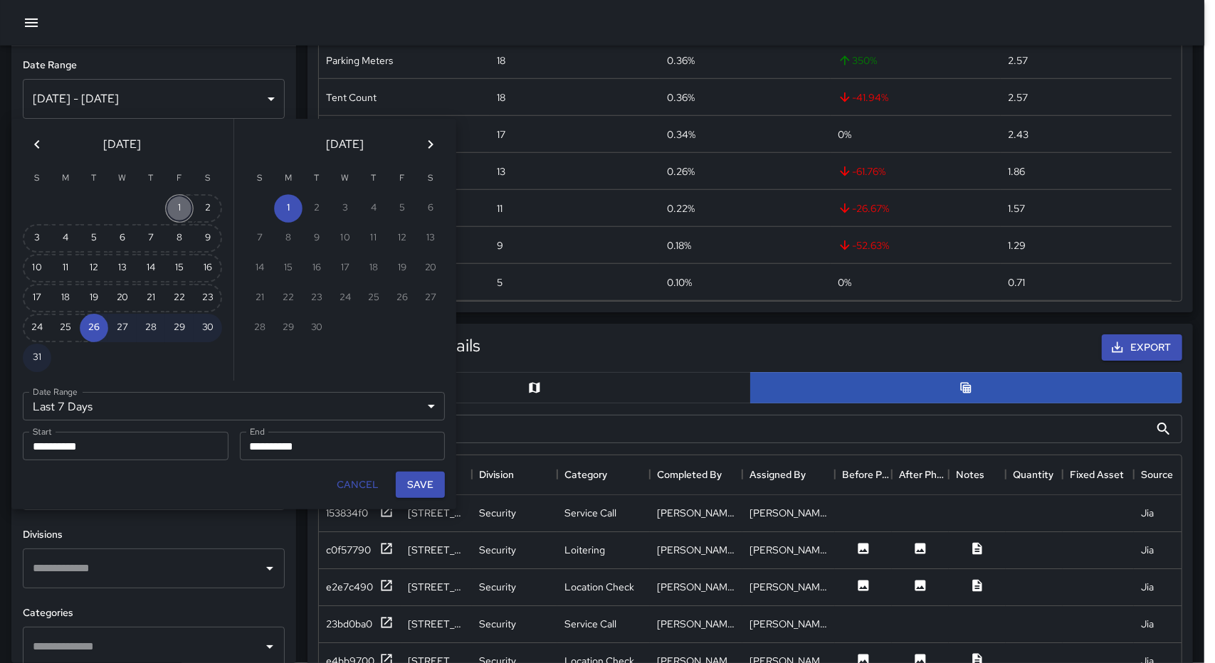
click at [181, 209] on button "1" at bounding box center [179, 208] width 28 height 28
type input "******"
type input "**********"
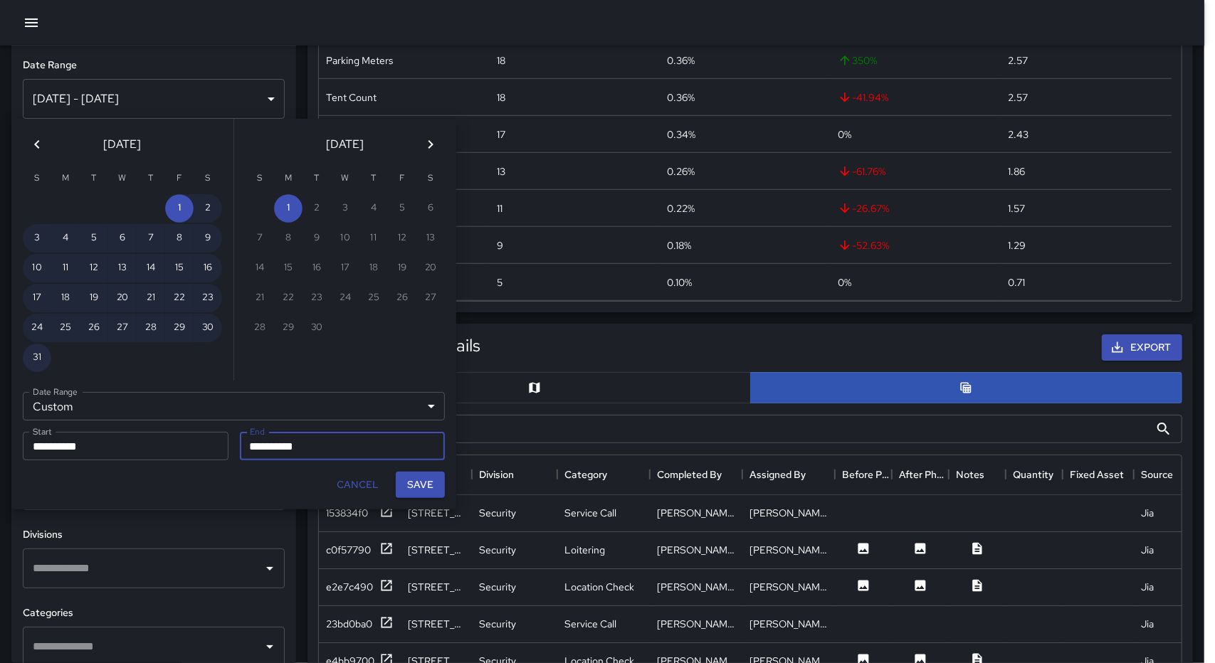
click at [41, 357] on button "31" at bounding box center [37, 358] width 28 height 28
type input "**********"
click at [426, 484] on button "Save" at bounding box center [420, 485] width 49 height 26
type input "**********"
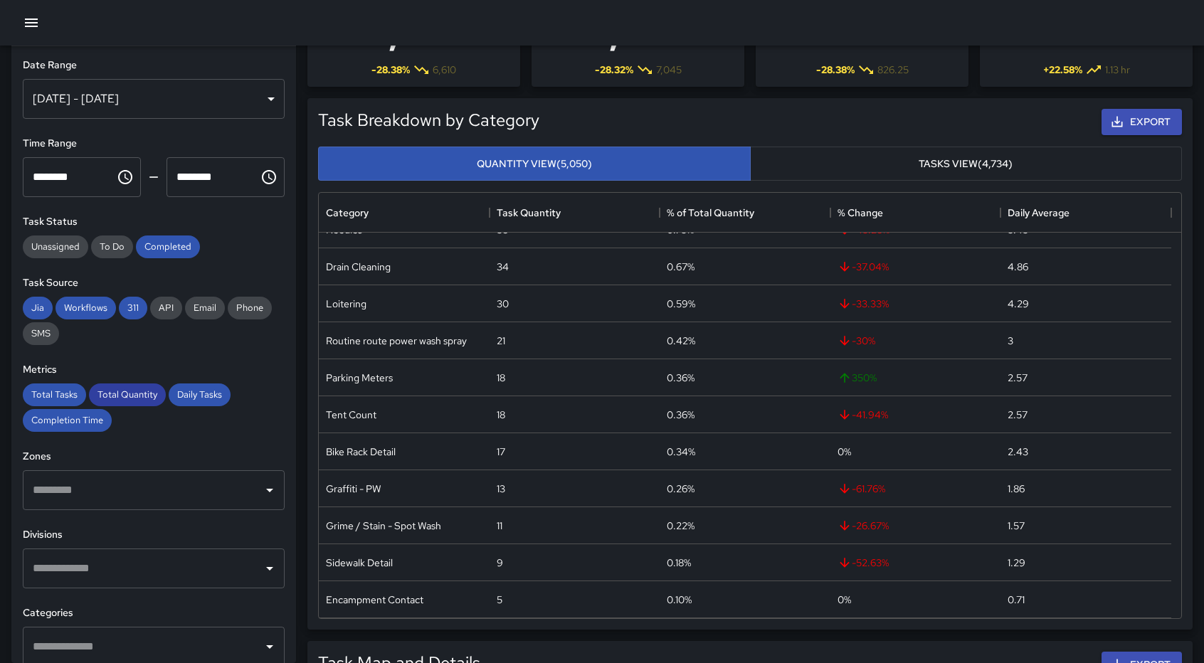
scroll to position [0, 0]
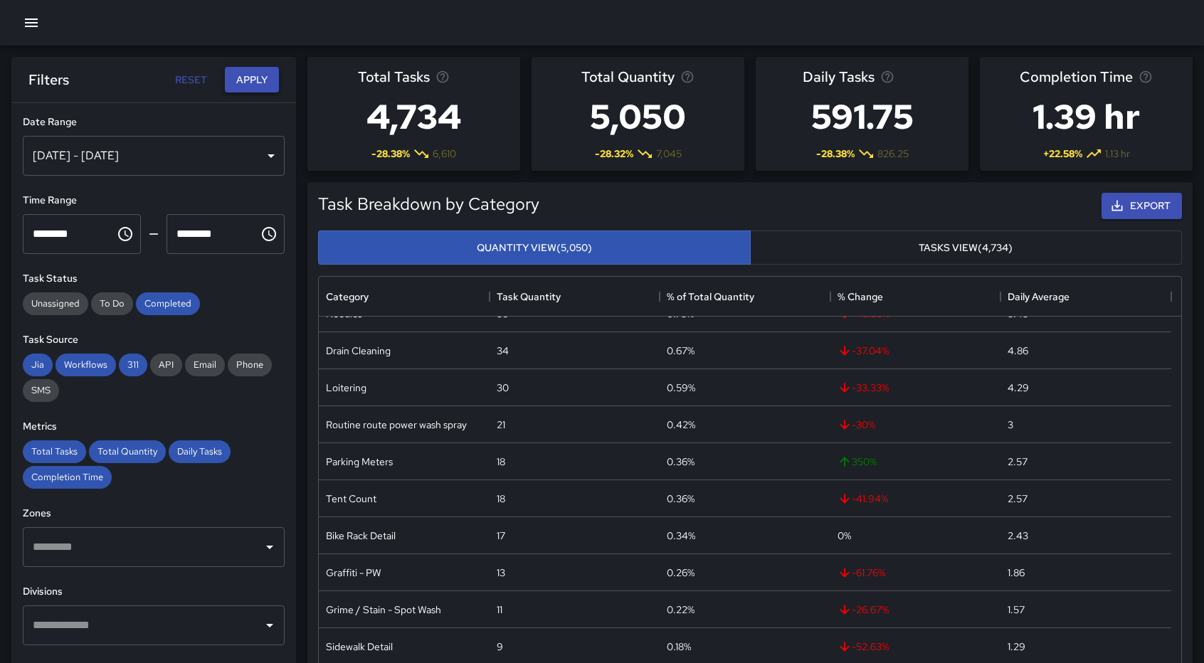
click at [245, 80] on button "Apply" at bounding box center [252, 80] width 54 height 26
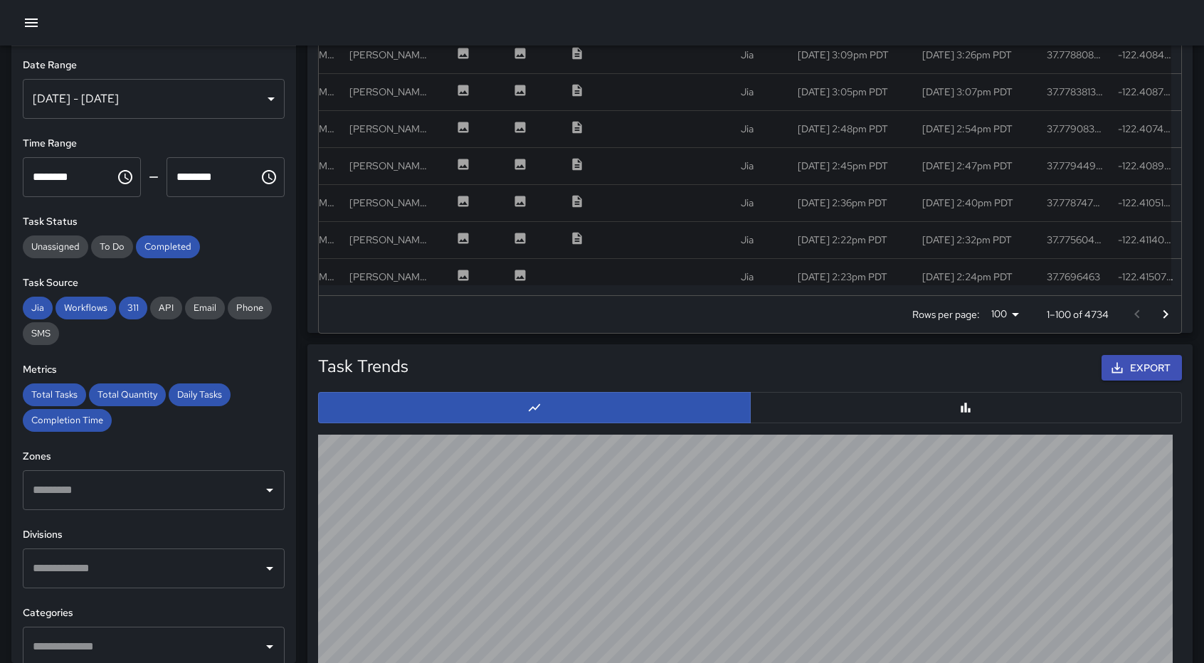
scroll to position [1021, 0]
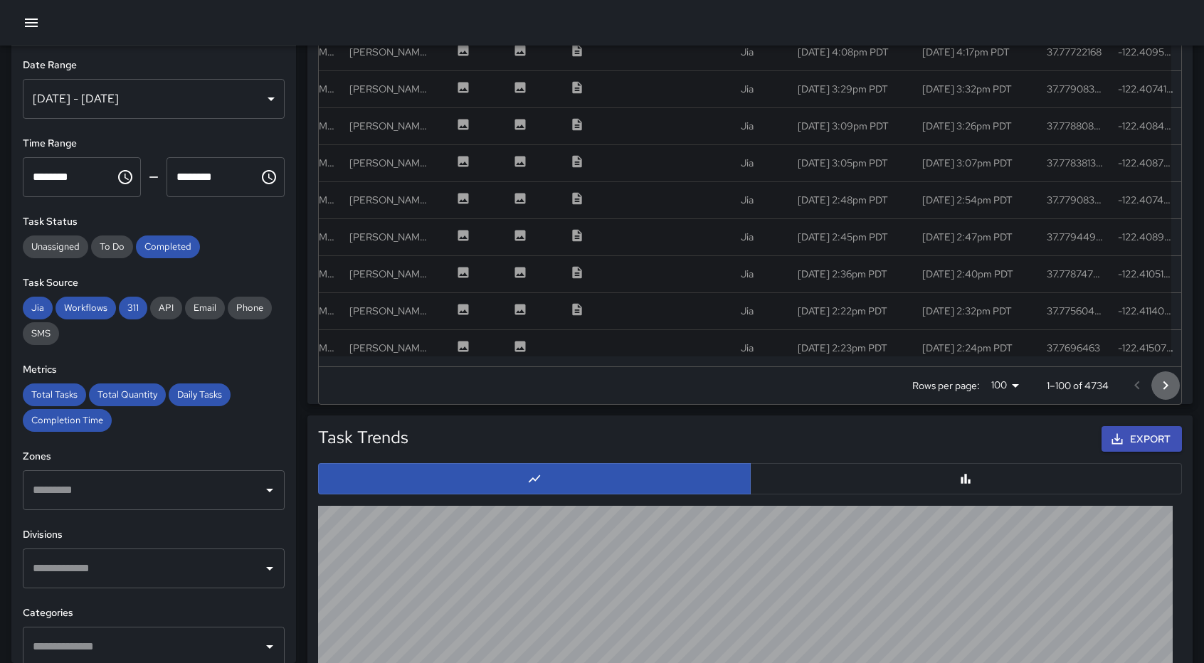
click at [1159, 381] on icon "Go to next page" at bounding box center [1165, 385] width 17 height 17
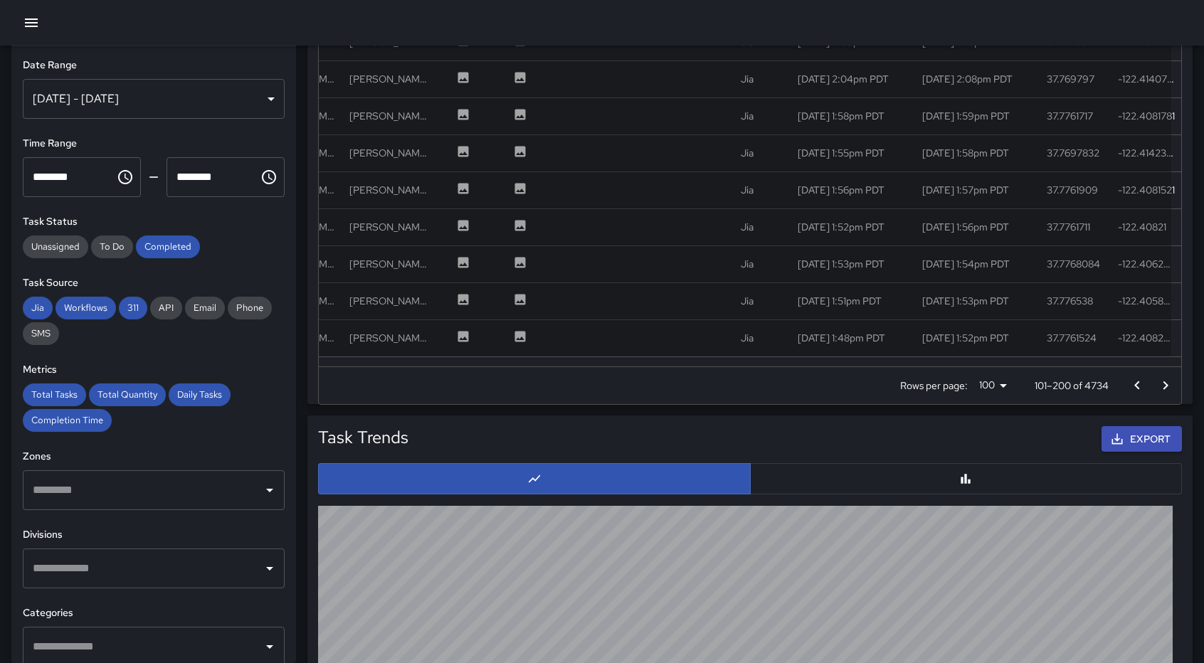
click at [1159, 381] on icon "Go to next page" at bounding box center [1165, 385] width 17 height 17
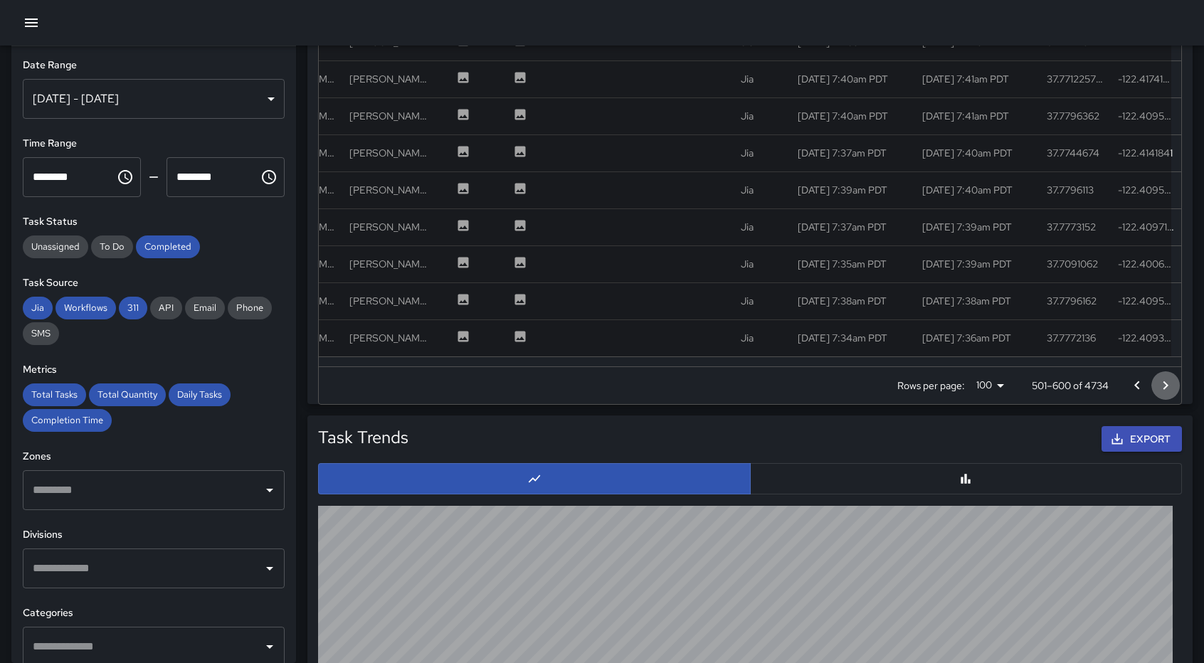
click at [1159, 381] on icon "Go to next page" at bounding box center [1165, 385] width 17 height 17
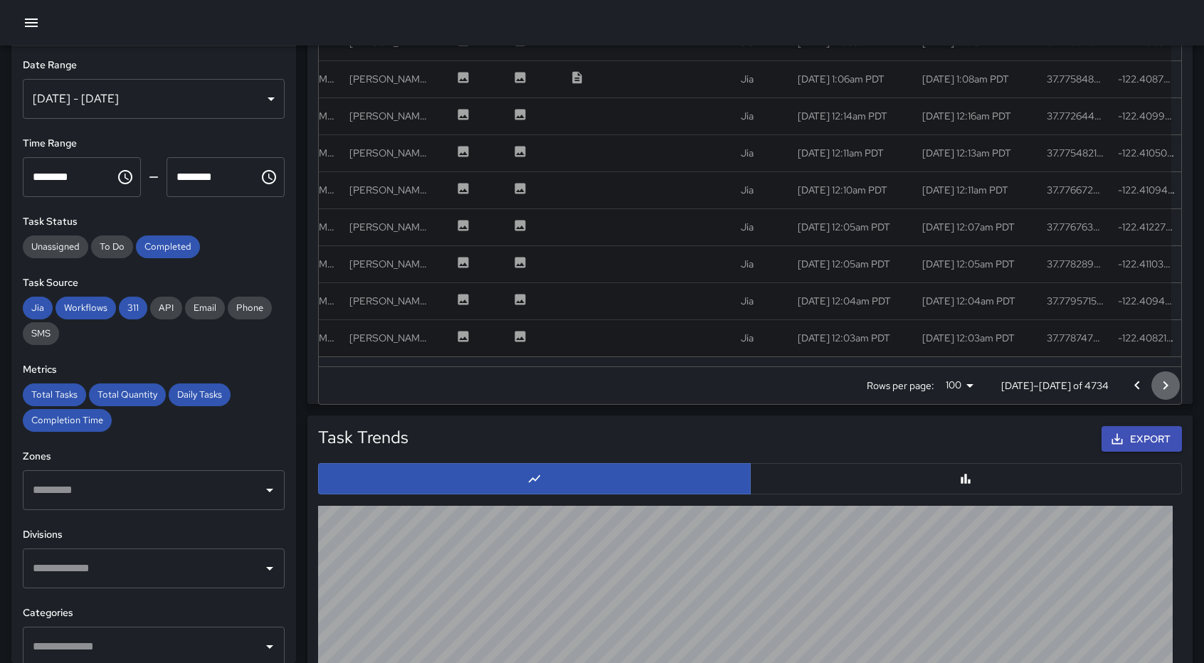
click at [1159, 381] on icon "Go to next page" at bounding box center [1165, 385] width 17 height 17
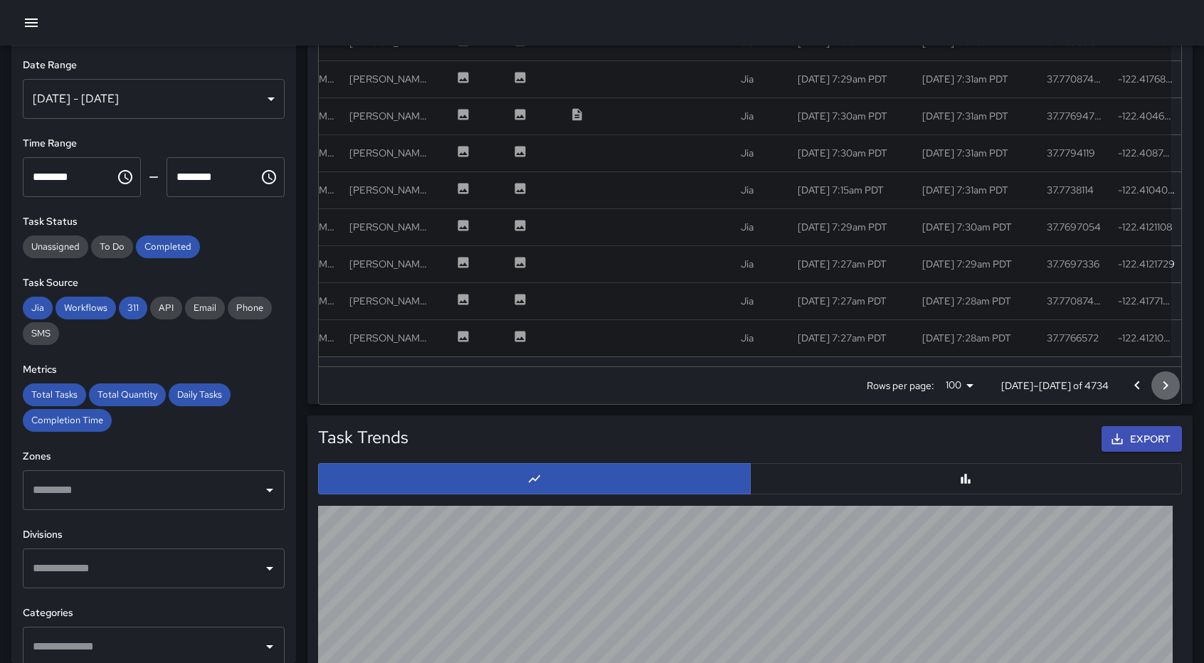
click at [1159, 381] on icon "Go to next page" at bounding box center [1165, 385] width 17 height 17
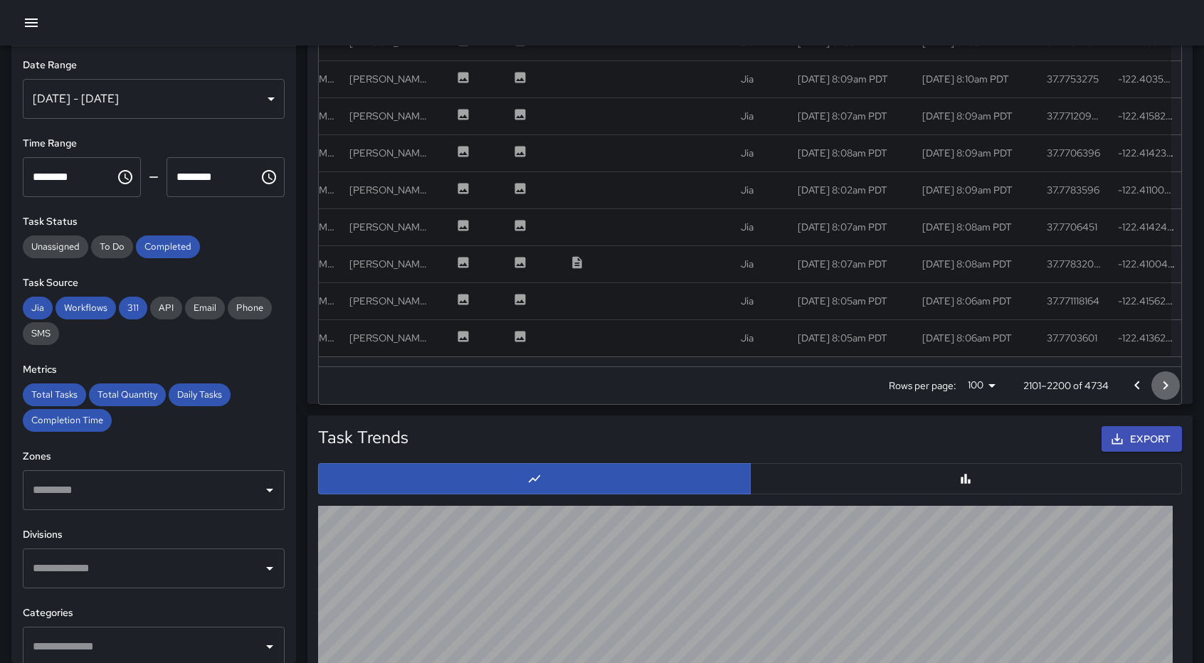
click at [1159, 381] on icon "Go to next page" at bounding box center [1165, 385] width 17 height 17
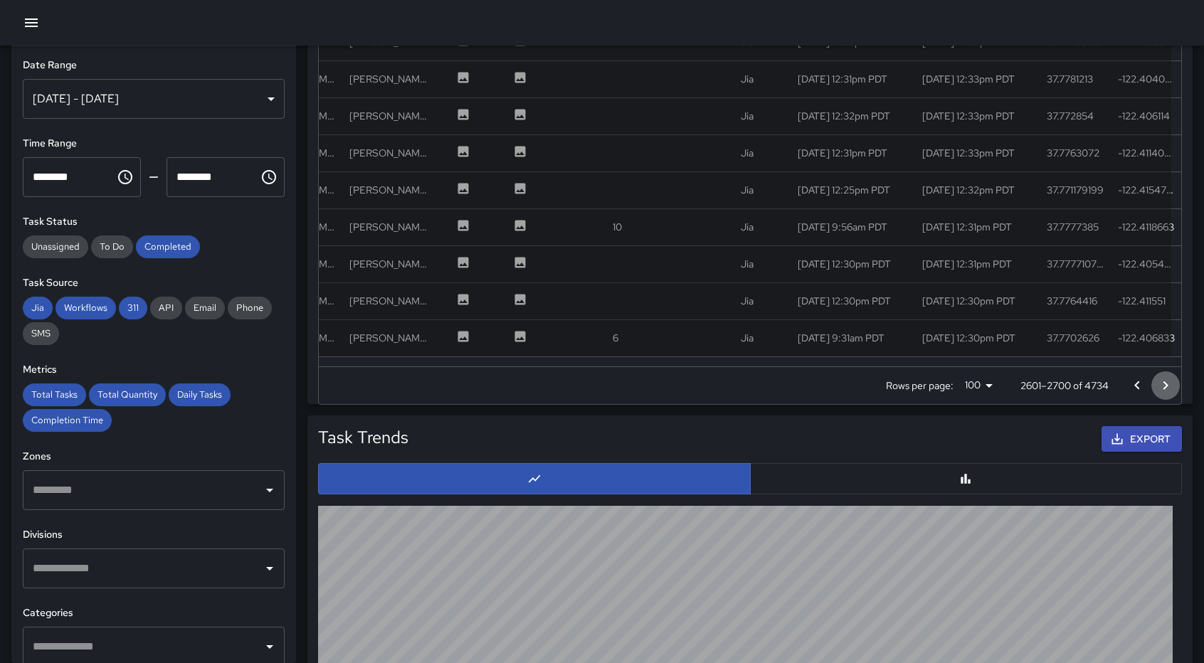
click at [1159, 381] on icon "Go to next page" at bounding box center [1165, 385] width 17 height 17
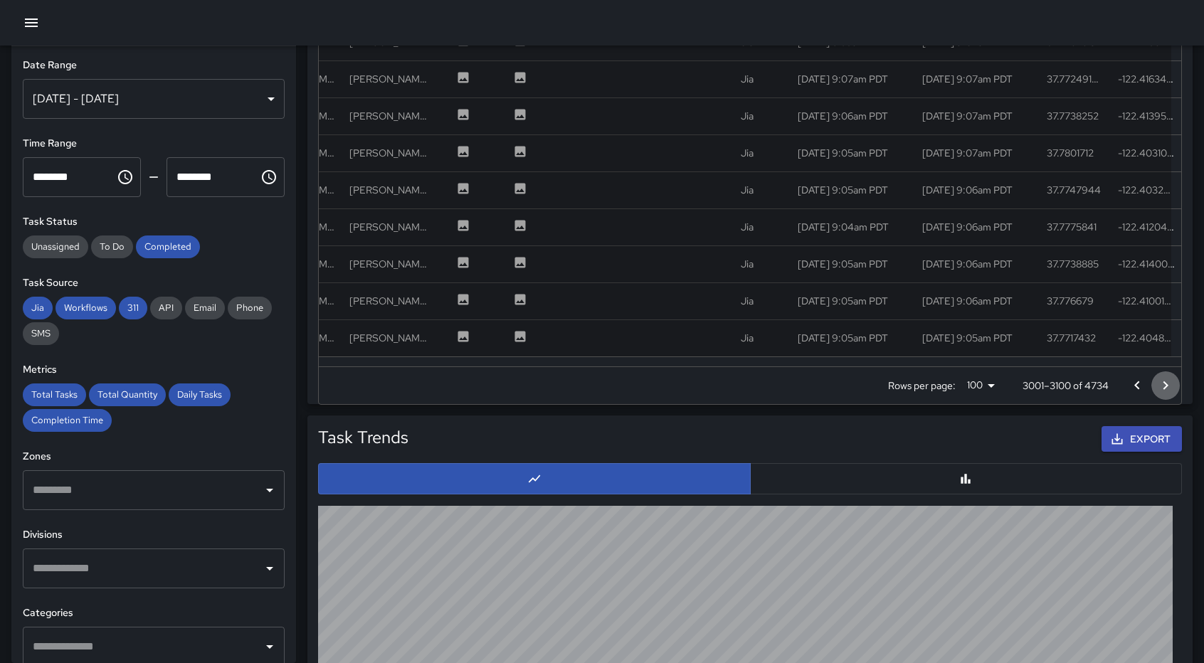
click at [1159, 381] on icon "Go to next page" at bounding box center [1165, 385] width 17 height 17
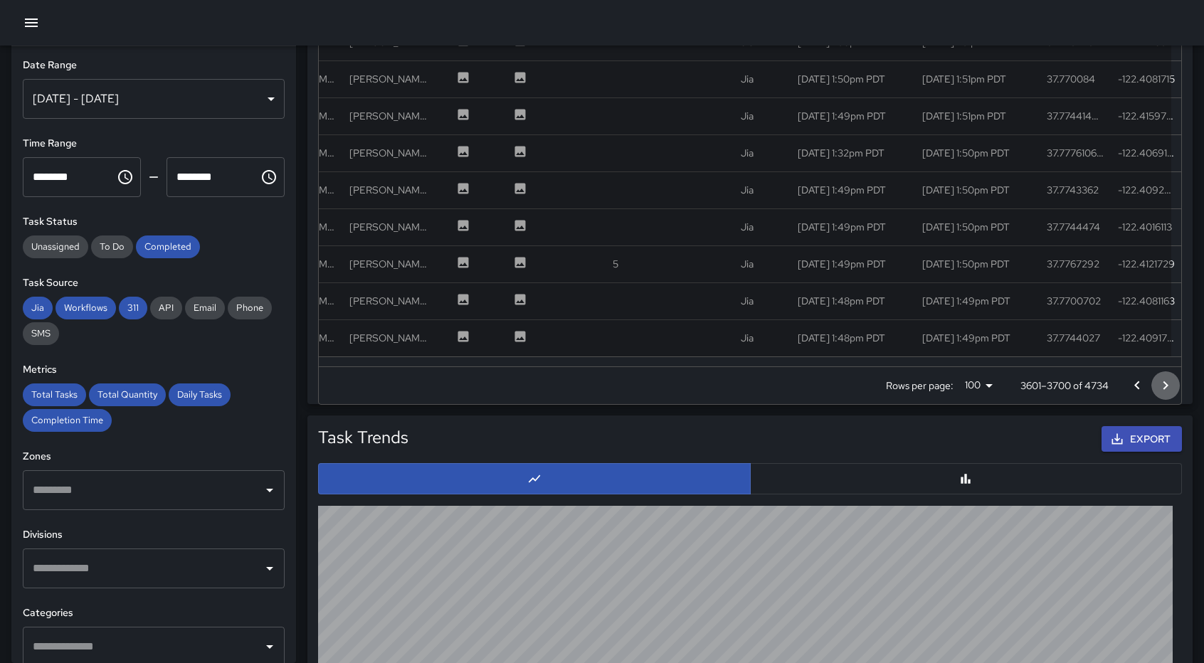
click at [1159, 381] on icon "Go to next page" at bounding box center [1165, 385] width 17 height 17
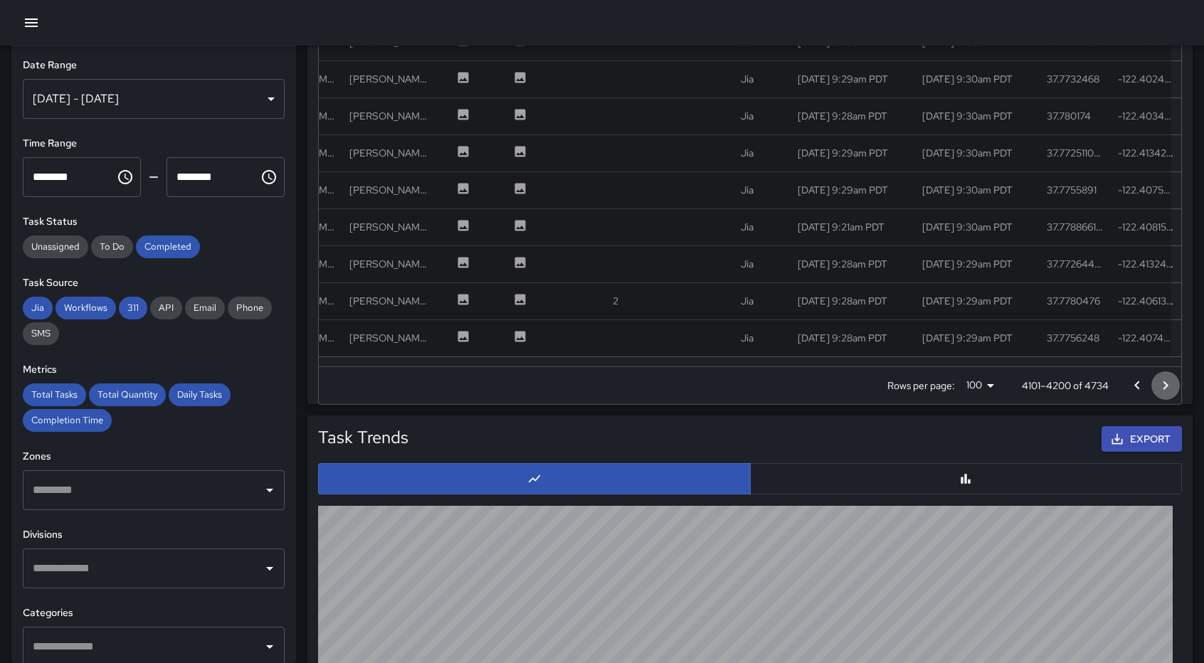
click at [1159, 381] on icon "Go to next page" at bounding box center [1165, 385] width 17 height 17
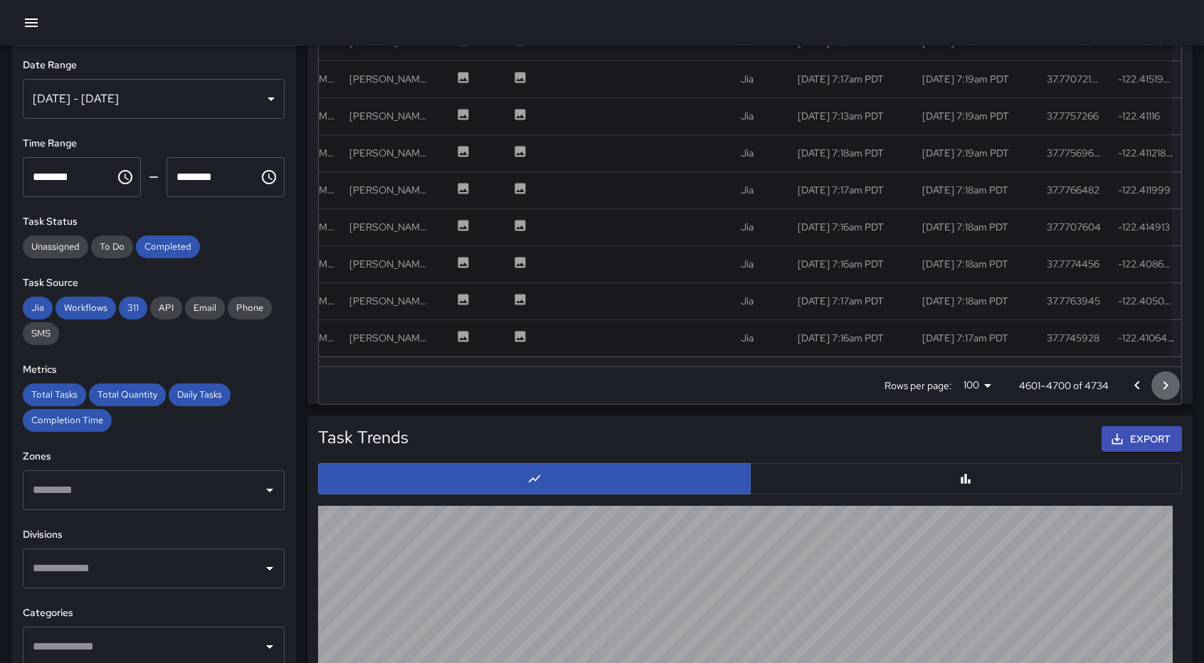
click at [1159, 381] on icon "Go to next page" at bounding box center [1165, 385] width 17 height 17
click at [1159, 381] on div at bounding box center [1151, 385] width 57 height 28
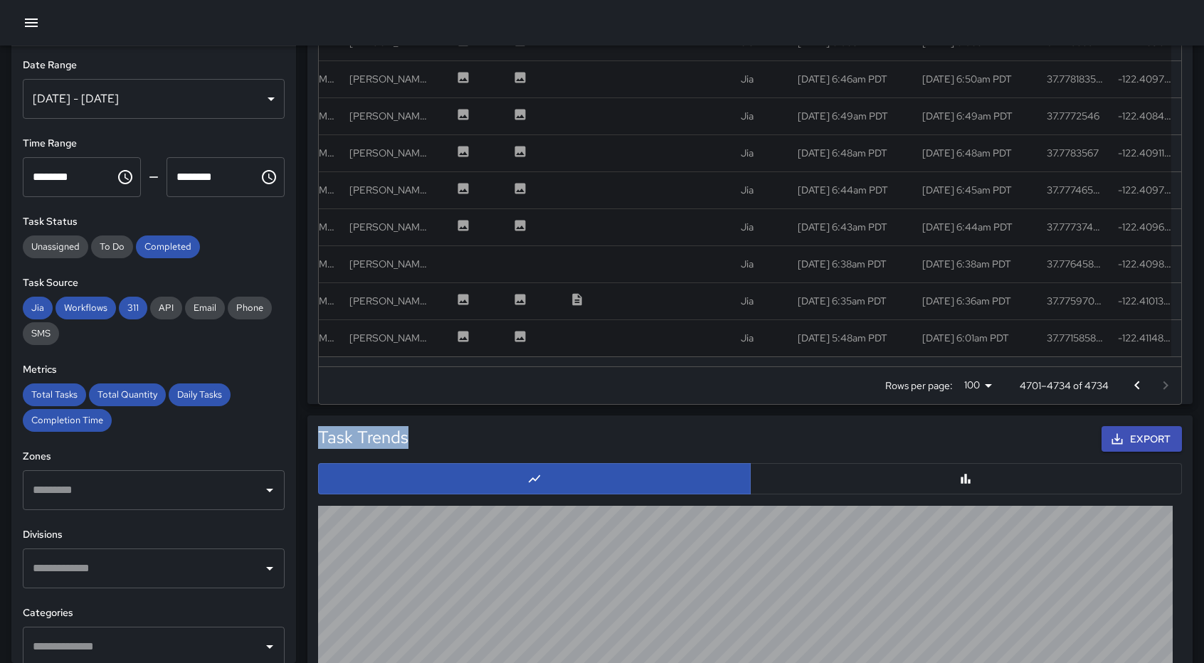
click at [1159, 381] on div at bounding box center [1151, 385] width 57 height 28
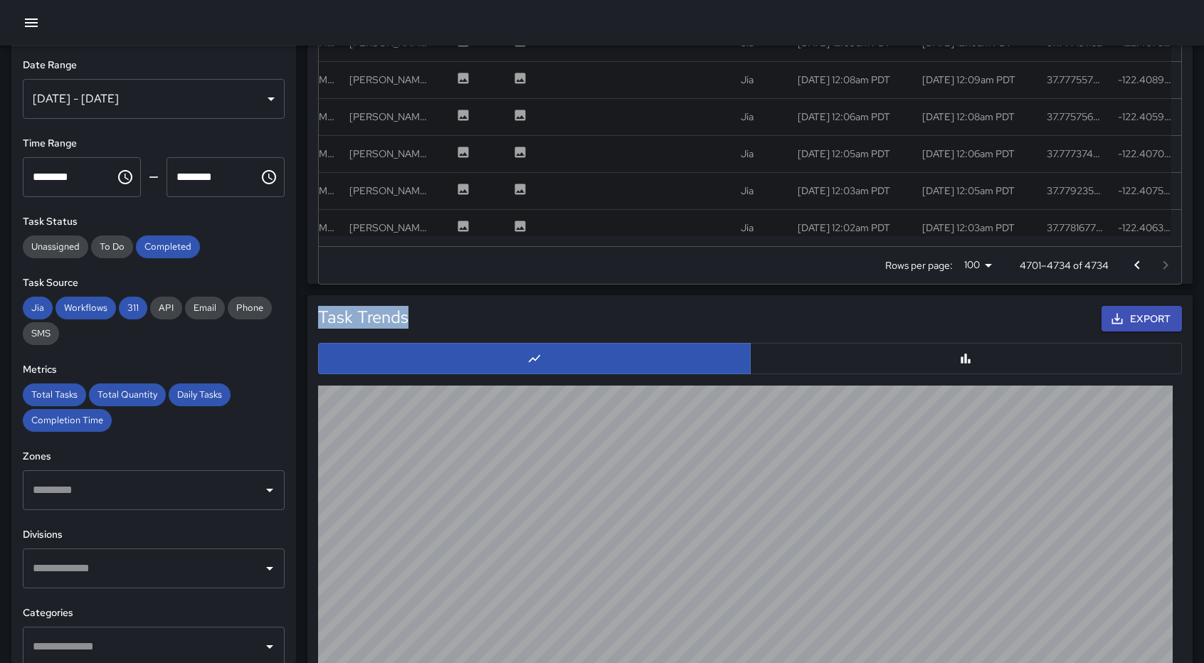
scroll to position [1140, 0]
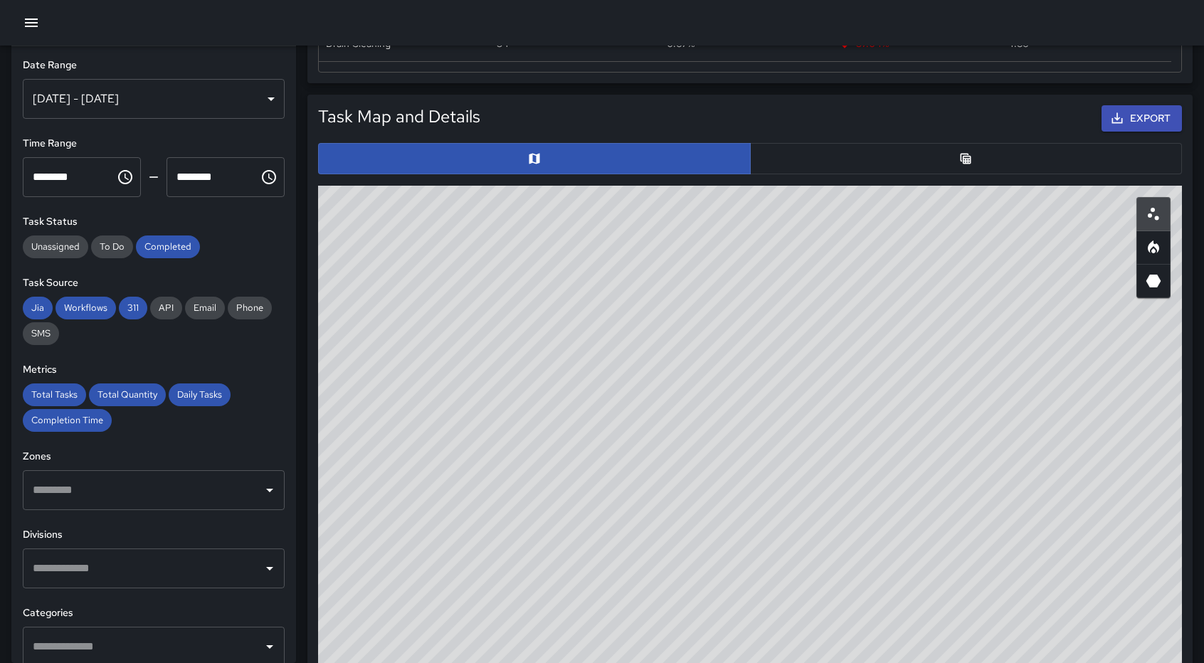
scroll to position [497, 0]
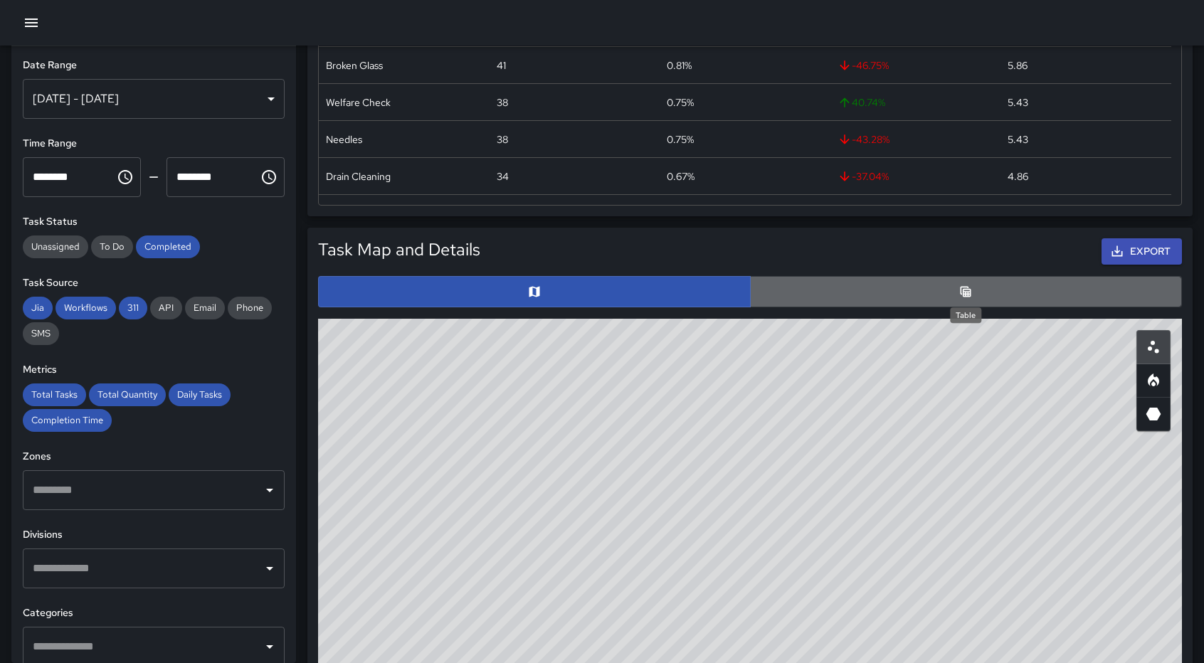
click at [971, 295] on icon "Table" at bounding box center [966, 291] width 11 height 11
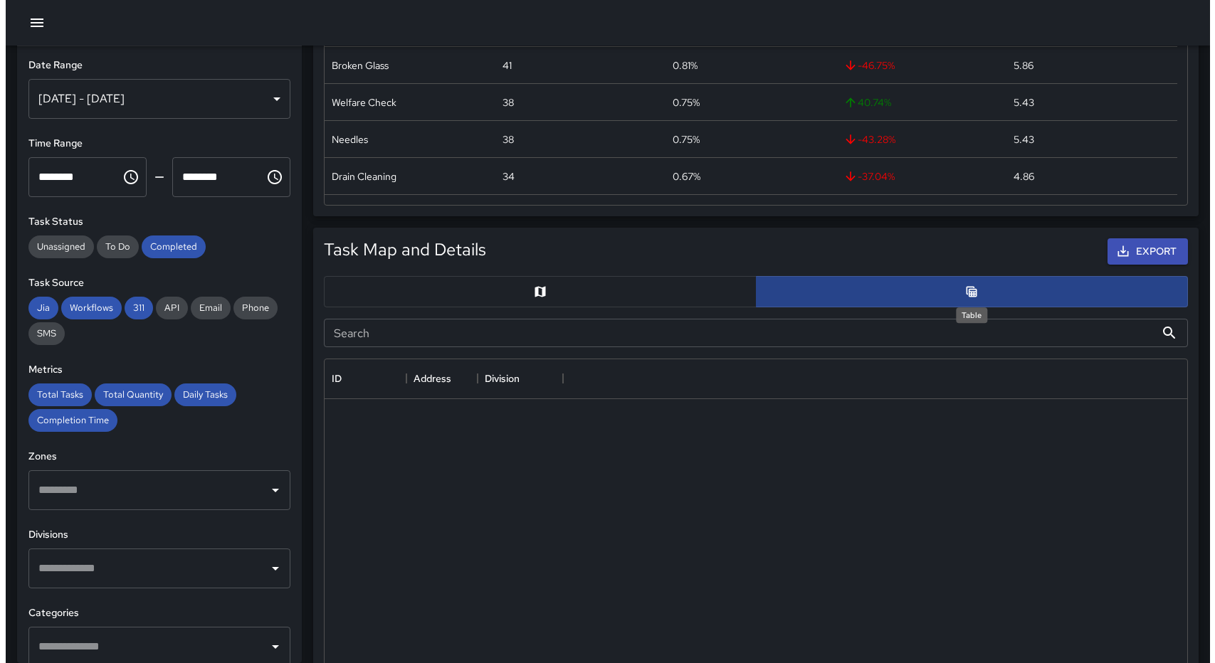
scroll to position [11, 11]
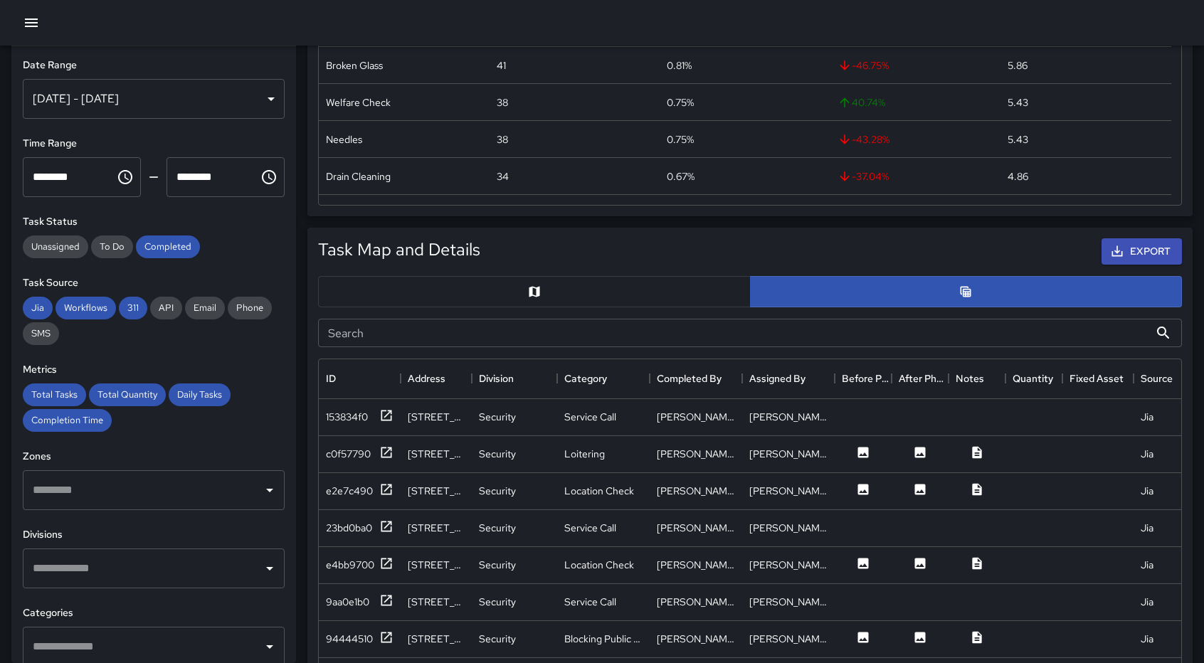
click at [250, 94] on div "[DATE] - [DATE]" at bounding box center [154, 99] width 262 height 40
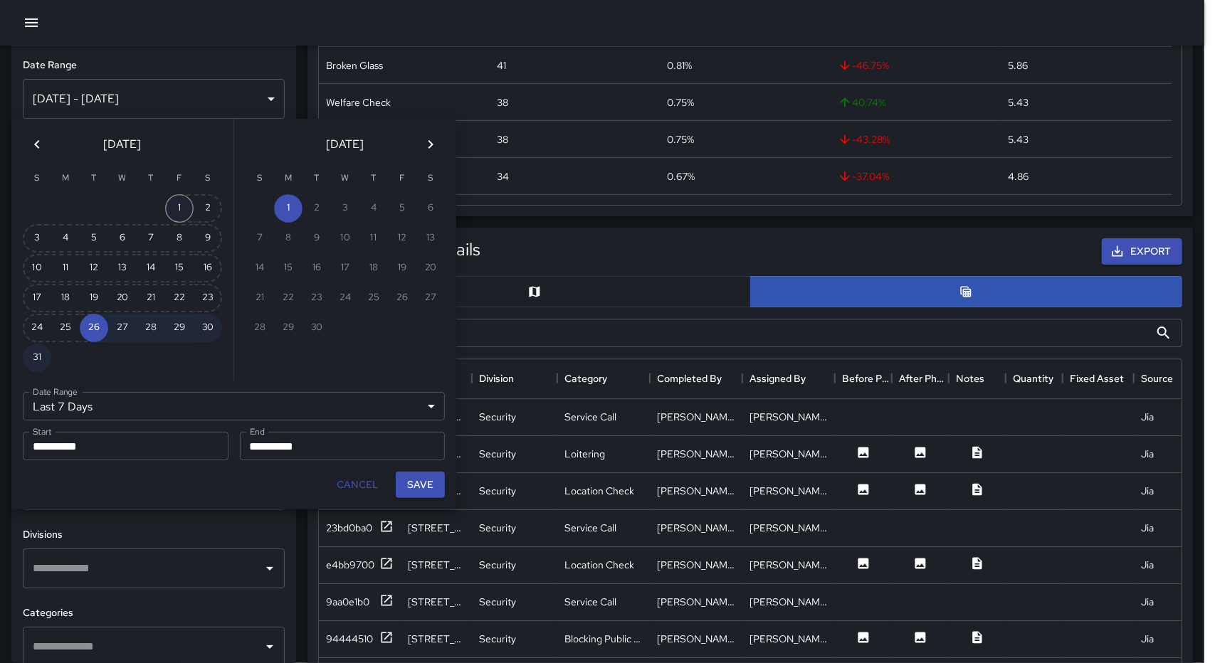
click at [175, 204] on button "1" at bounding box center [179, 208] width 28 height 28
type input "******"
type input "**********"
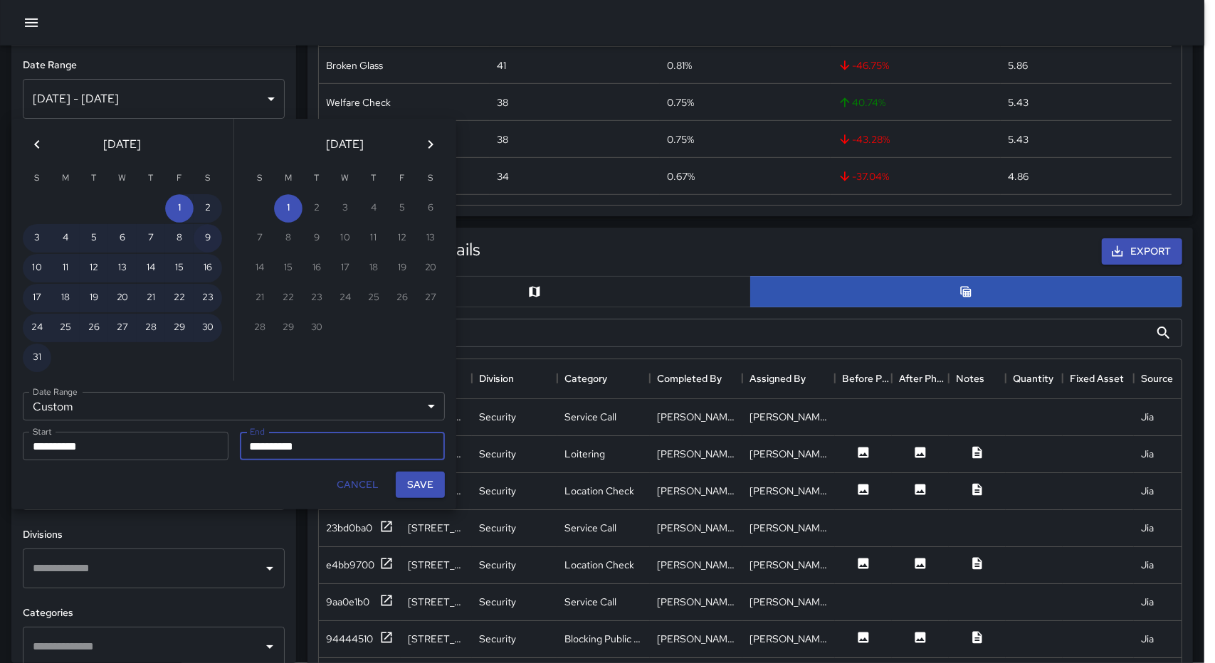
click at [201, 238] on button "9" at bounding box center [208, 238] width 28 height 28
type input "**********"
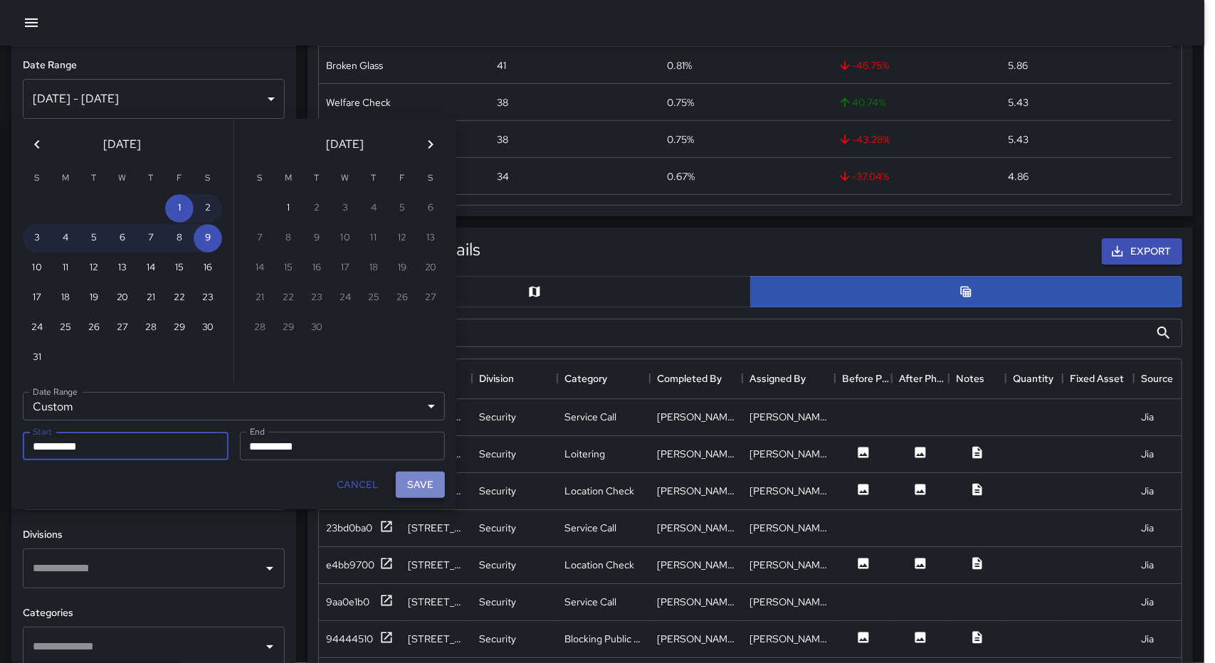
click at [423, 485] on button "Save" at bounding box center [420, 485] width 49 height 26
type input "**********"
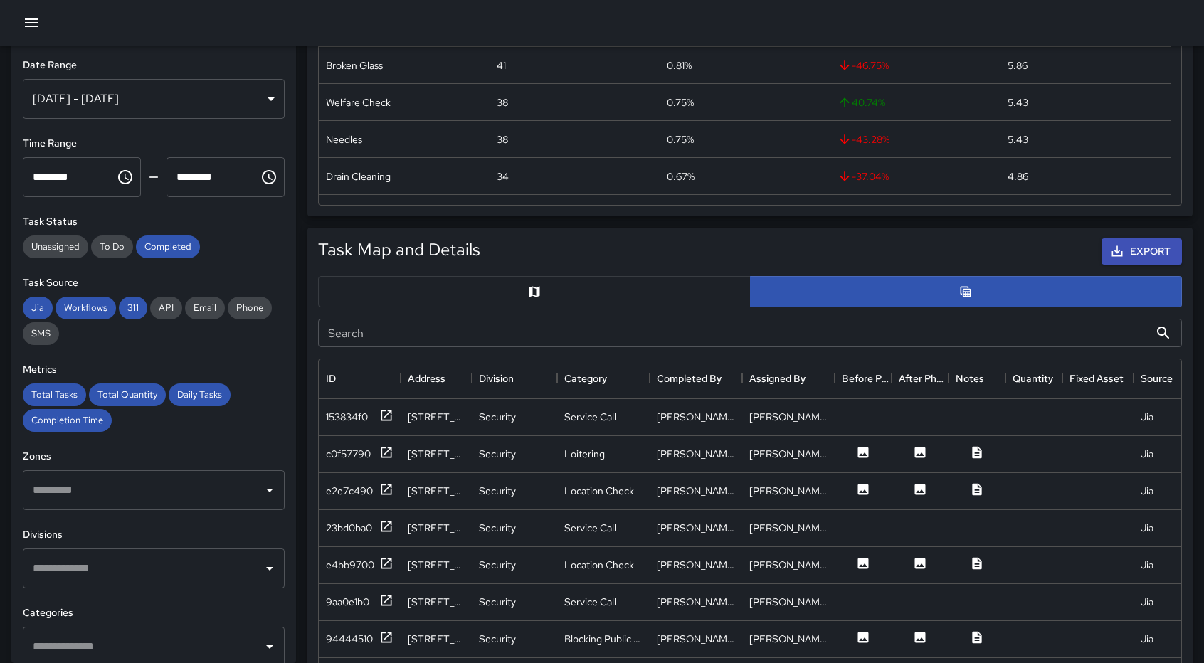
click at [231, 108] on div "[DATE] - [DATE]" at bounding box center [154, 99] width 262 height 40
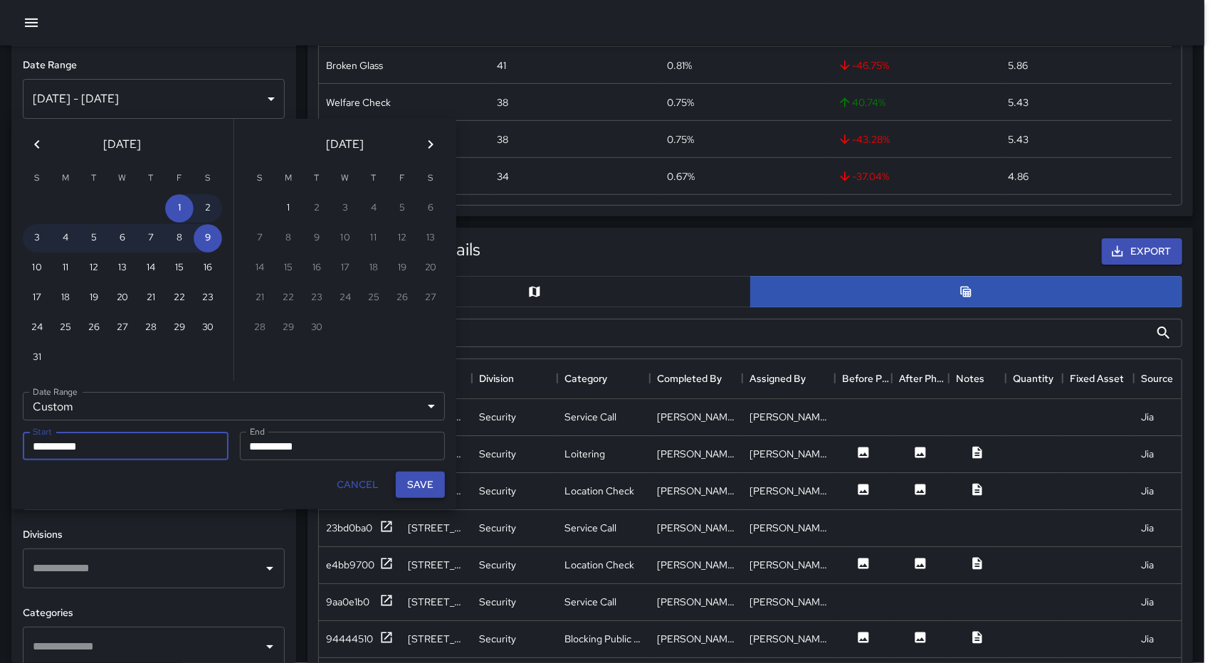
click at [409, 482] on button "Save" at bounding box center [420, 485] width 49 height 26
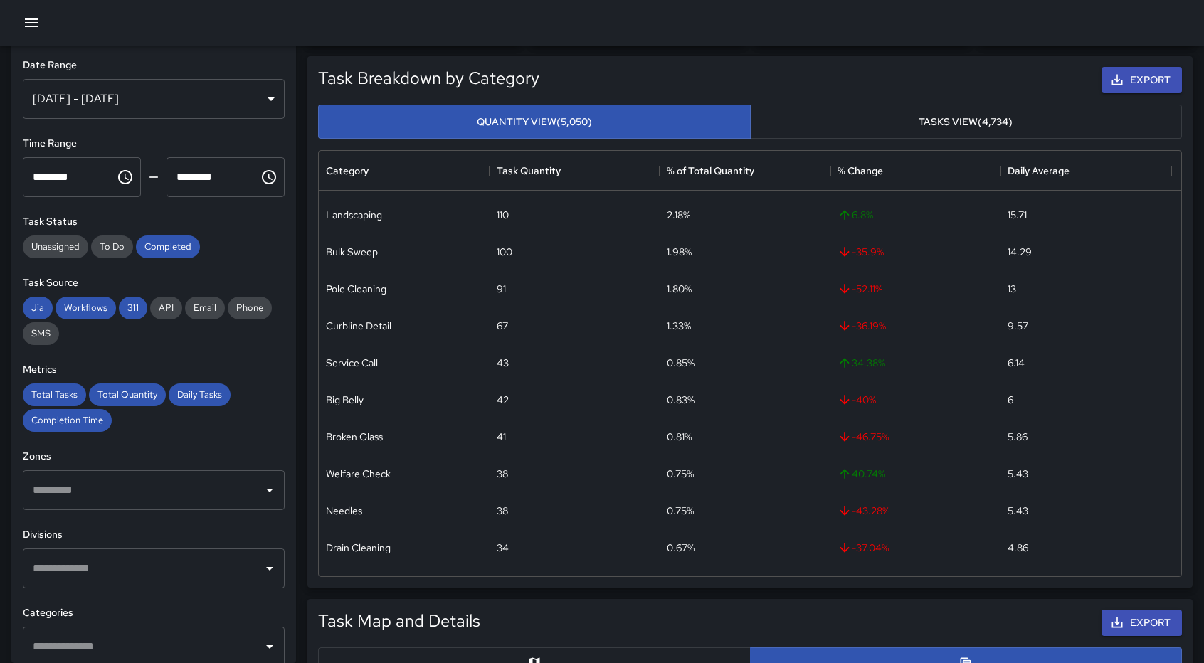
scroll to position [0, 0]
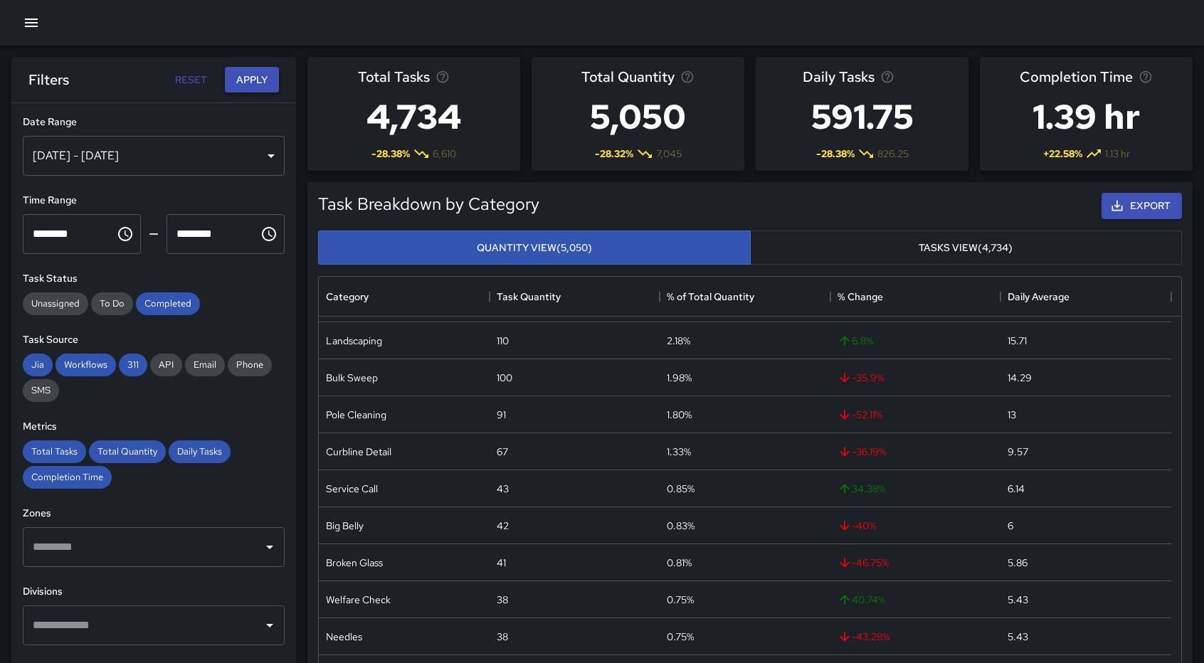
click at [251, 88] on button "Apply" at bounding box center [252, 80] width 54 height 26
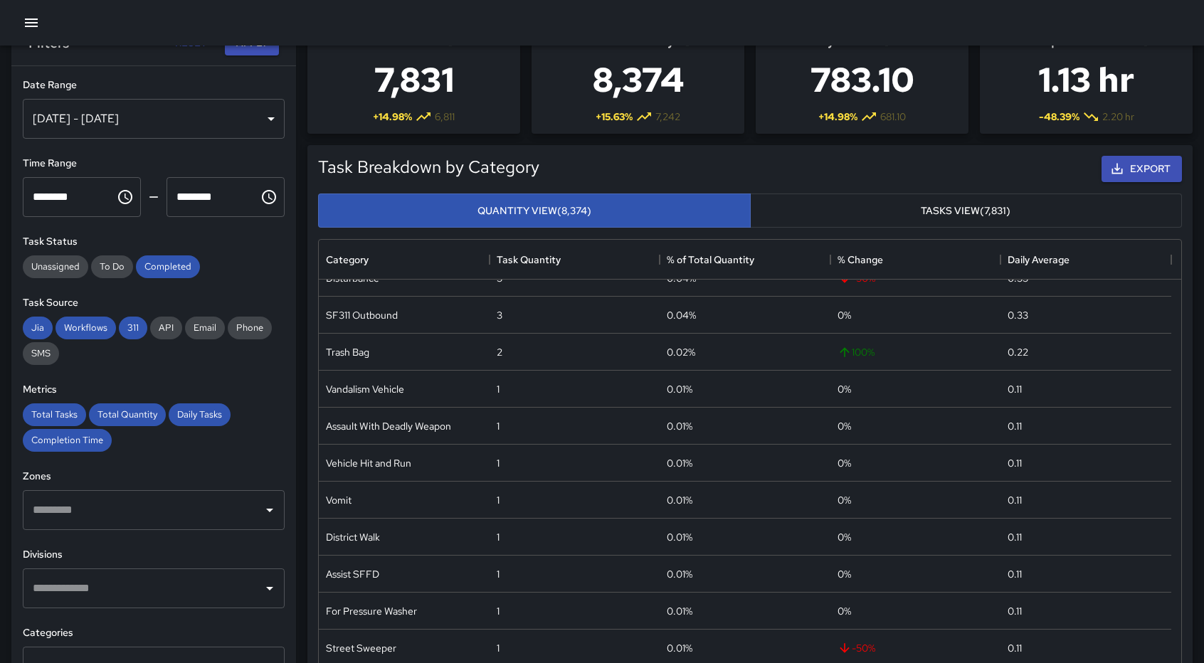
scroll to position [41, 0]
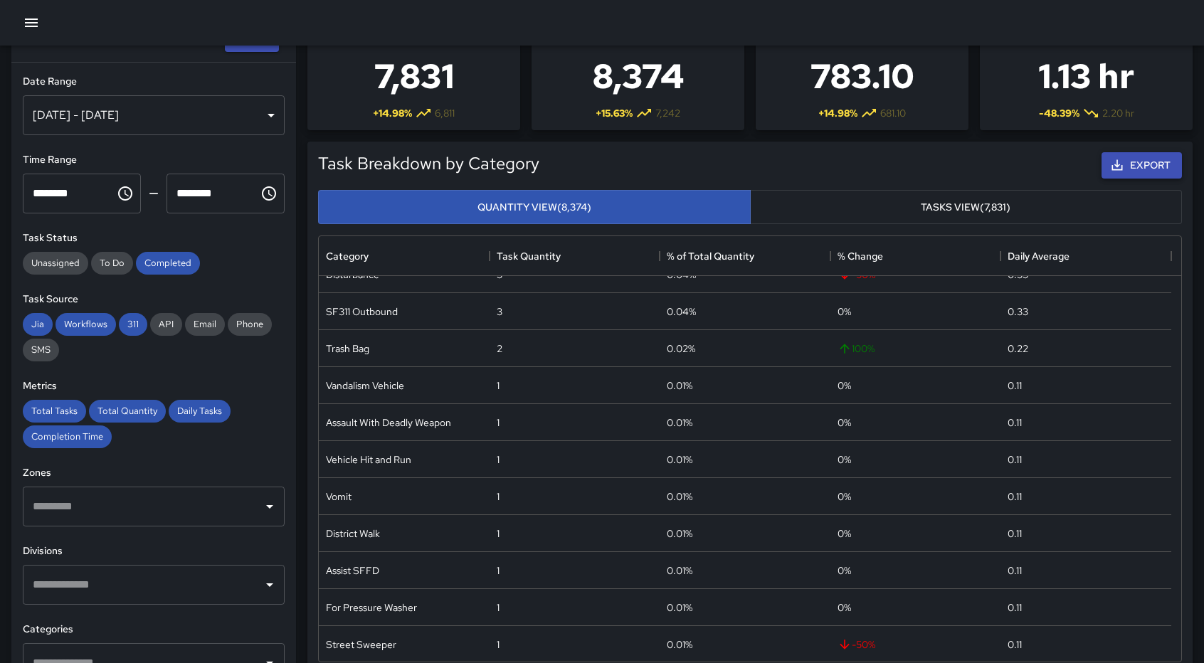
click at [1139, 170] on button "Export" at bounding box center [1142, 165] width 80 height 26
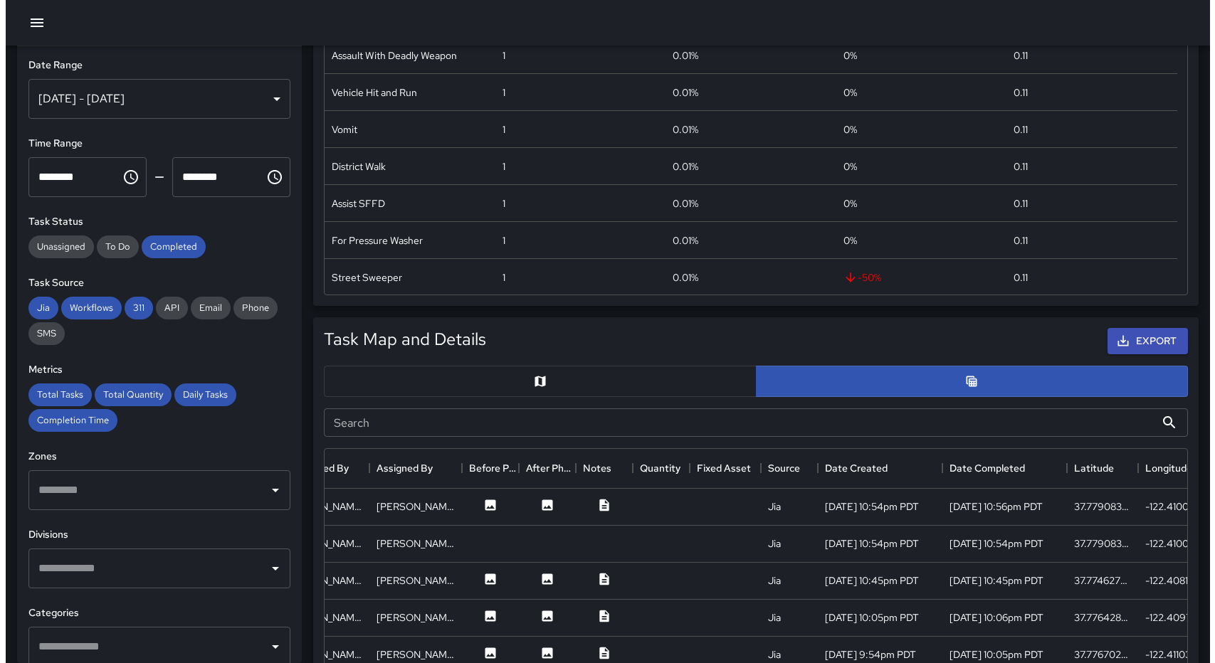
scroll to position [408, 0]
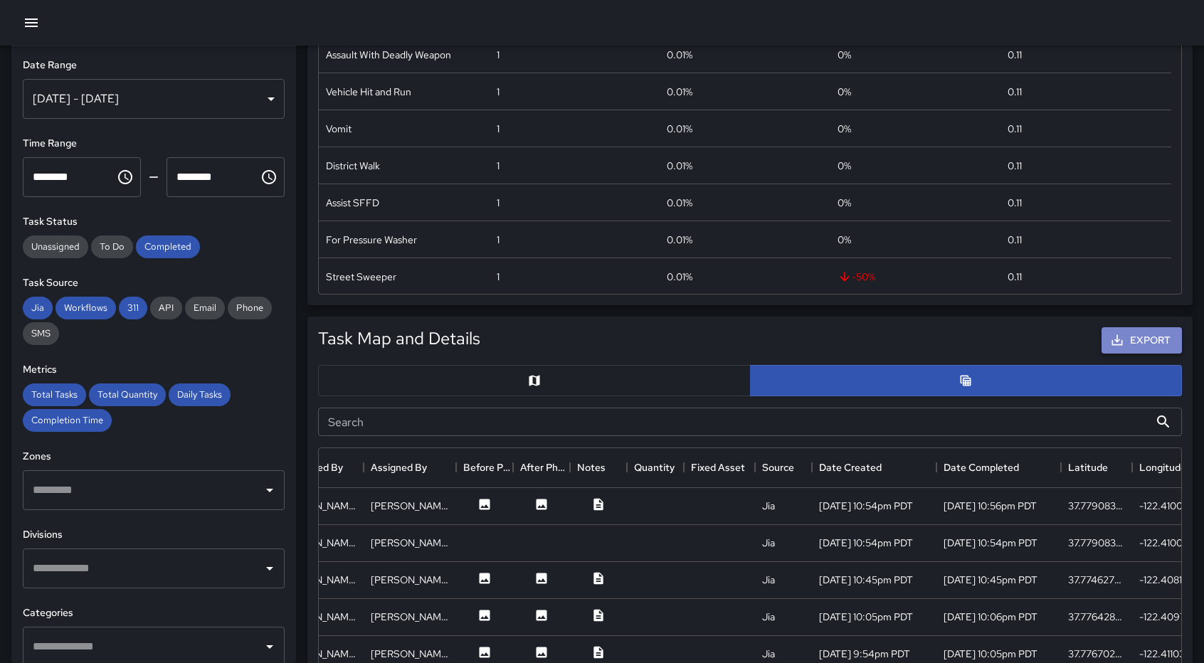
click at [1126, 347] on button "Export" at bounding box center [1142, 340] width 80 height 26
click at [260, 102] on div "[DATE] - [DATE]" at bounding box center [154, 99] width 262 height 40
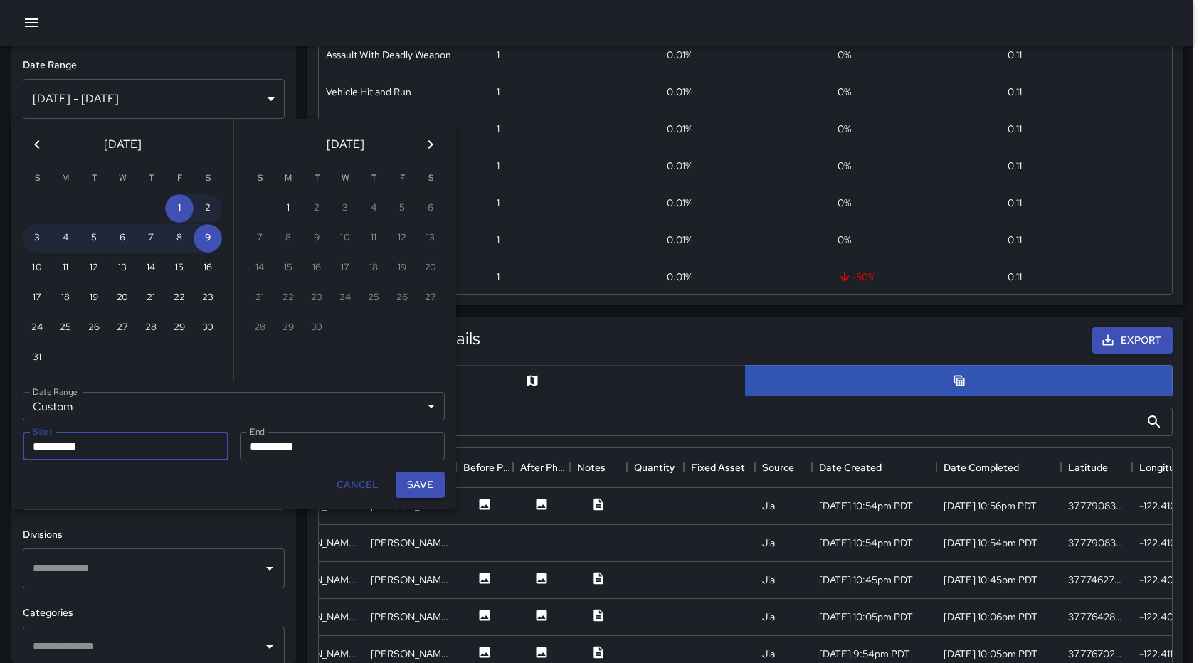
scroll to position [11, 11]
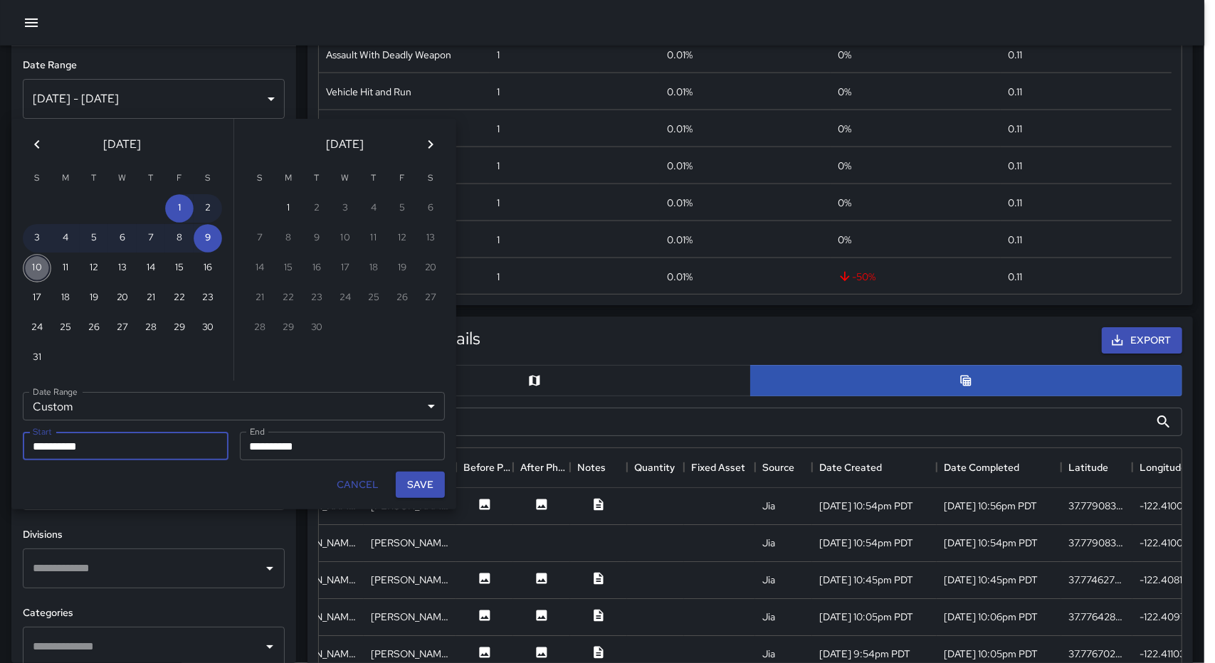
click at [33, 274] on button "10" at bounding box center [37, 268] width 28 height 28
type input "**********"
click at [210, 272] on button "16" at bounding box center [208, 268] width 28 height 28
type input "**********"
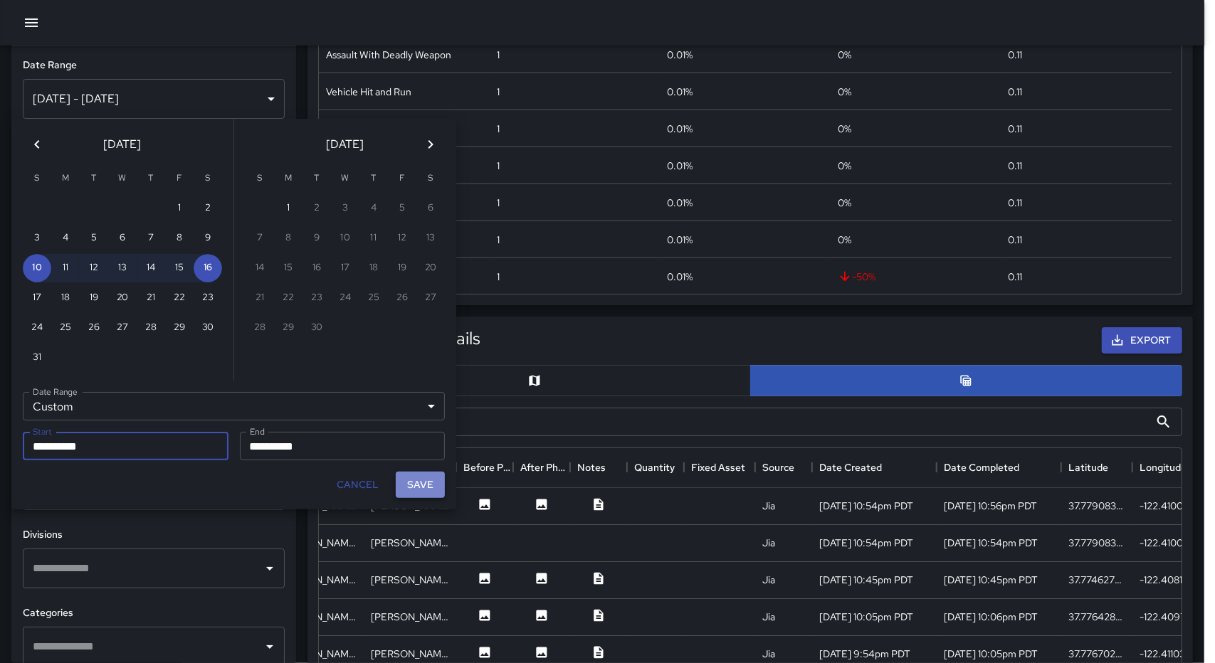
click at [417, 489] on button "Save" at bounding box center [420, 485] width 49 height 26
type input "**********"
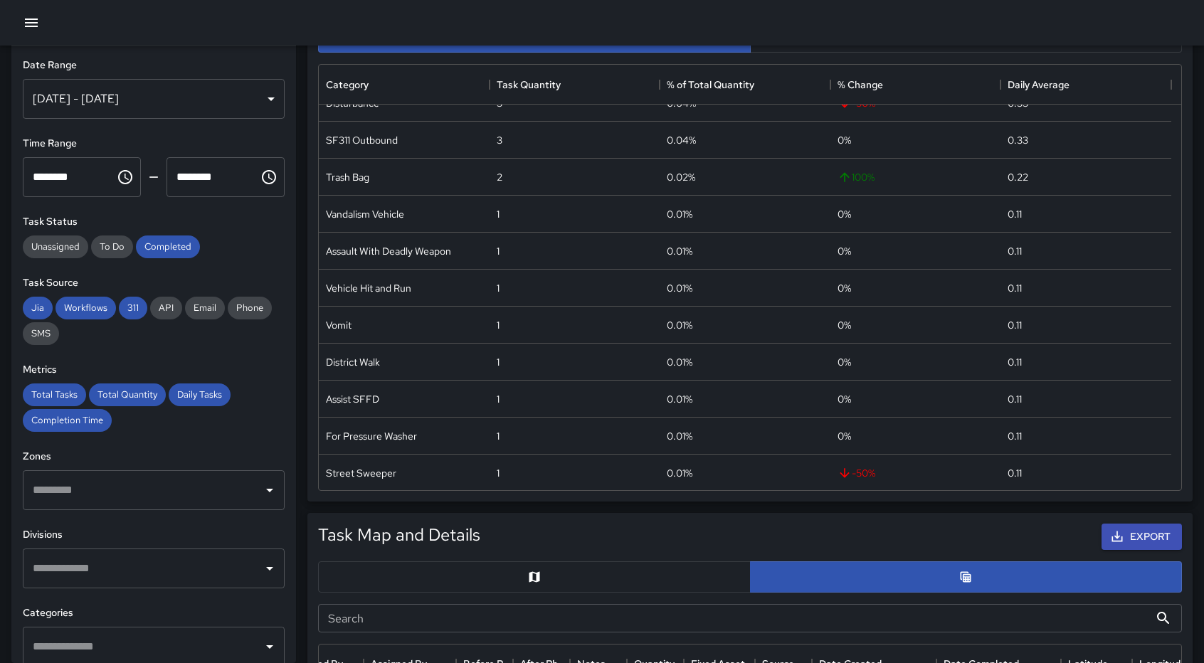
scroll to position [0, 0]
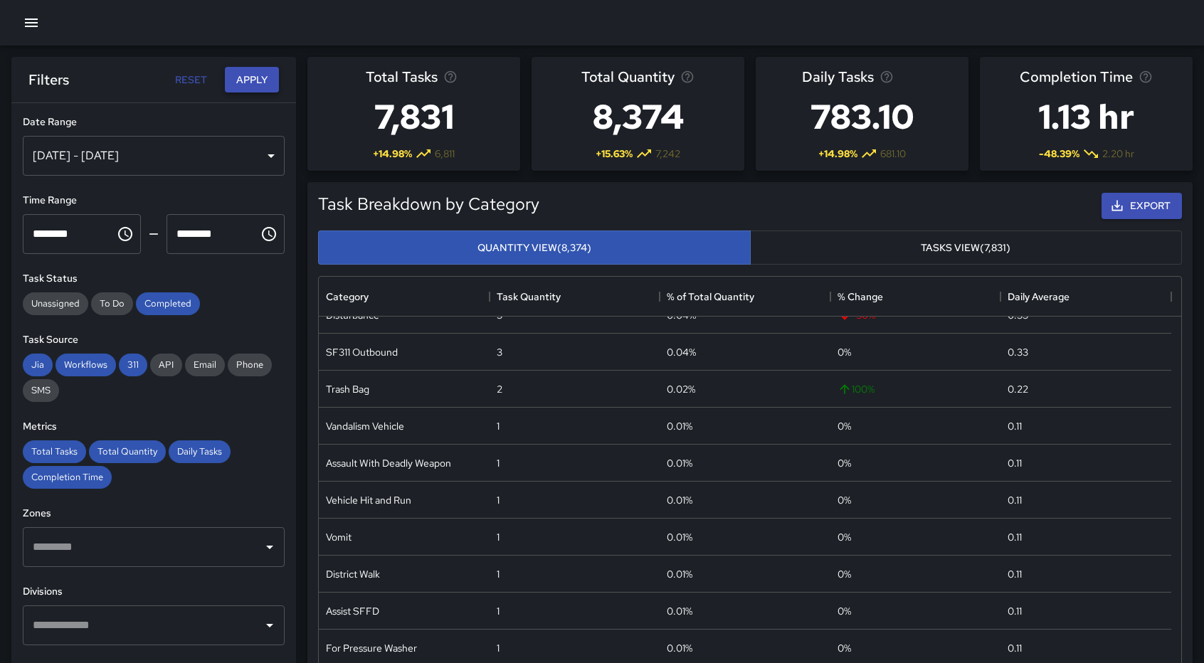
click at [273, 85] on button "Apply" at bounding box center [252, 80] width 54 height 26
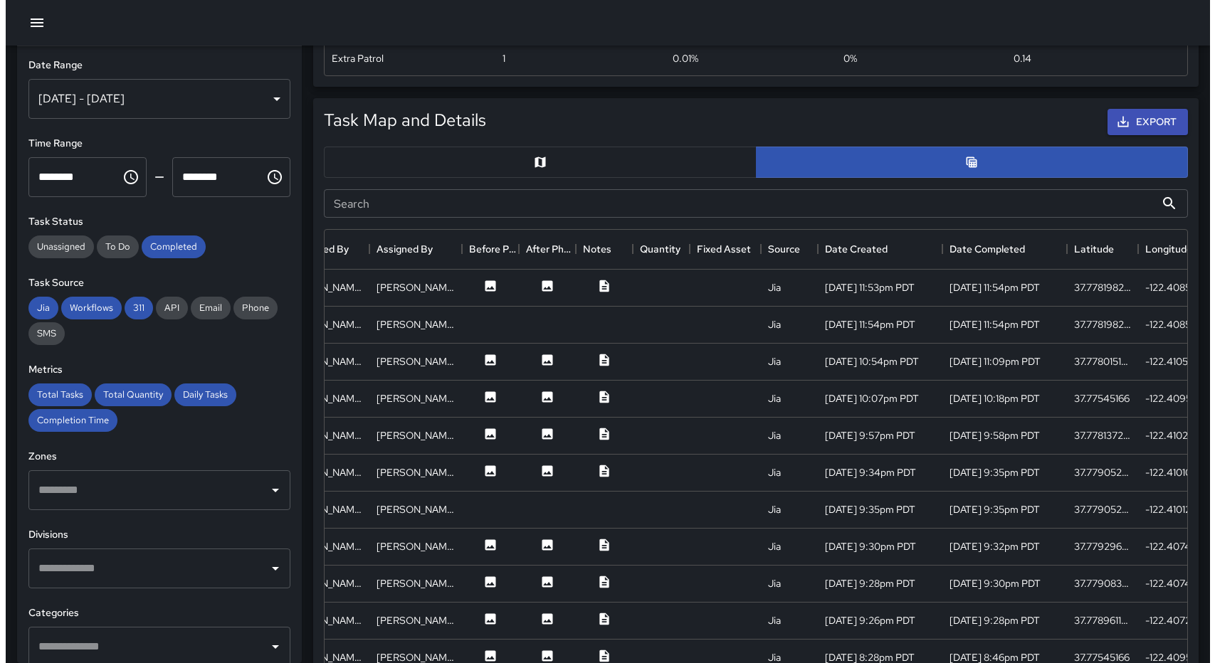
scroll to position [611, 0]
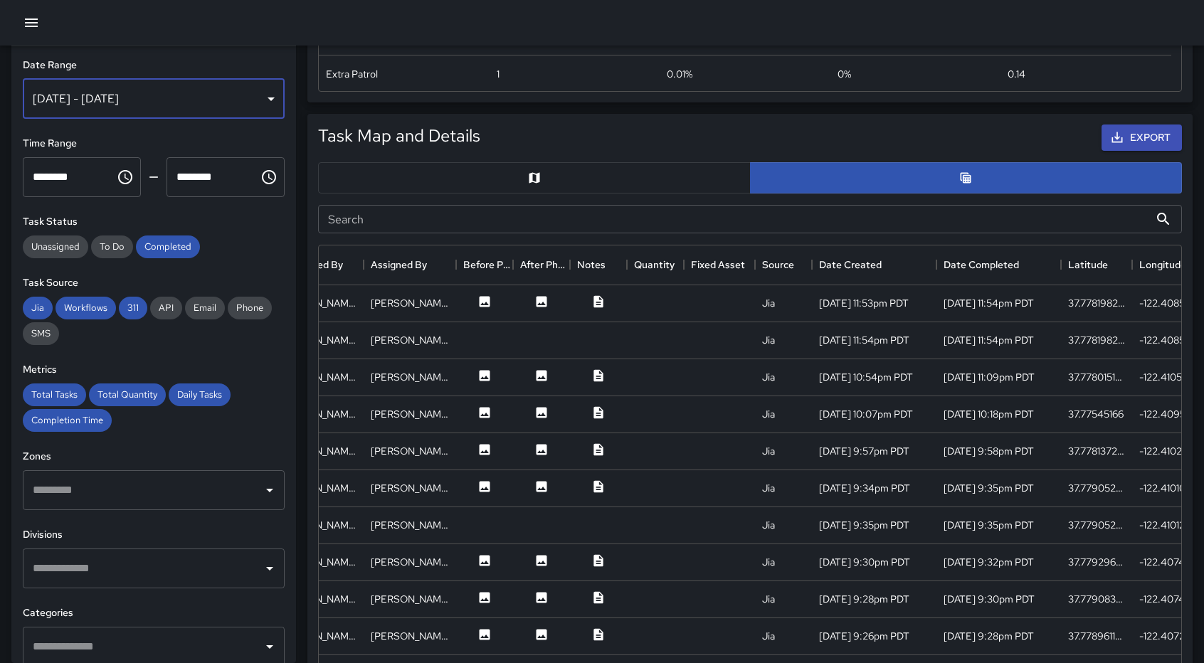
click at [249, 93] on div "[DATE] - [DATE]" at bounding box center [154, 99] width 262 height 40
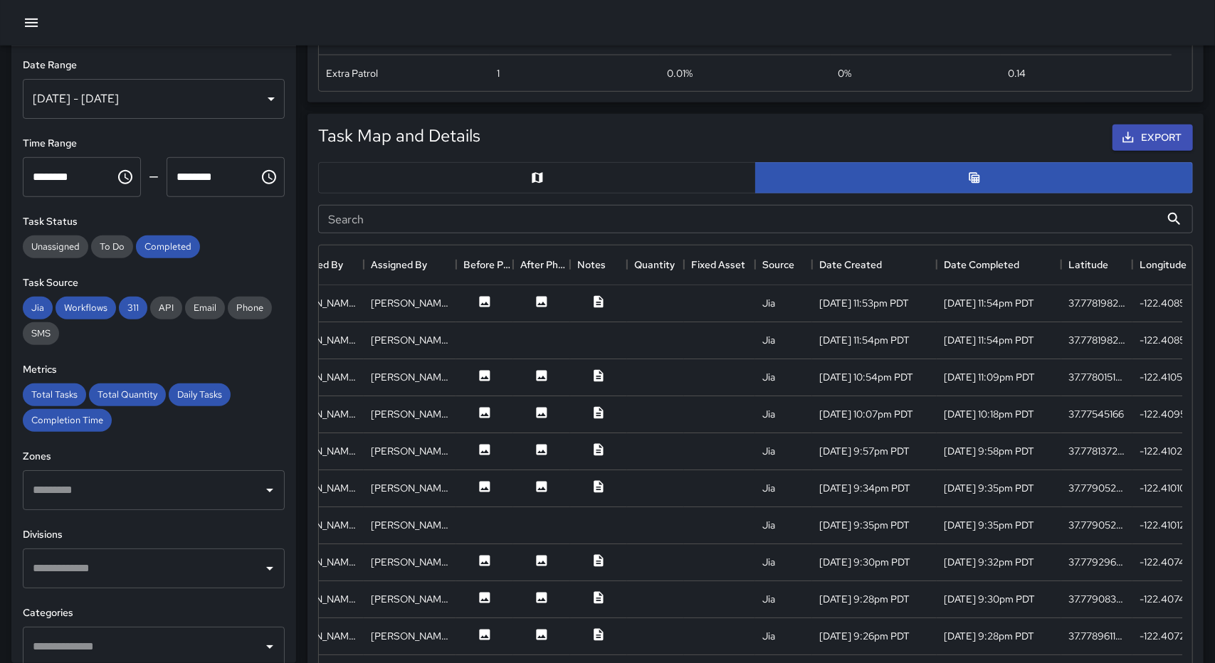
scroll to position [11, 11]
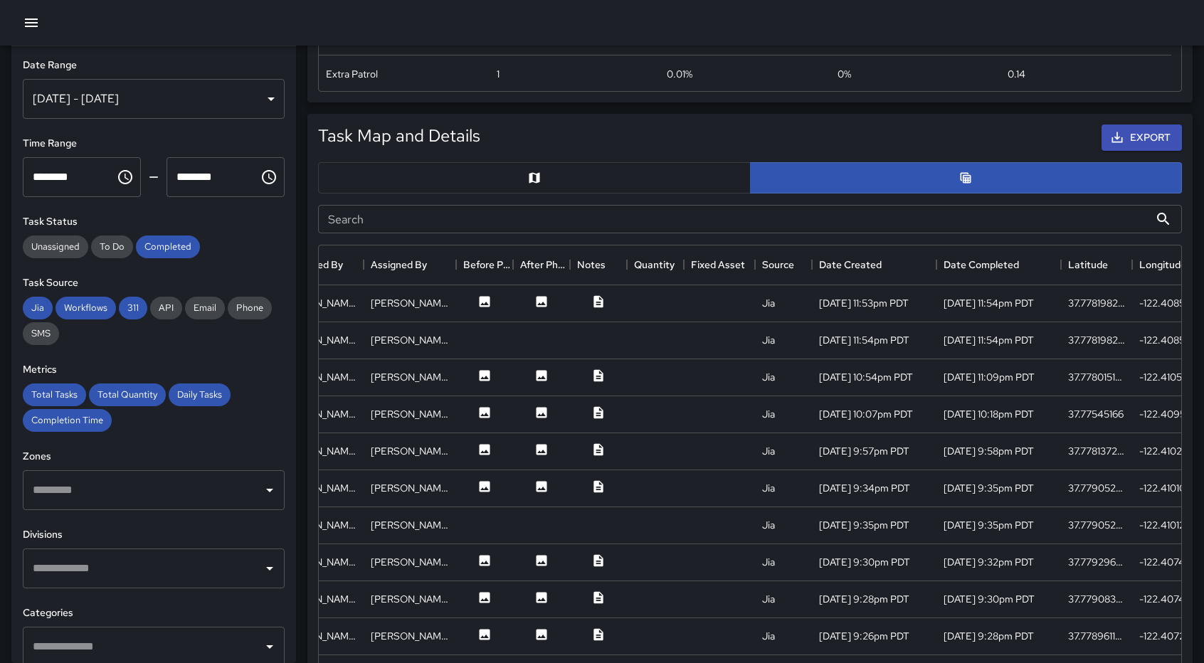
click at [258, 95] on div "[DATE] - [DATE]" at bounding box center [154, 99] width 262 height 40
click at [260, 100] on div "[DATE] - [DATE]" at bounding box center [154, 99] width 262 height 40
click at [260, 97] on div "[DATE] - [DATE]" at bounding box center [154, 99] width 262 height 40
click at [256, 99] on div "[DATE] - [DATE]" at bounding box center [154, 99] width 262 height 40
click at [1174, 137] on button "Export" at bounding box center [1142, 138] width 80 height 26
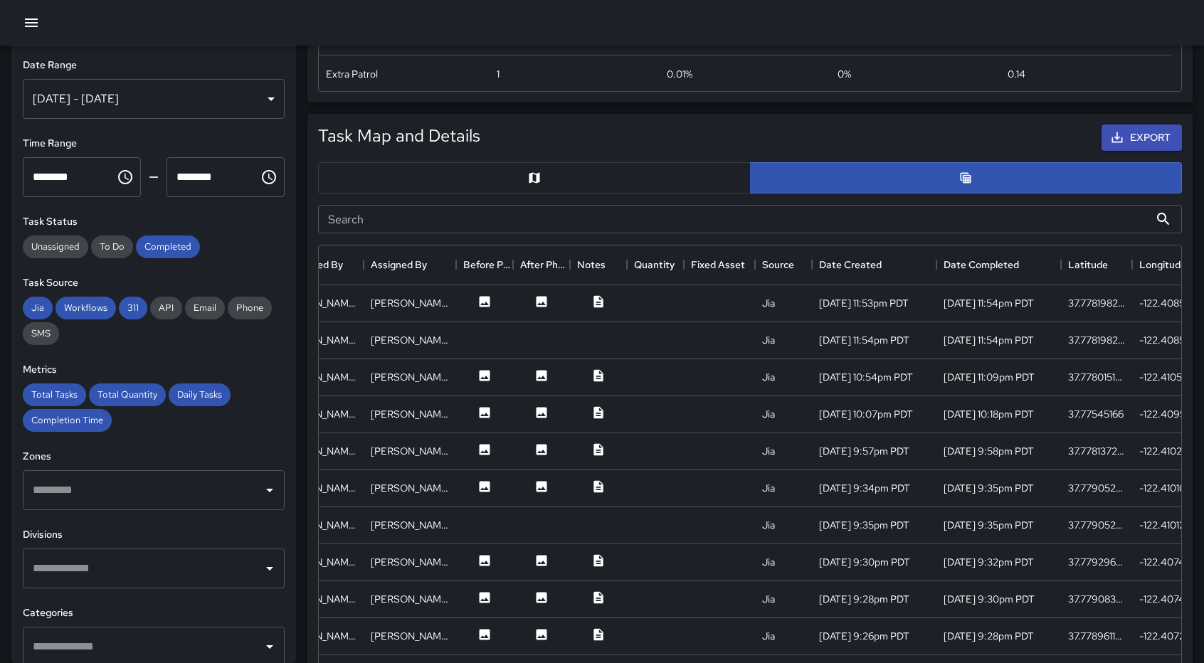
click at [649, 138] on div "Export" at bounding box center [834, 138] width 702 height 32
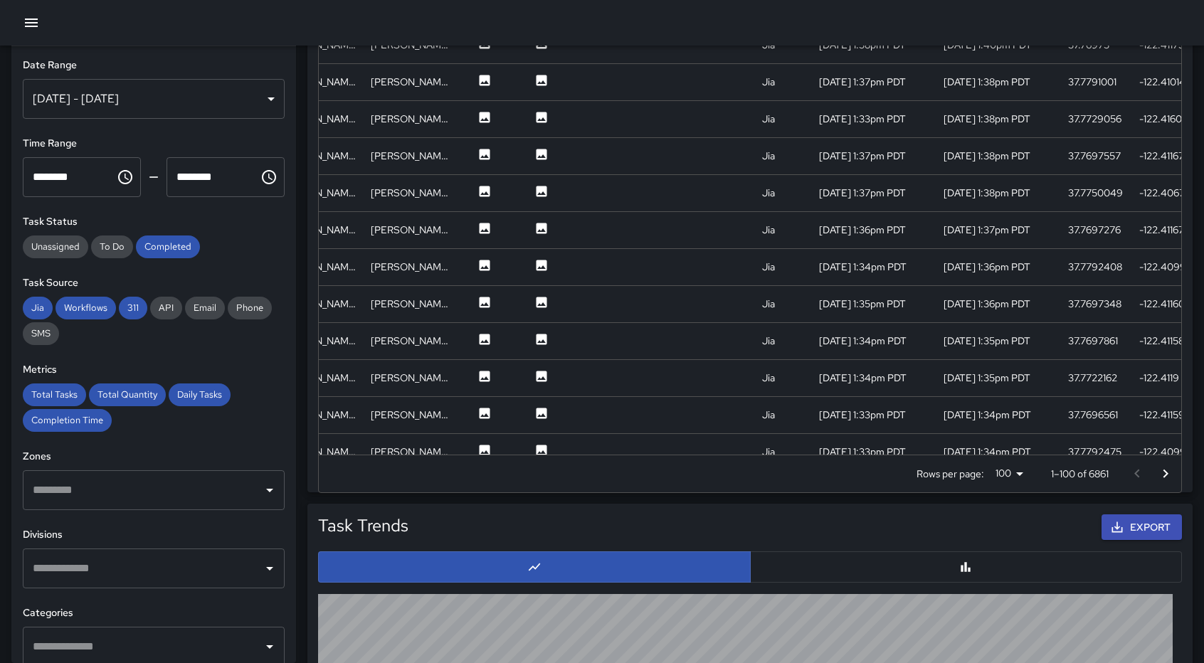
scroll to position [906, 0]
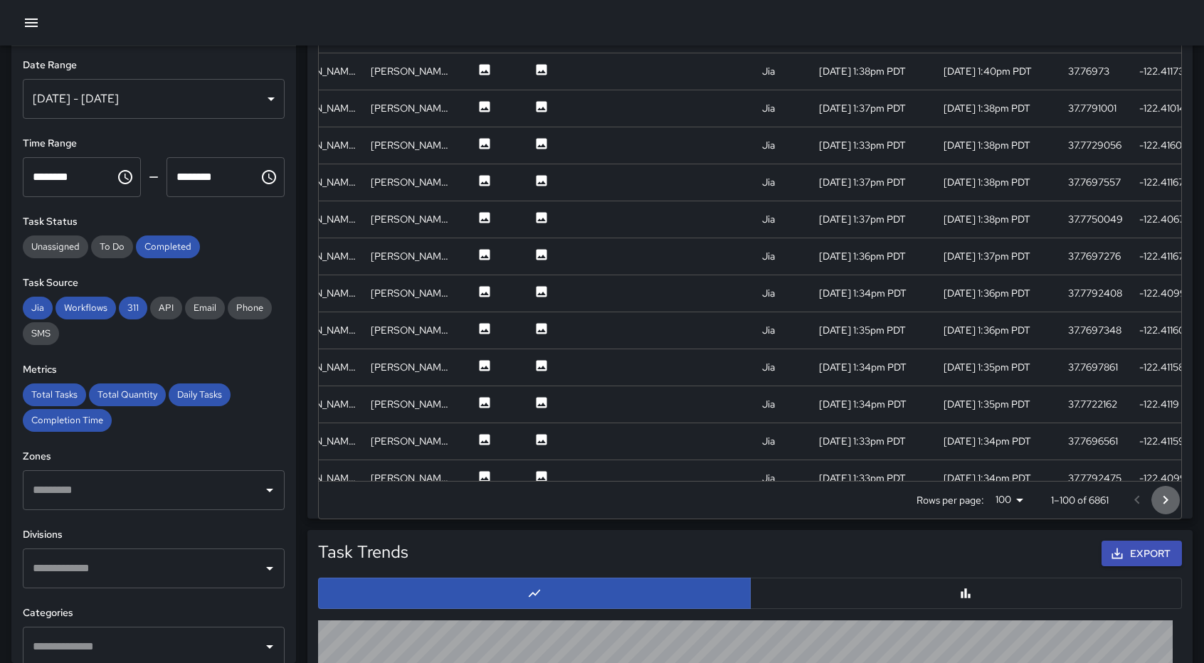
click at [1169, 500] on icon "Go to next page" at bounding box center [1165, 500] width 17 height 17
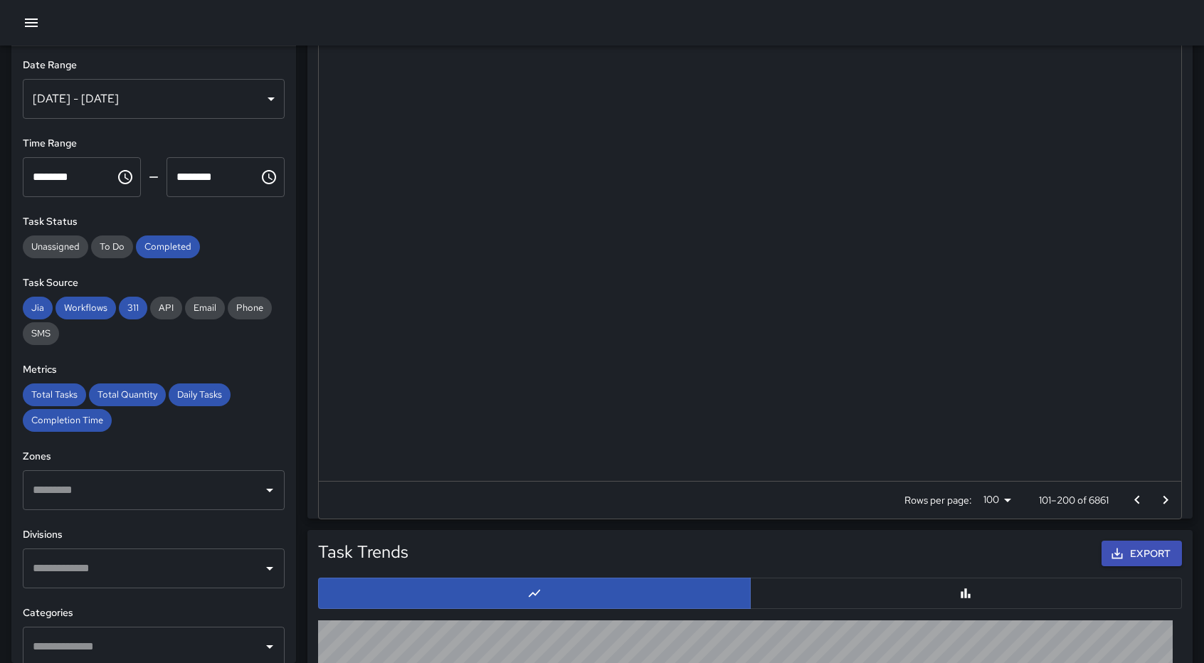
scroll to position [0, 379]
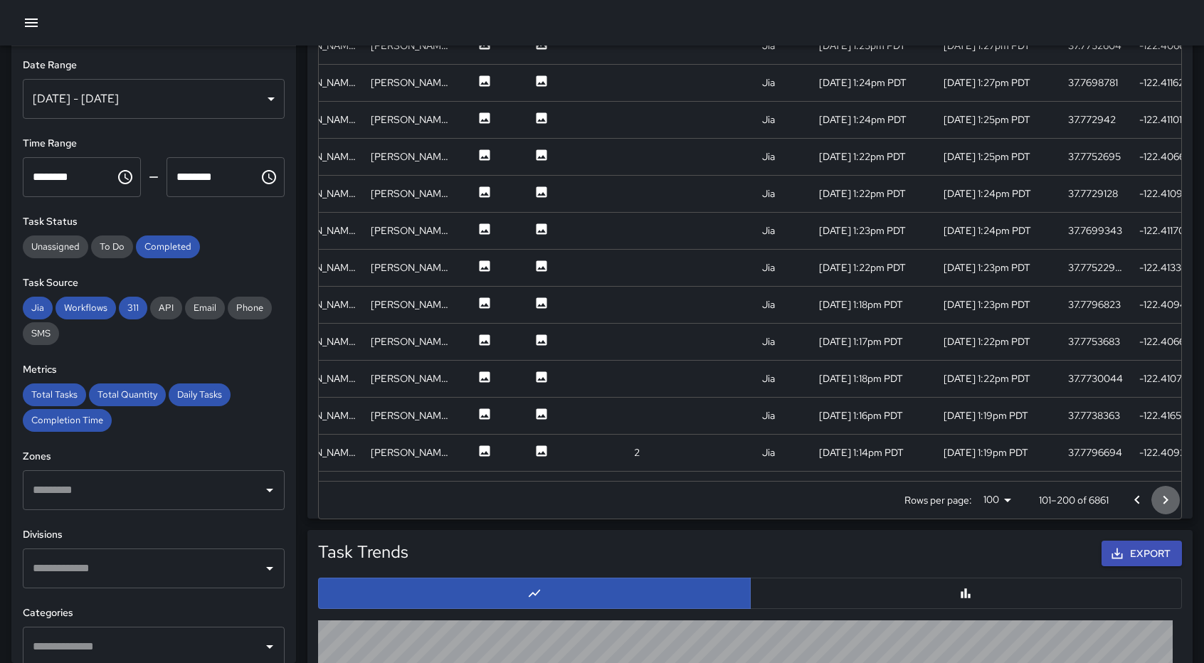
click at [1169, 500] on icon "Go to next page" at bounding box center [1165, 500] width 17 height 17
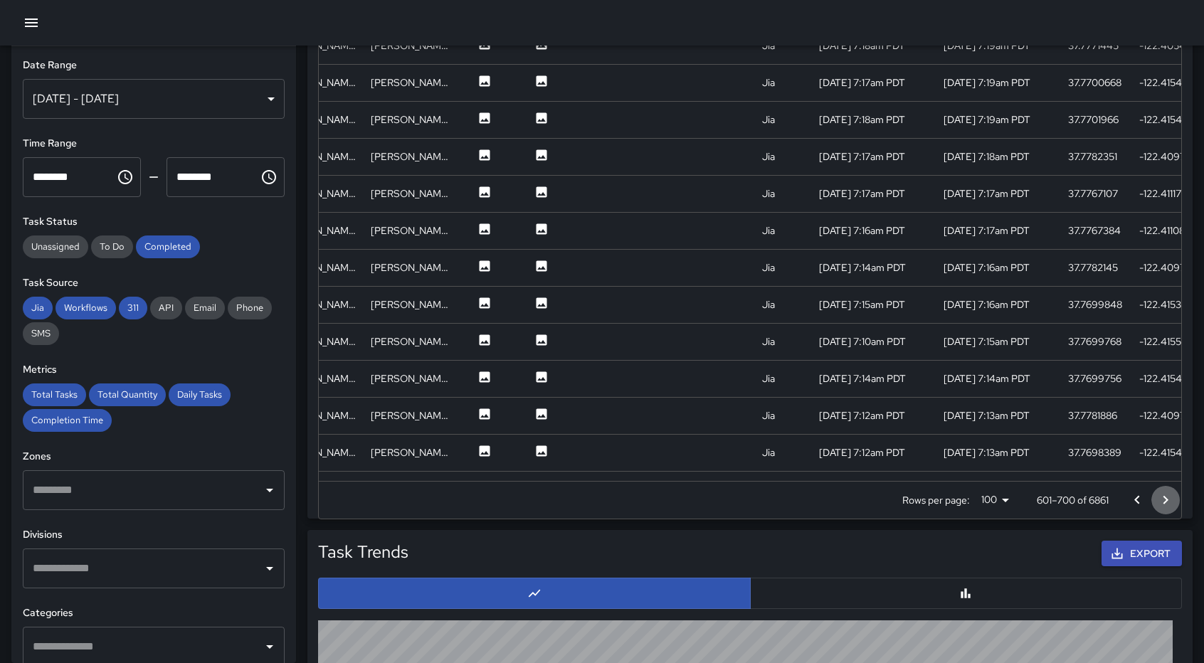
click at [1169, 500] on icon "Go to next page" at bounding box center [1165, 500] width 17 height 17
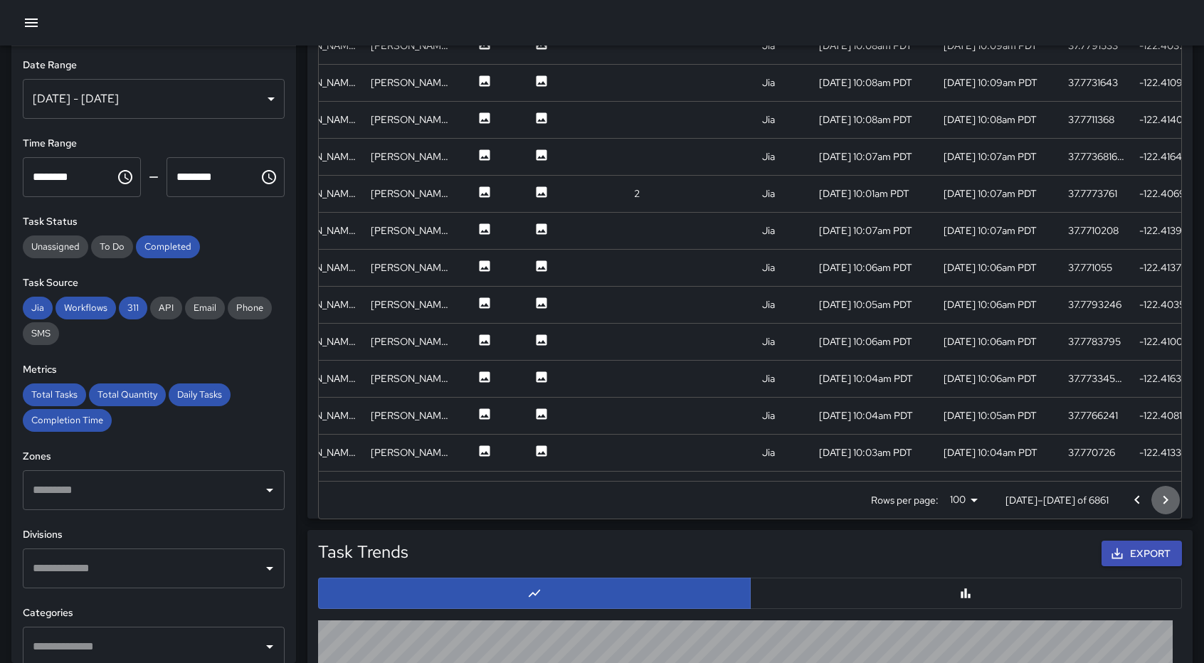
click at [1169, 500] on icon "Go to next page" at bounding box center [1165, 500] width 17 height 17
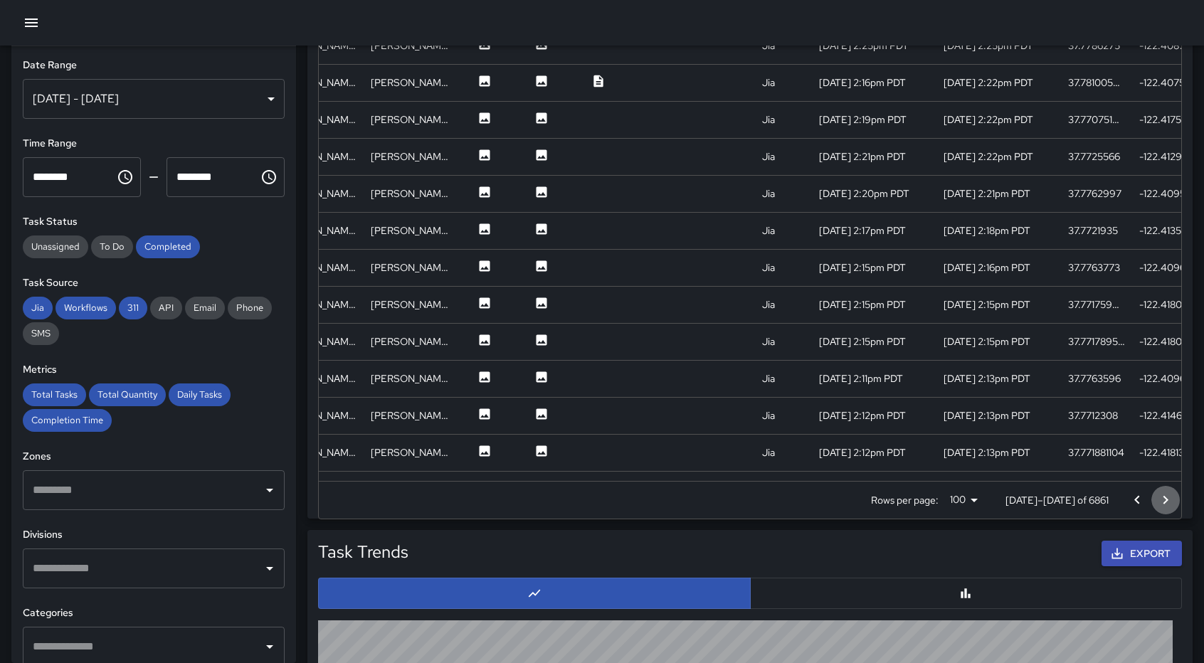
click at [1169, 500] on icon "Go to next page" at bounding box center [1165, 500] width 17 height 17
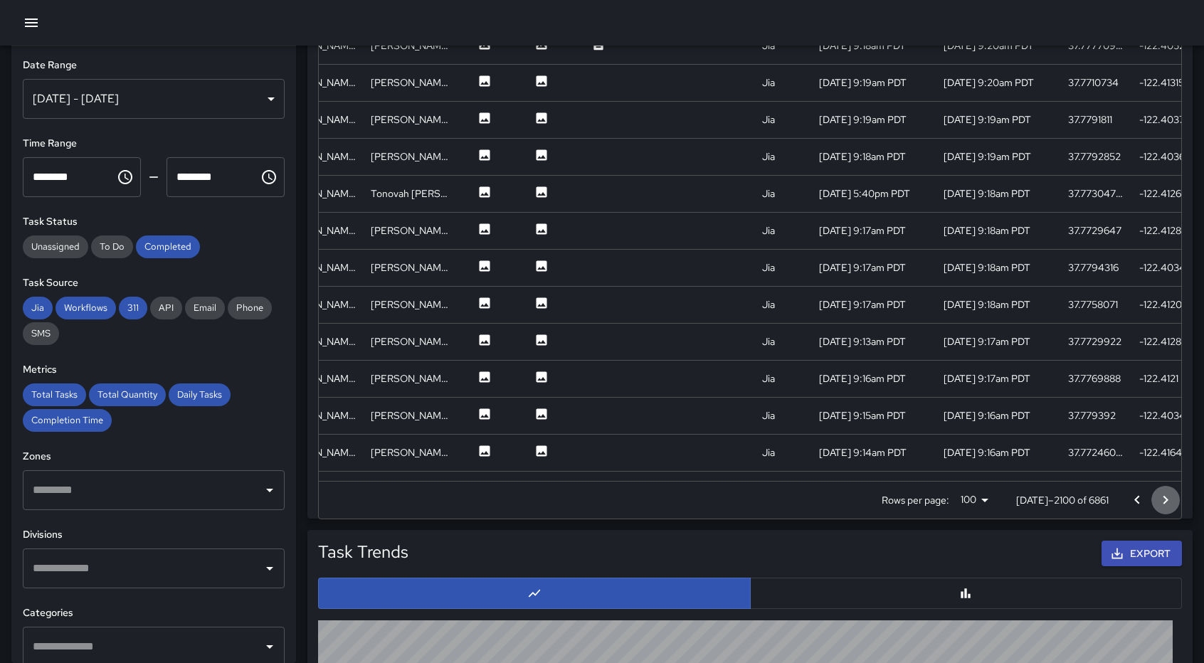
click at [1169, 500] on icon "Go to next page" at bounding box center [1165, 500] width 17 height 17
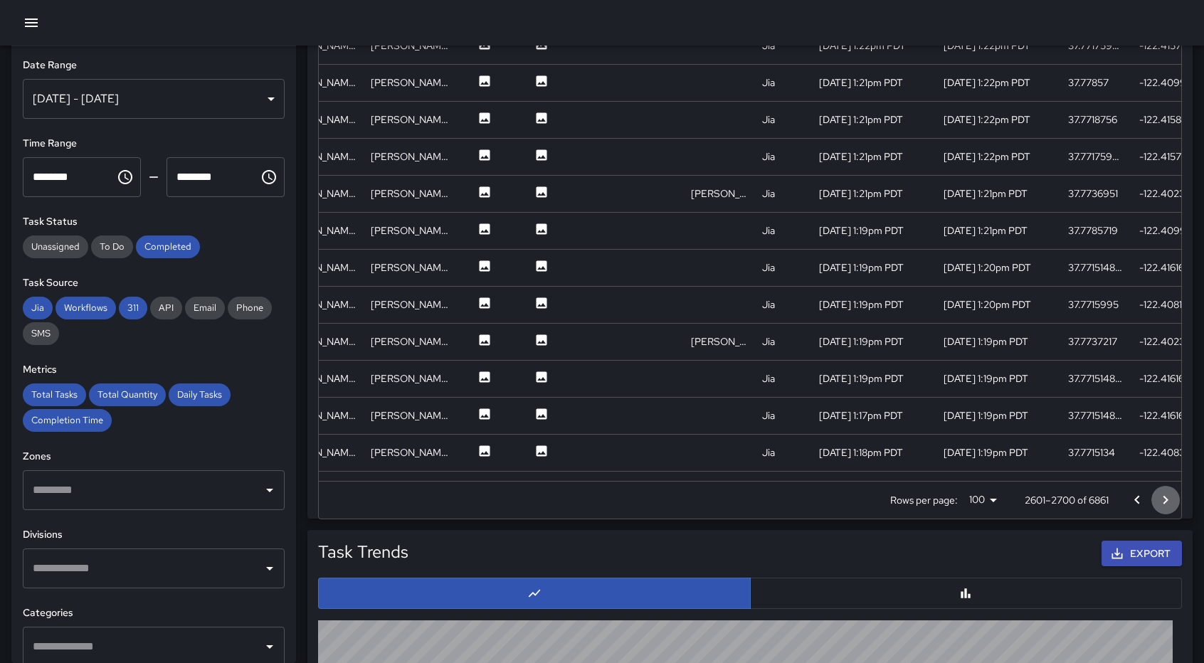
click at [1169, 500] on icon "Go to next page" at bounding box center [1165, 500] width 17 height 17
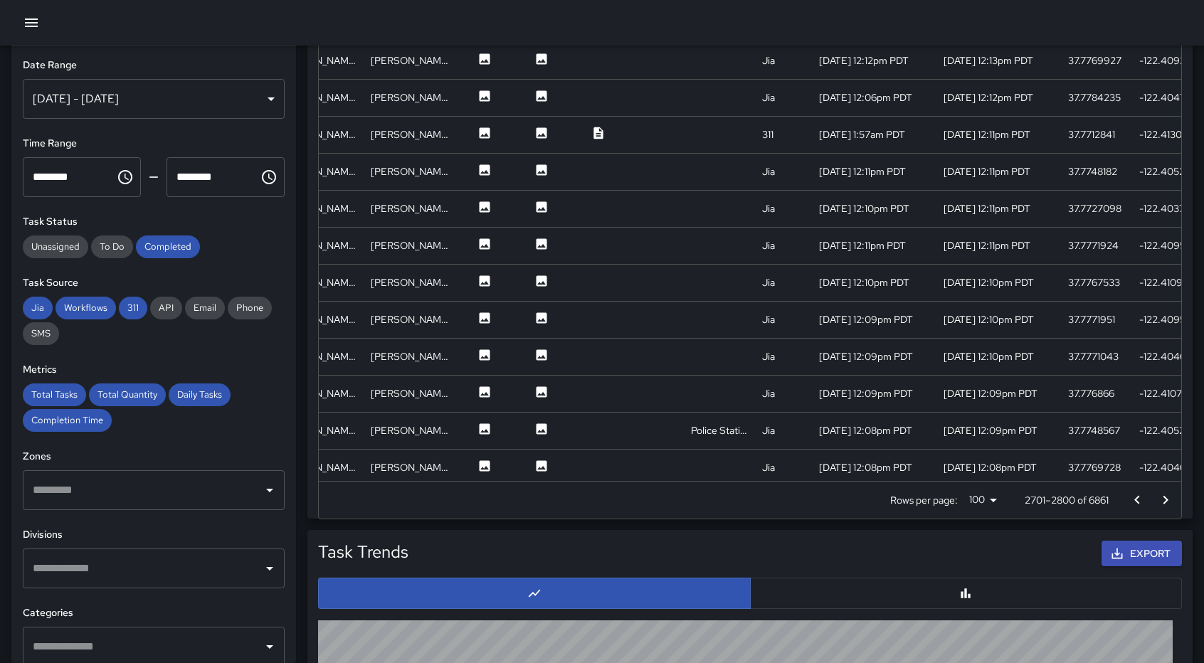
scroll to position [3220, 379]
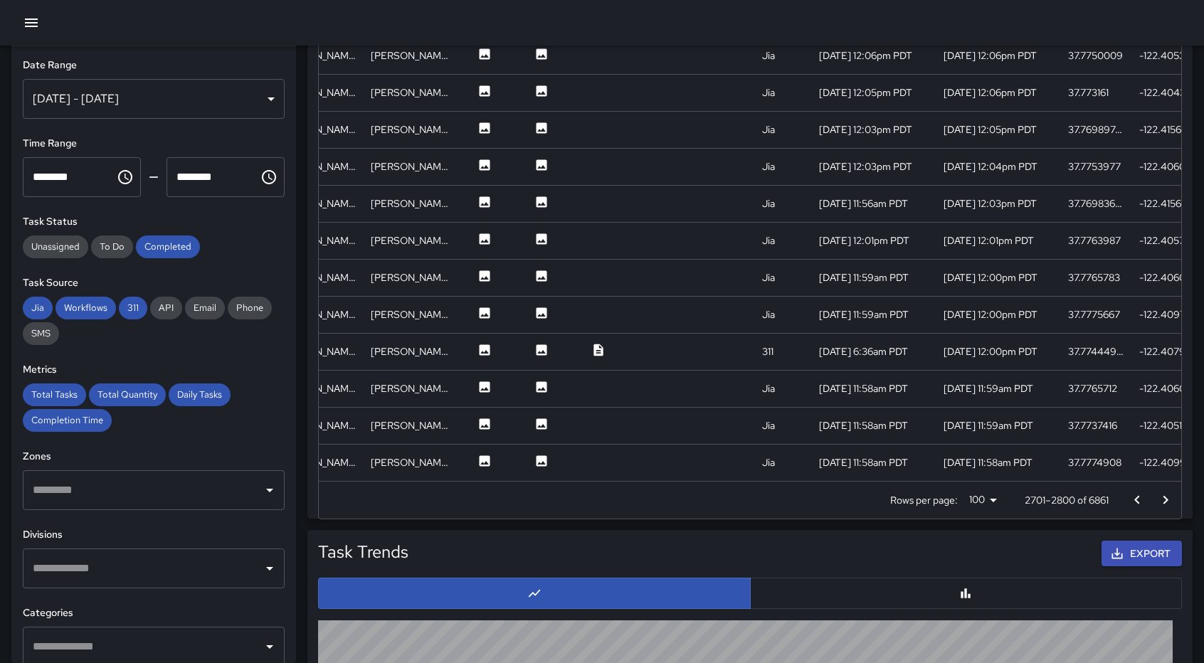
click at [1165, 502] on icon "Go to next page" at bounding box center [1166, 499] width 5 height 9
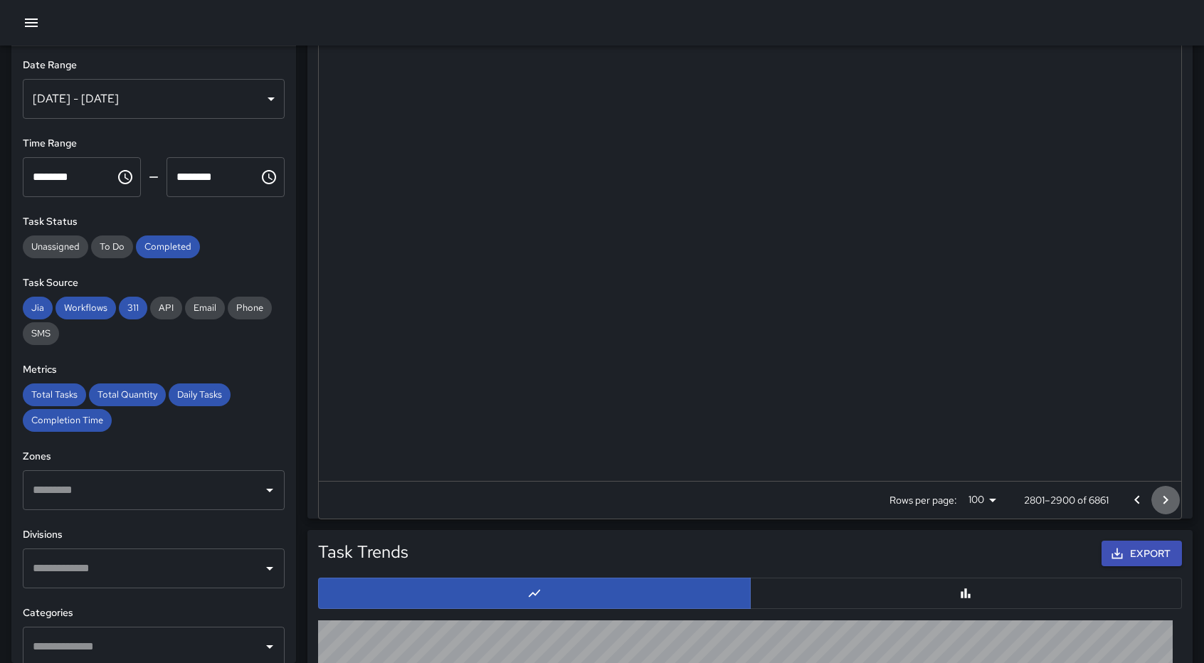
click at [1165, 502] on icon "Go to next page" at bounding box center [1166, 499] width 5 height 9
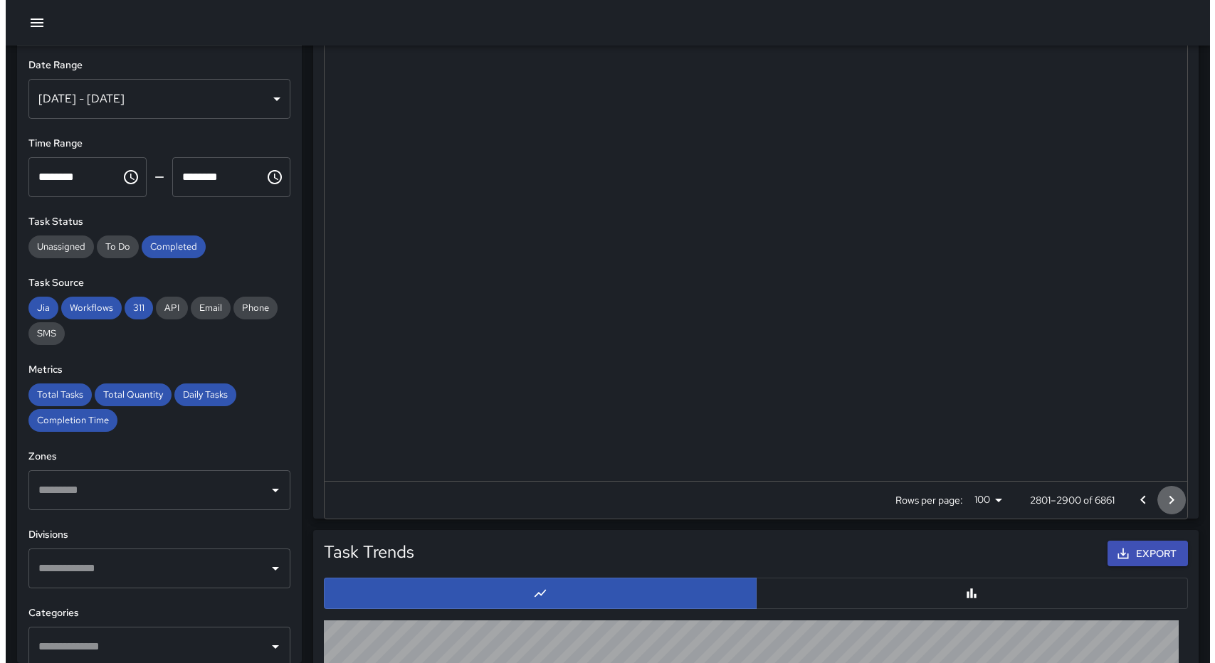
scroll to position [0, 379]
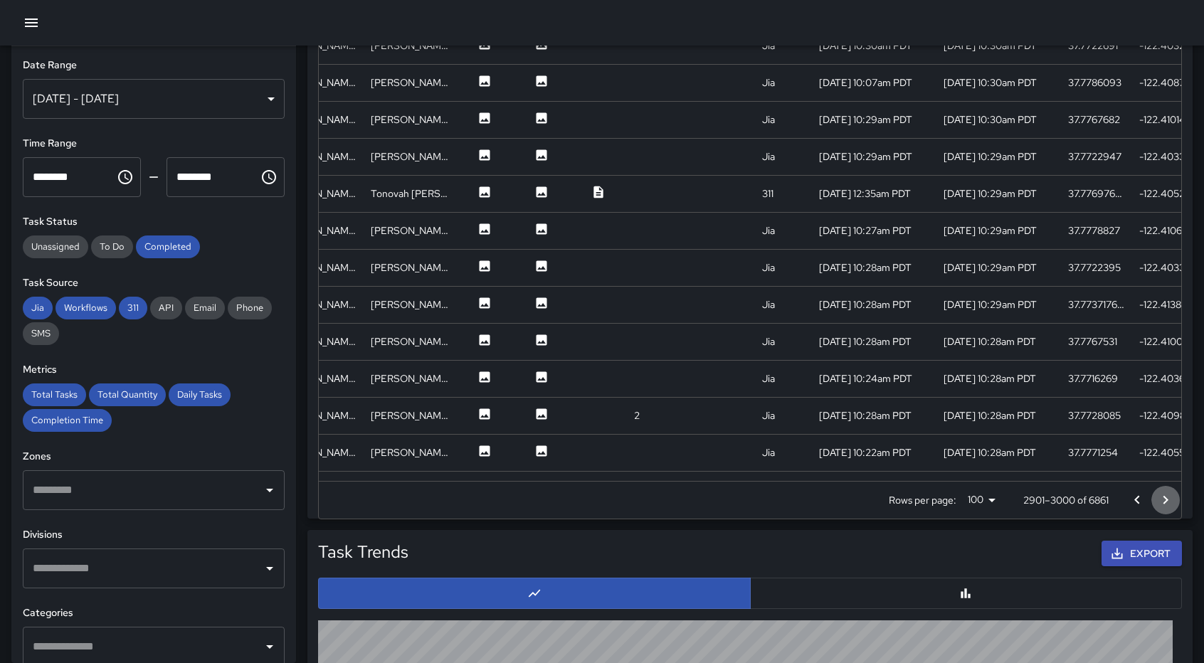
click at [1165, 502] on icon "Go to next page" at bounding box center [1166, 499] width 5 height 9
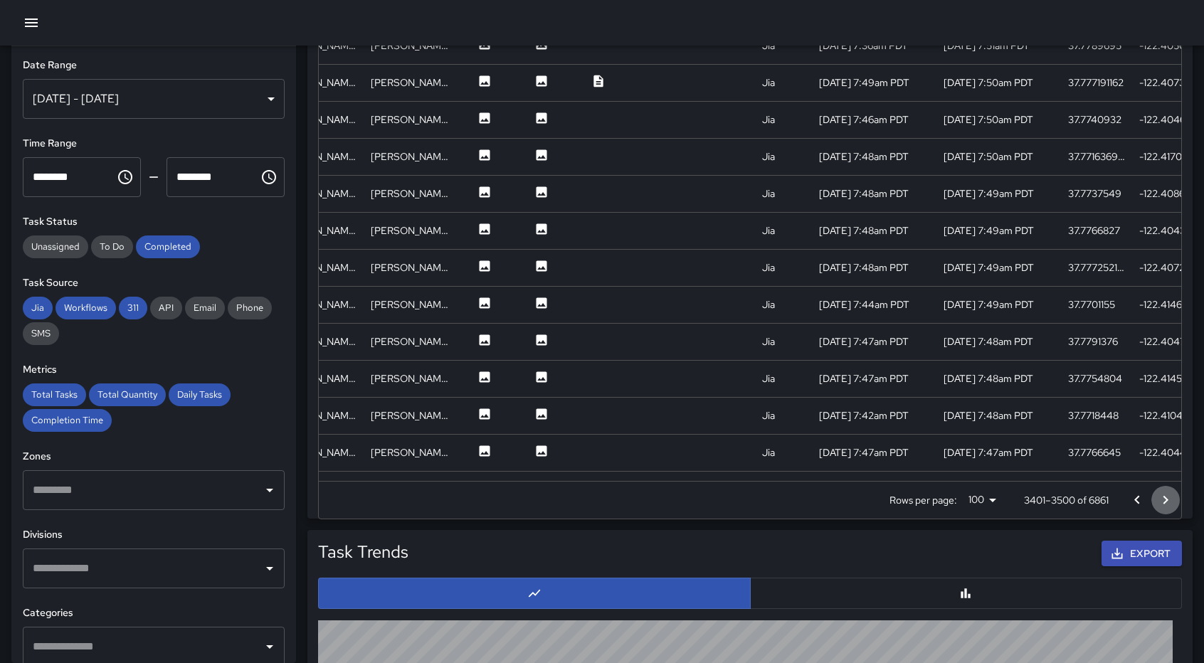
click at [1165, 502] on icon "Go to next page" at bounding box center [1166, 499] width 5 height 9
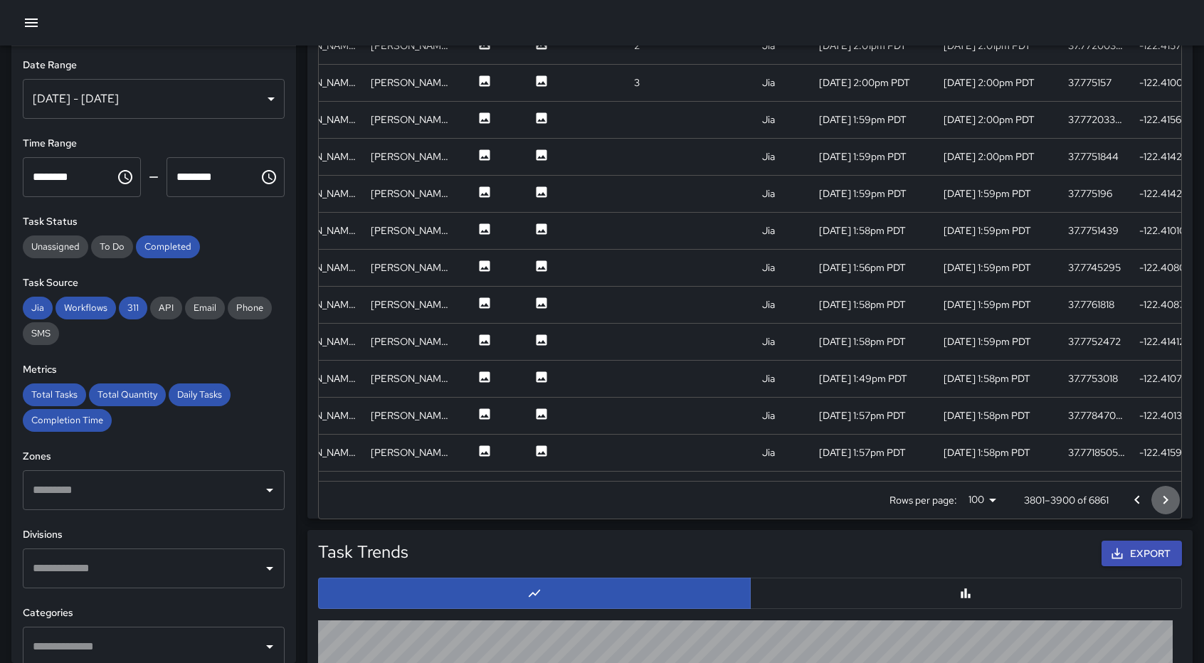
click at [1165, 502] on icon "Go to next page" at bounding box center [1166, 499] width 5 height 9
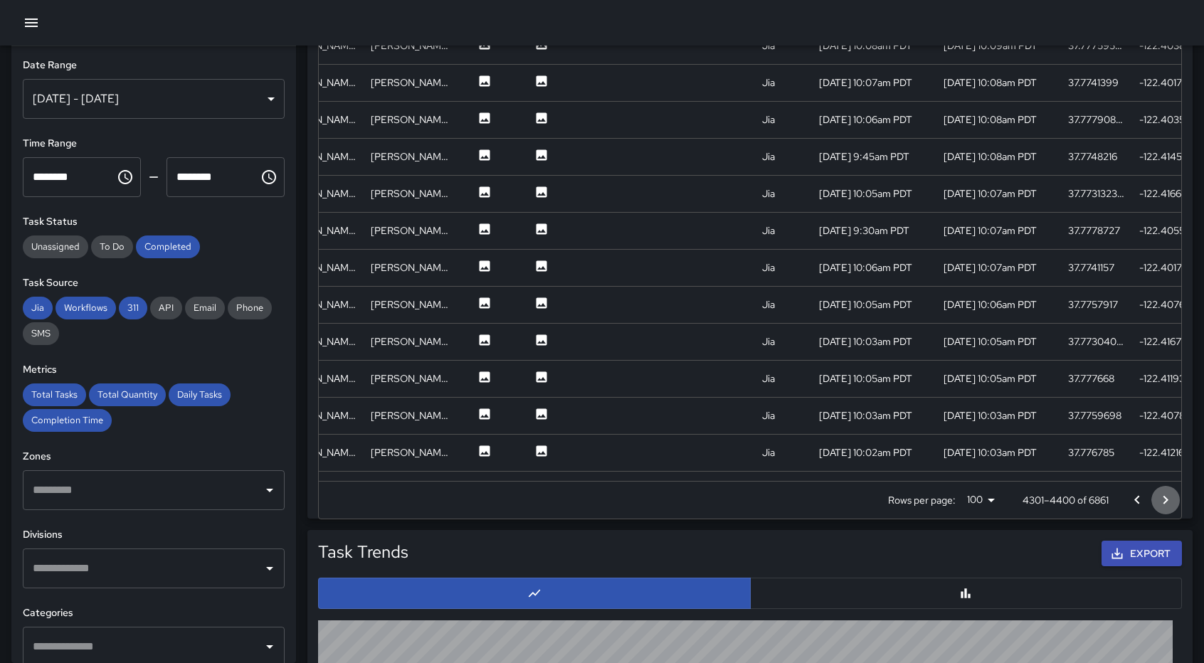
click at [1165, 502] on icon "Go to next page" at bounding box center [1166, 499] width 5 height 9
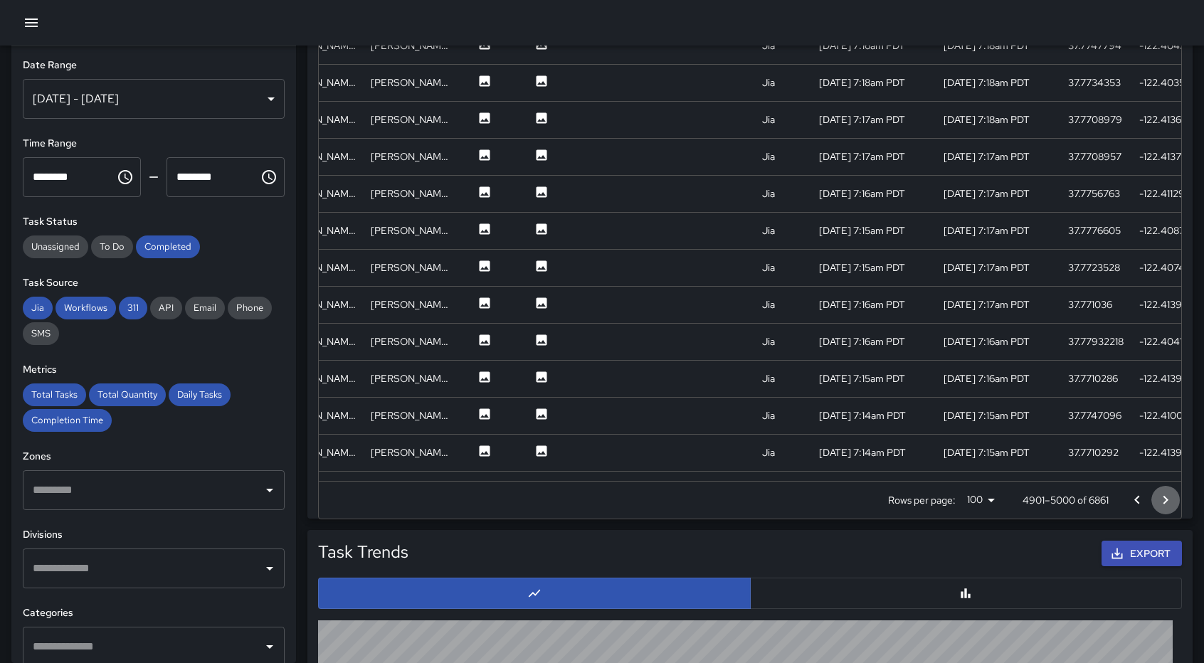
click at [1165, 502] on icon "Go to next page" at bounding box center [1166, 499] width 5 height 9
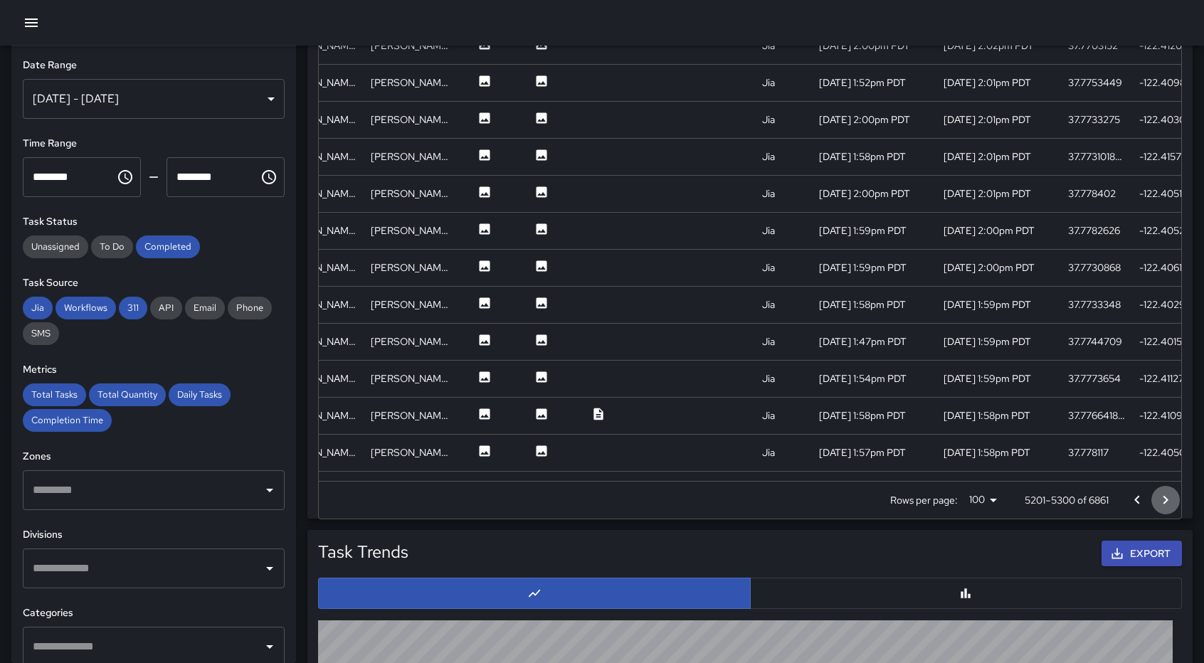
click at [1165, 502] on icon "Go to next page" at bounding box center [1166, 499] width 5 height 9
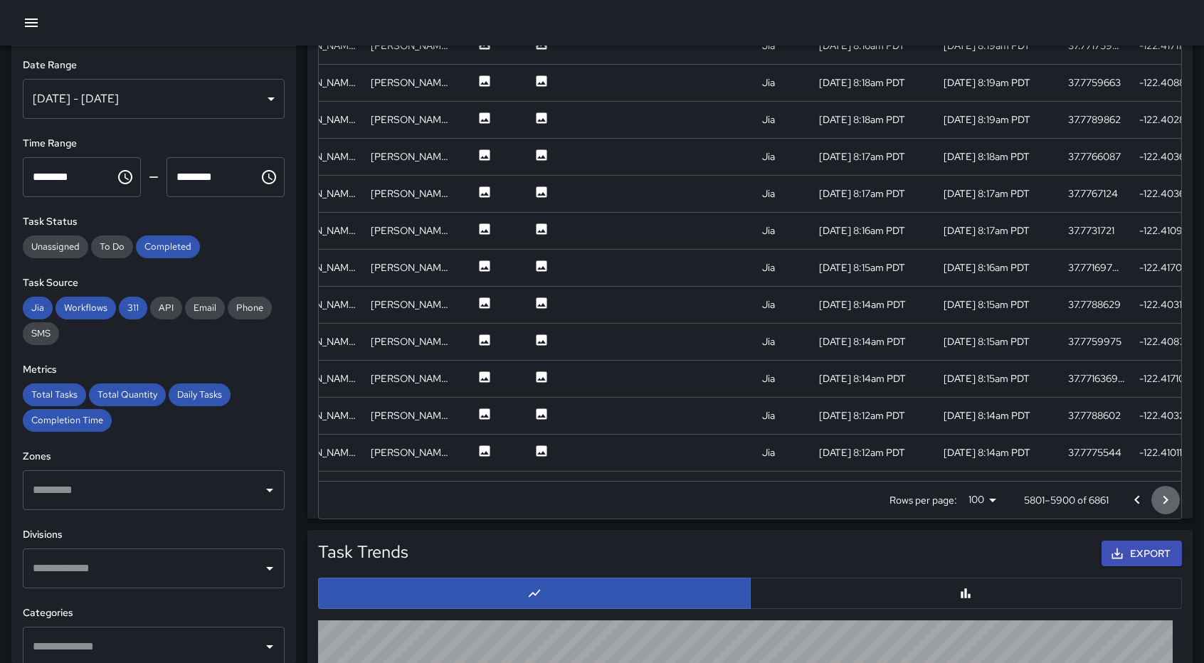
click at [1165, 502] on icon "Go to next page" at bounding box center [1166, 499] width 5 height 9
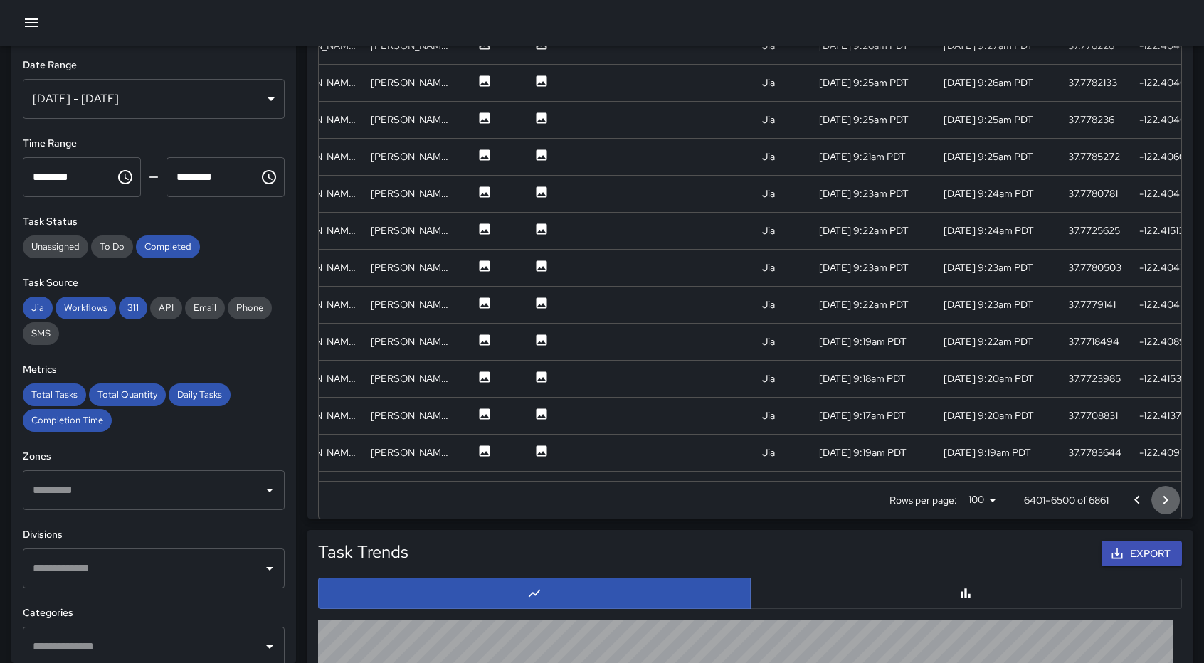
click at [1165, 502] on icon "Go to next page" at bounding box center [1166, 499] width 5 height 9
click at [1165, 502] on div at bounding box center [1151, 500] width 57 height 28
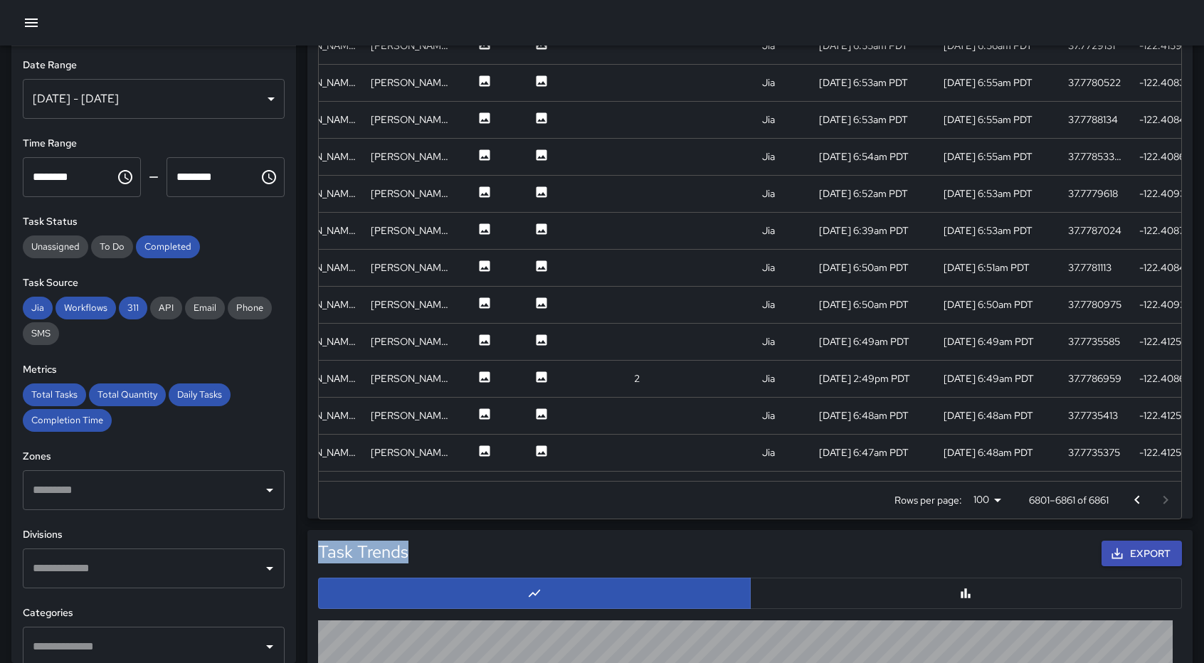
click at [1165, 502] on div at bounding box center [1151, 500] width 57 height 28
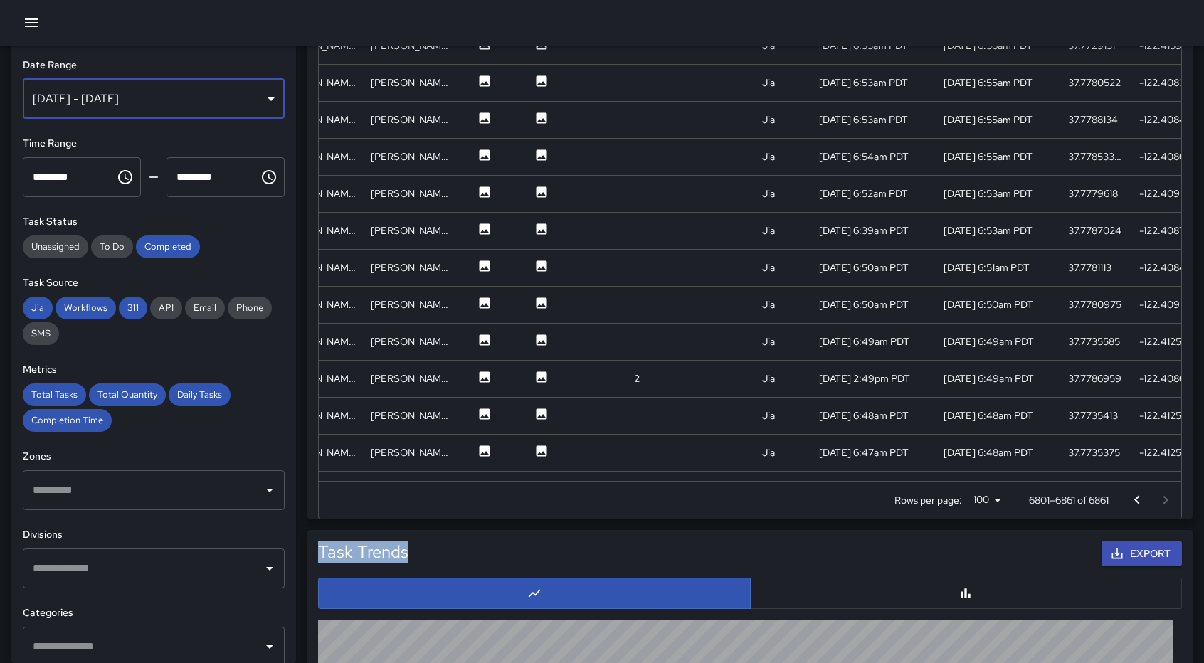
click at [235, 103] on div "[DATE] - [DATE]" at bounding box center [154, 99] width 262 height 40
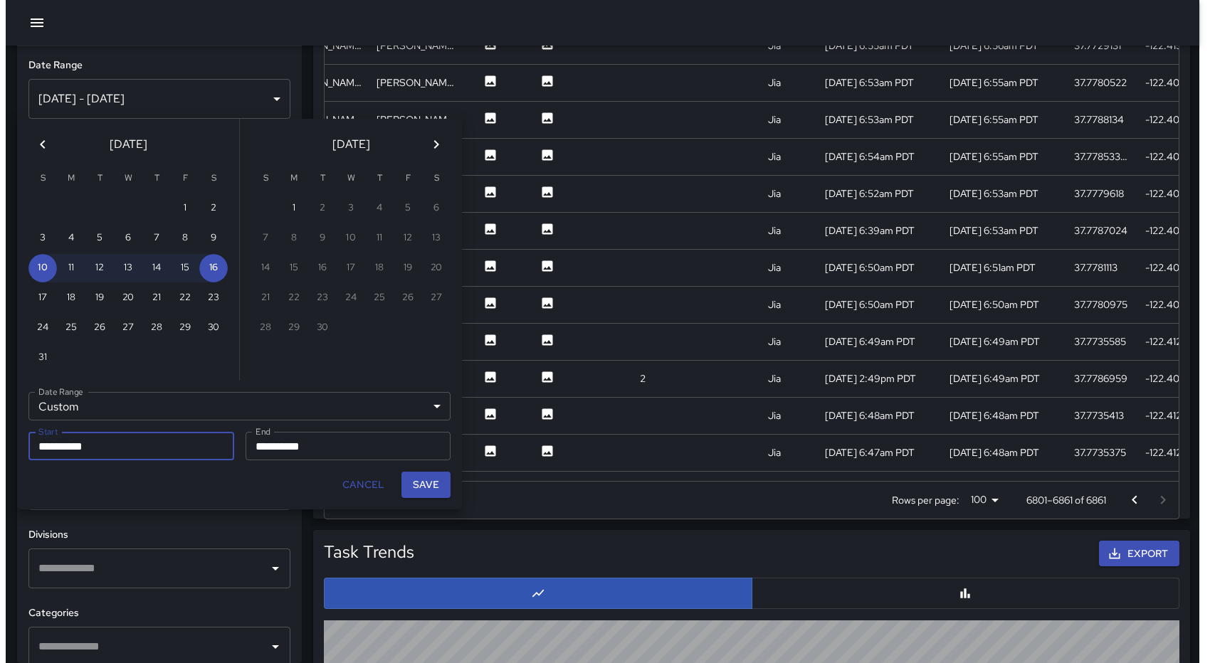
scroll to position [11, 11]
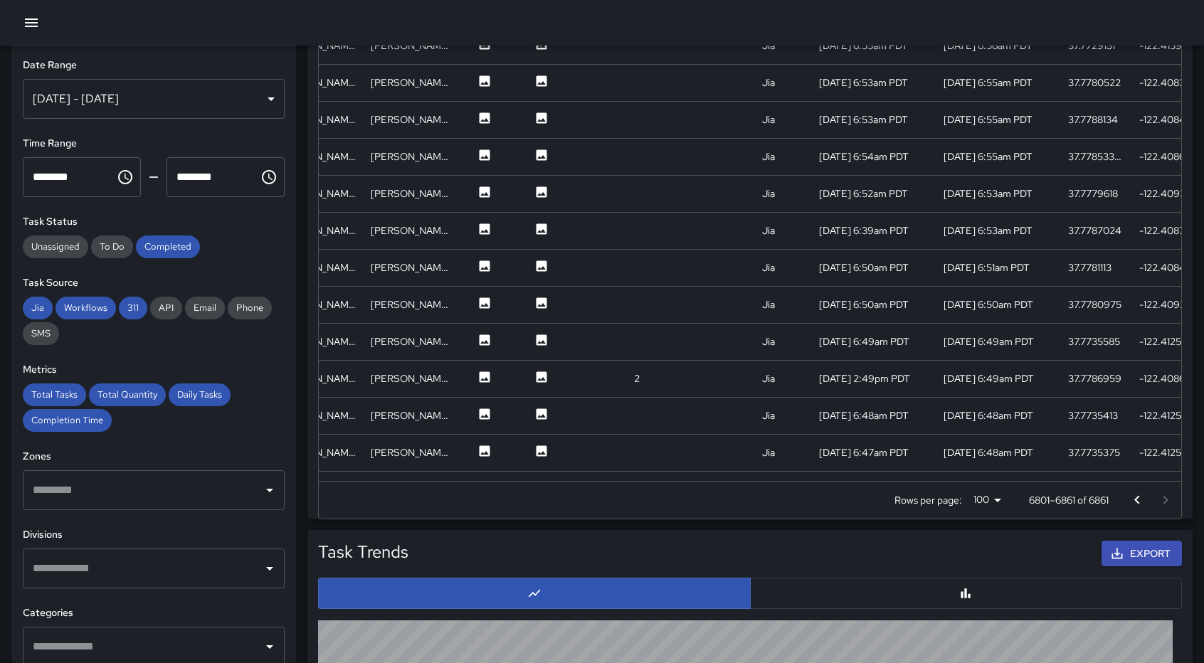
click at [235, 103] on div "[DATE] - [DATE]" at bounding box center [154, 99] width 262 height 40
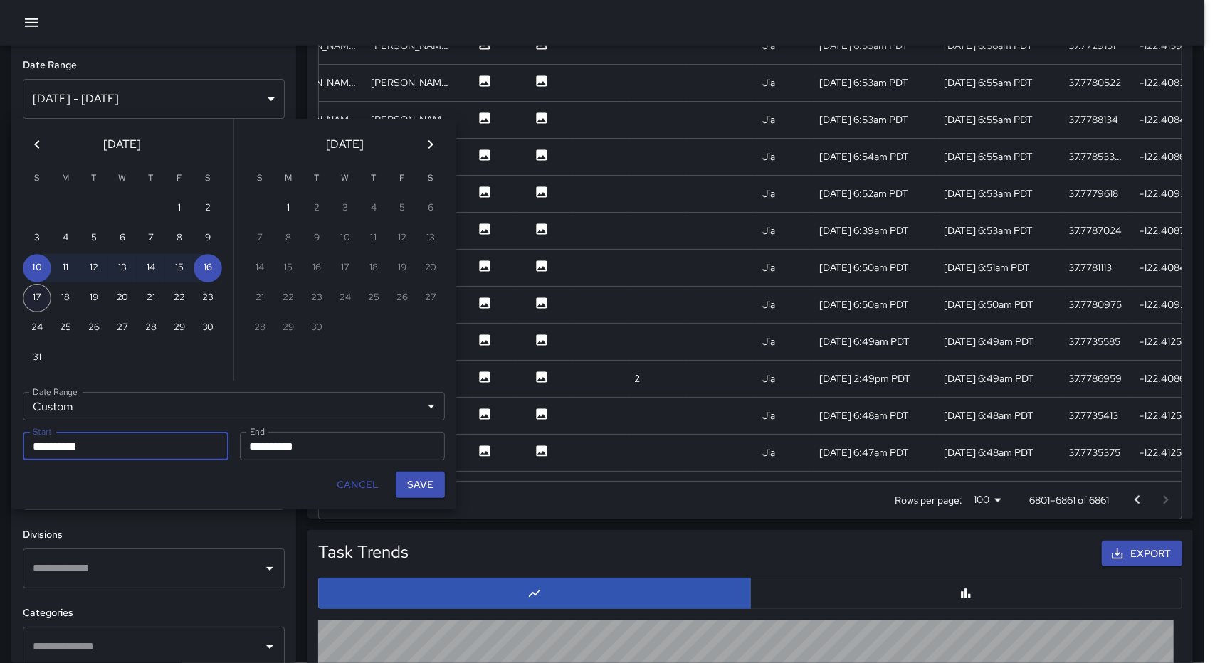
click at [33, 300] on button "17" at bounding box center [37, 298] width 28 height 28
type input "**********"
click at [215, 307] on button "23" at bounding box center [208, 298] width 28 height 28
type input "**********"
click at [417, 482] on button "Save" at bounding box center [420, 485] width 49 height 26
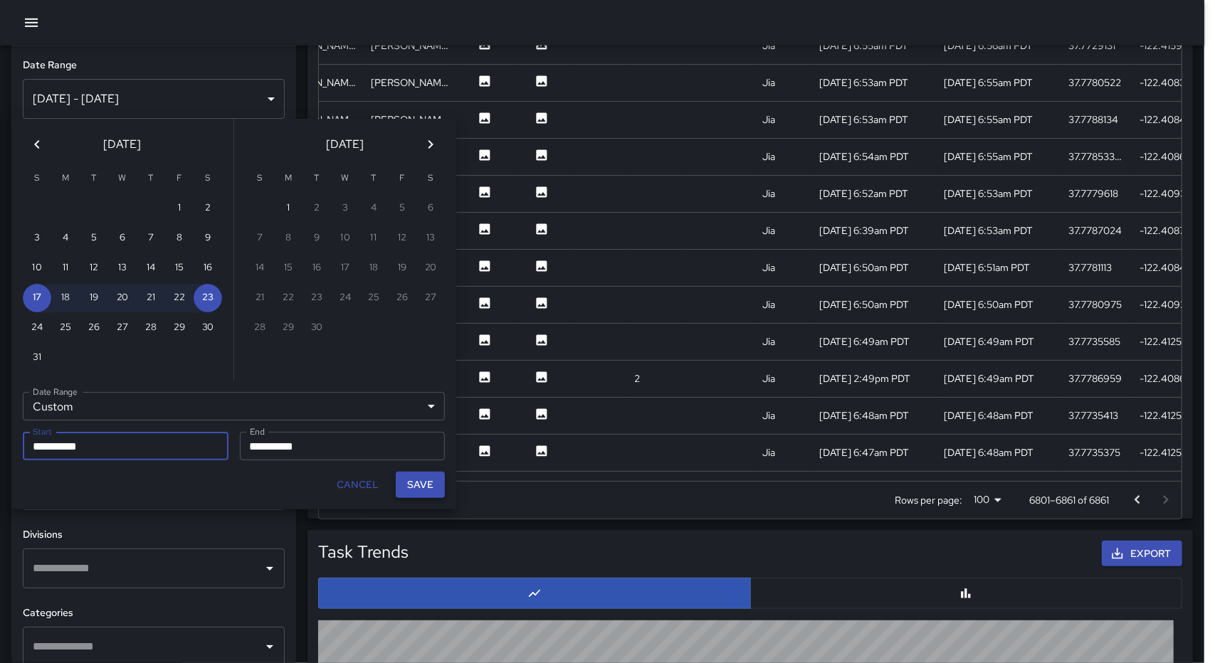
type input "**********"
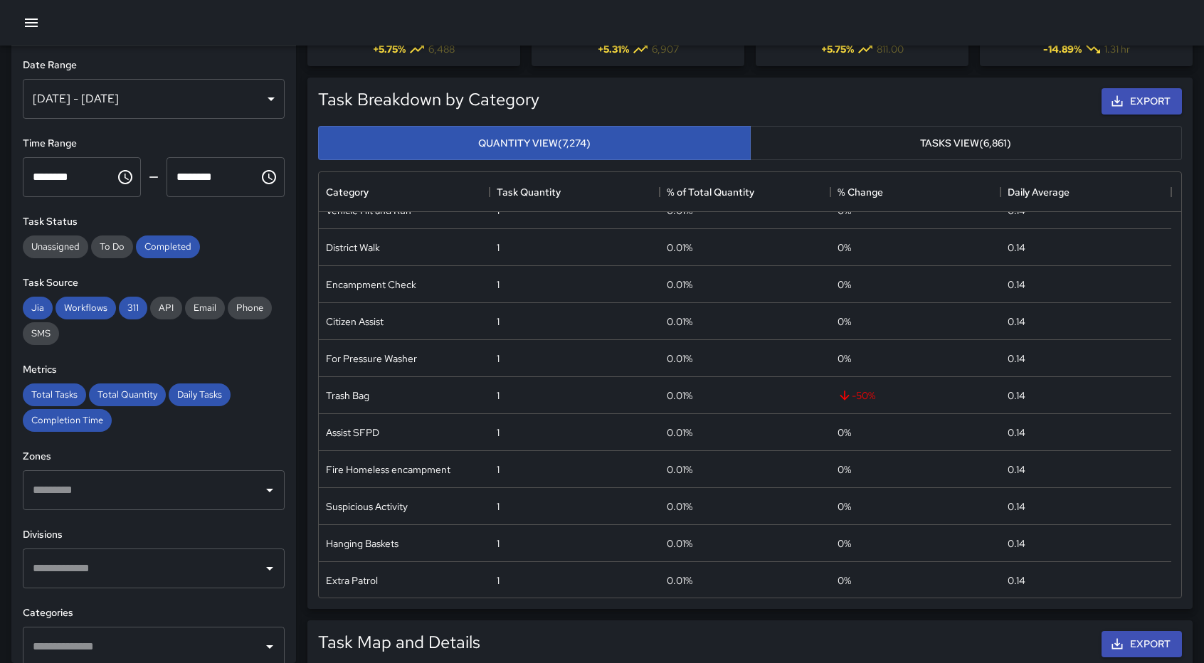
scroll to position [0, 0]
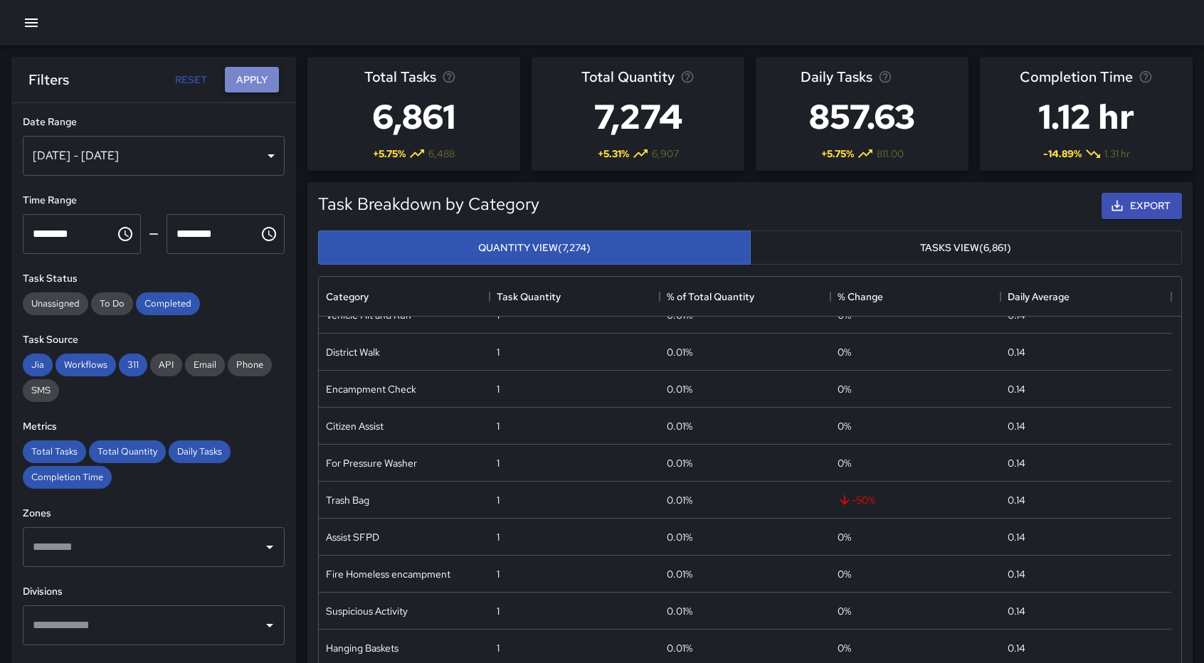
click at [257, 85] on button "Apply" at bounding box center [252, 80] width 54 height 26
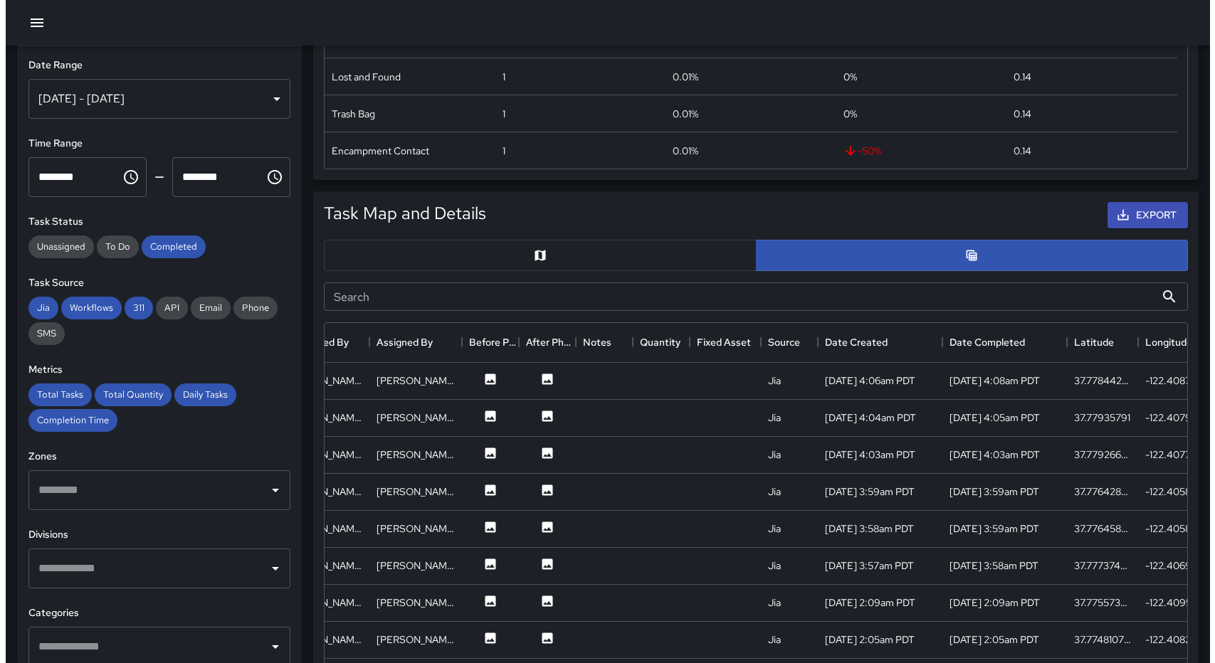
scroll to position [1389, 0]
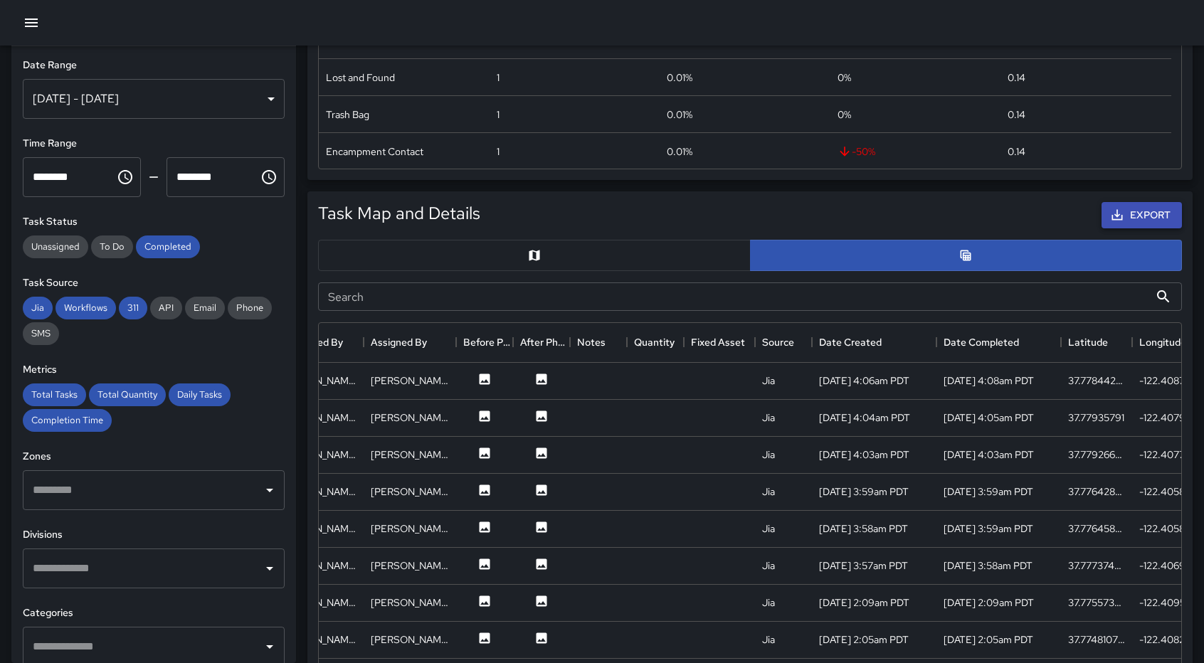
click at [1141, 226] on button "Export" at bounding box center [1142, 215] width 80 height 26
click at [263, 102] on div "[DATE] - [DATE]" at bounding box center [154, 99] width 262 height 40
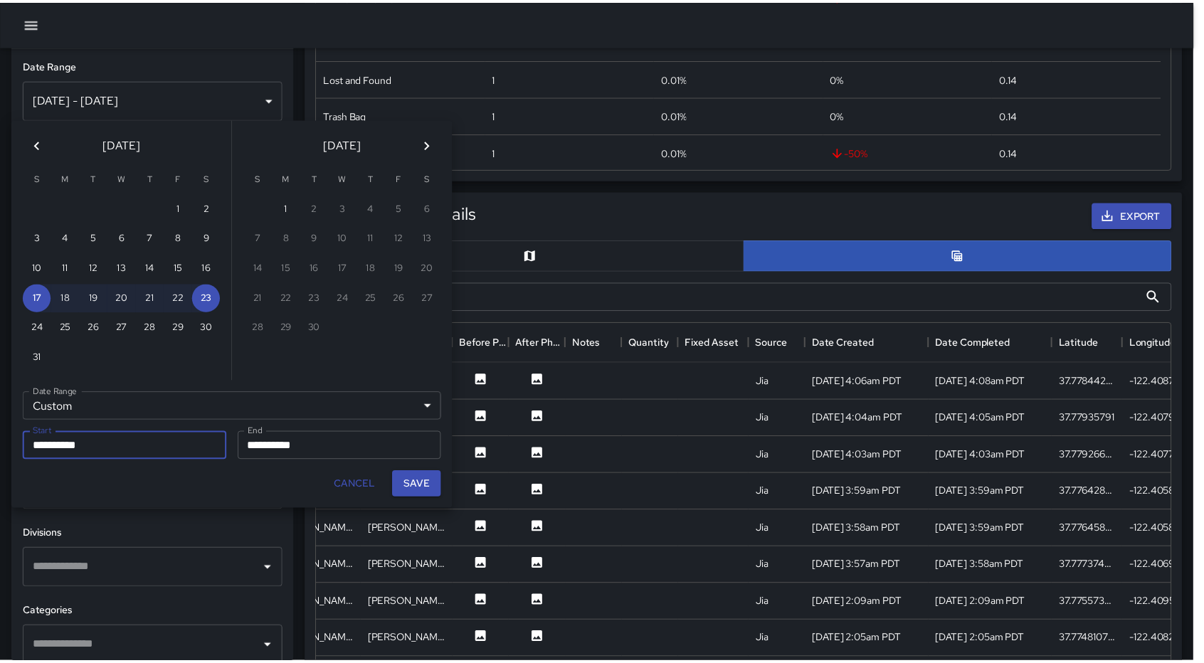
scroll to position [11, 11]
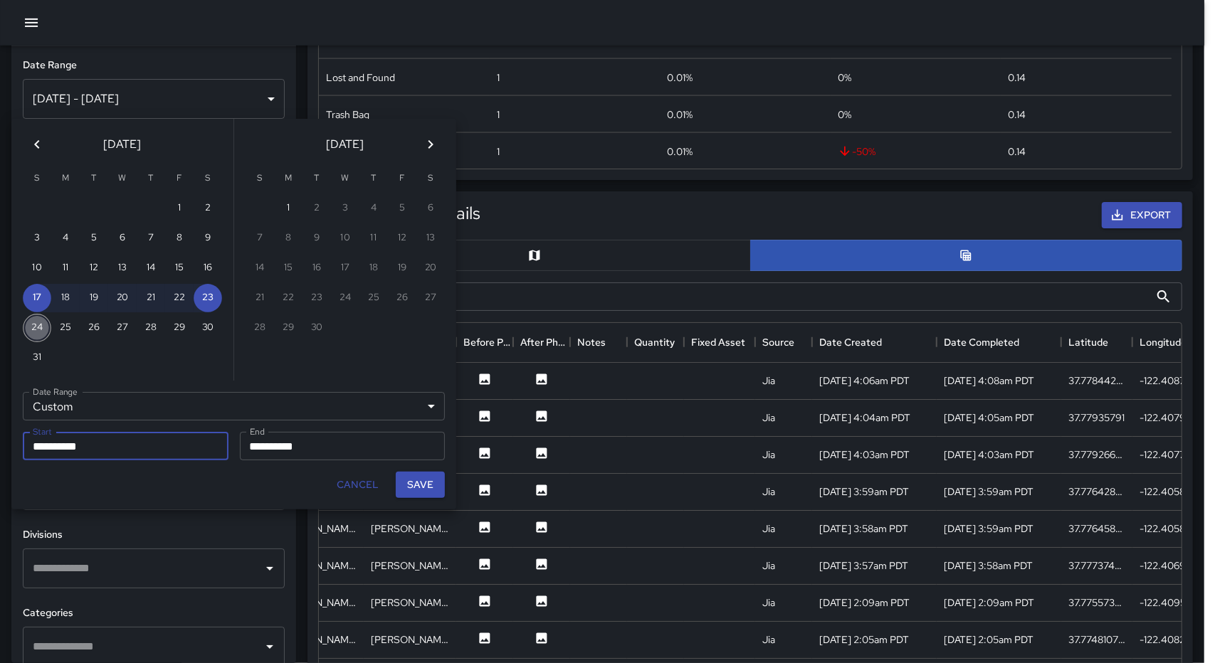
click at [36, 334] on button "24" at bounding box center [37, 328] width 28 height 28
type input "**********"
click at [36, 365] on button "31" at bounding box center [37, 358] width 28 height 28
type input "**********"
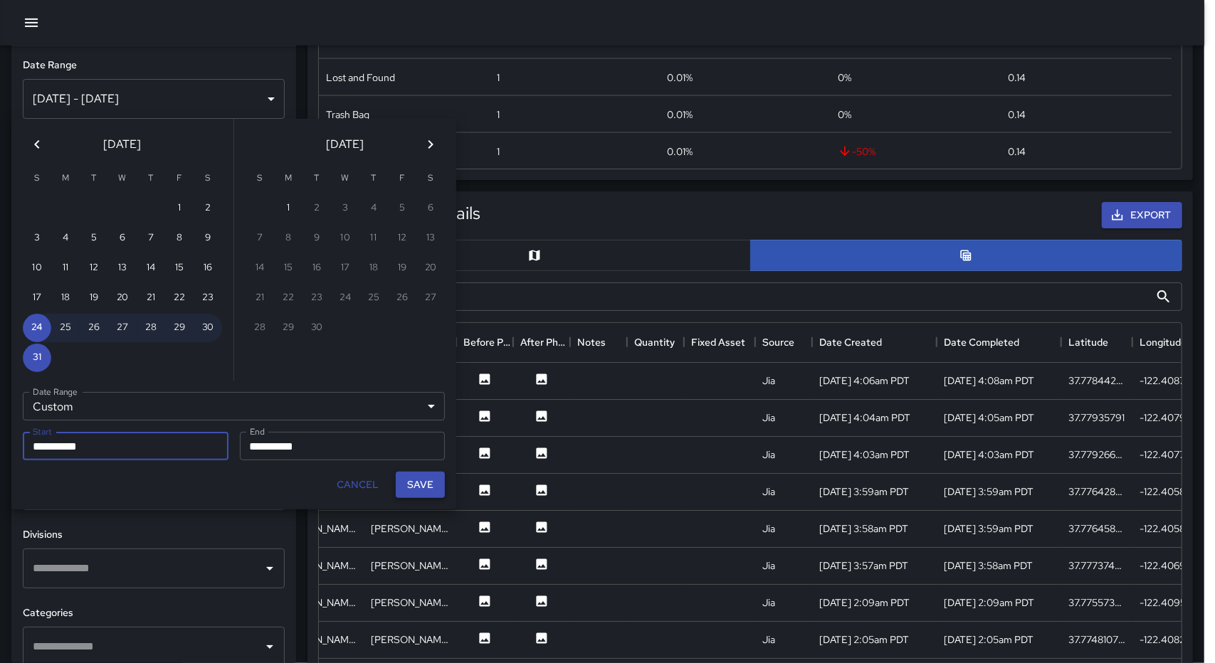
click at [419, 485] on button "Save" at bounding box center [420, 485] width 49 height 26
type input "**********"
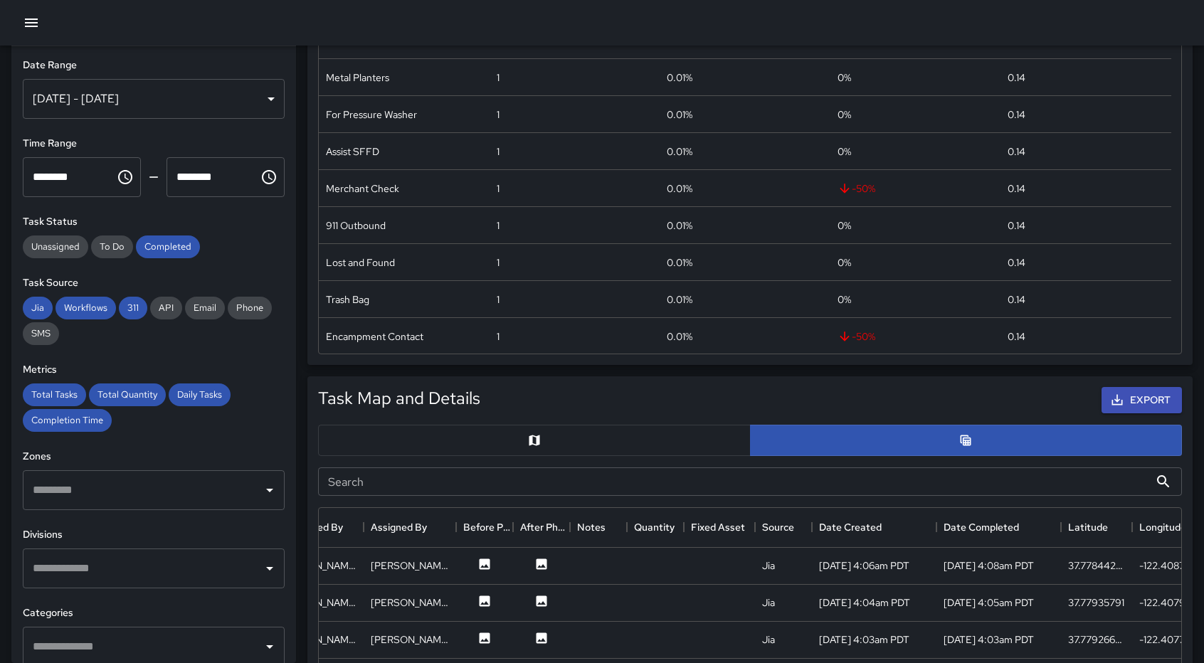
scroll to position [0, 0]
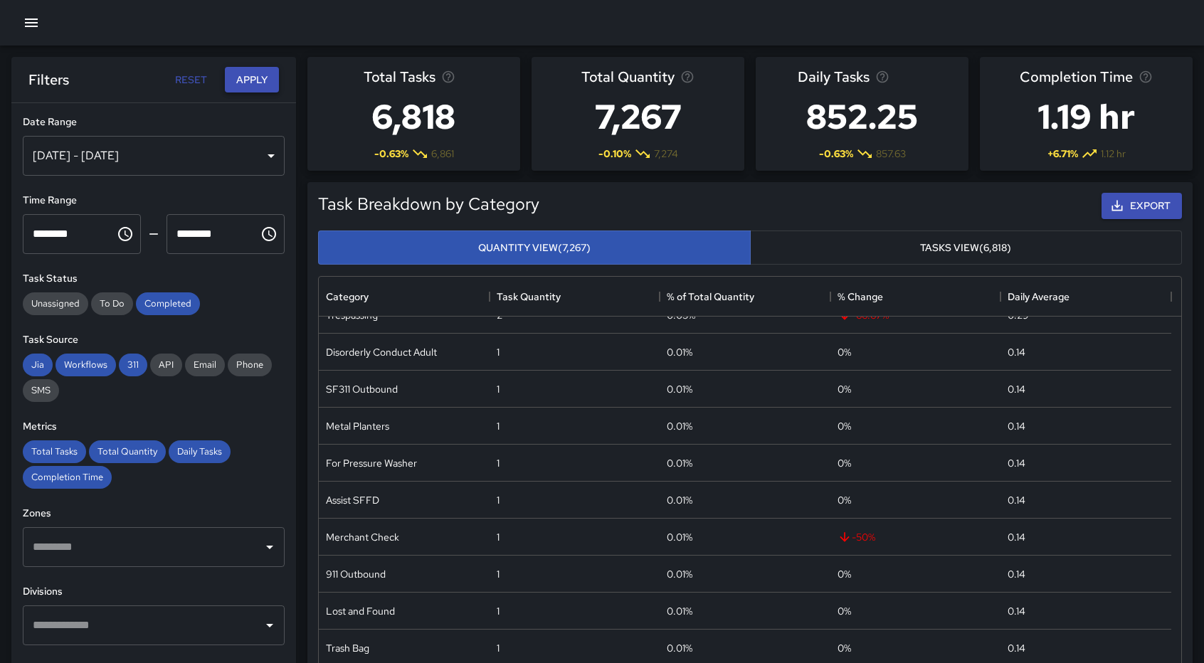
click at [241, 86] on button "Apply" at bounding box center [252, 80] width 54 height 26
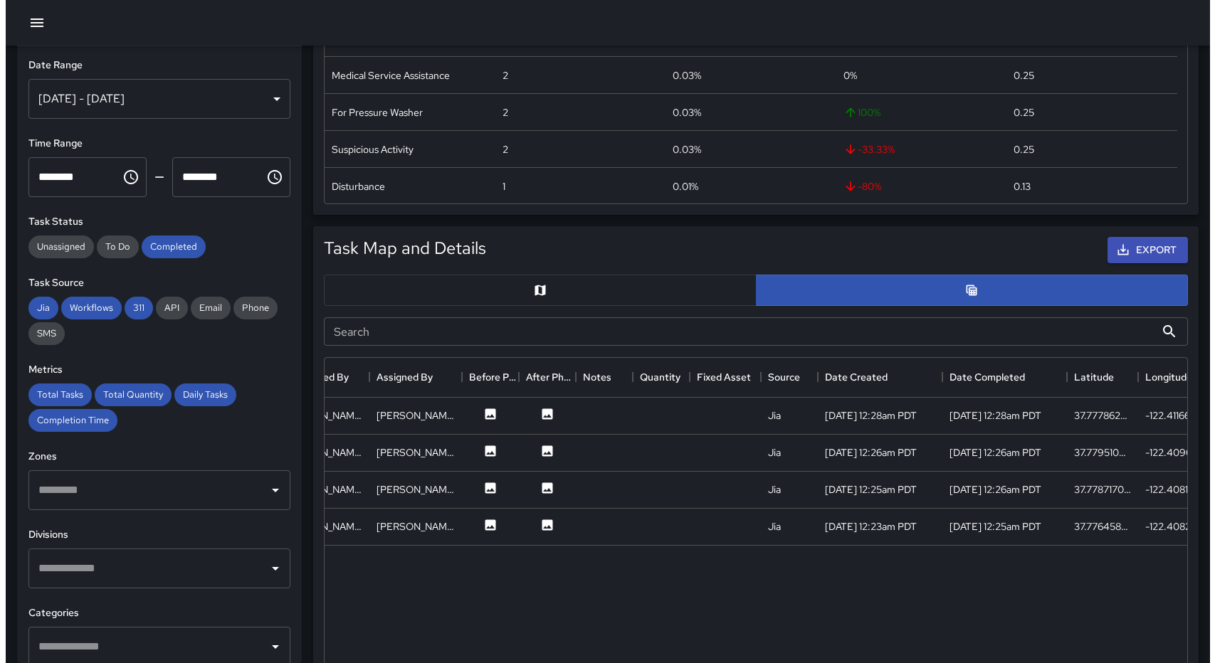
scroll to position [0, 379]
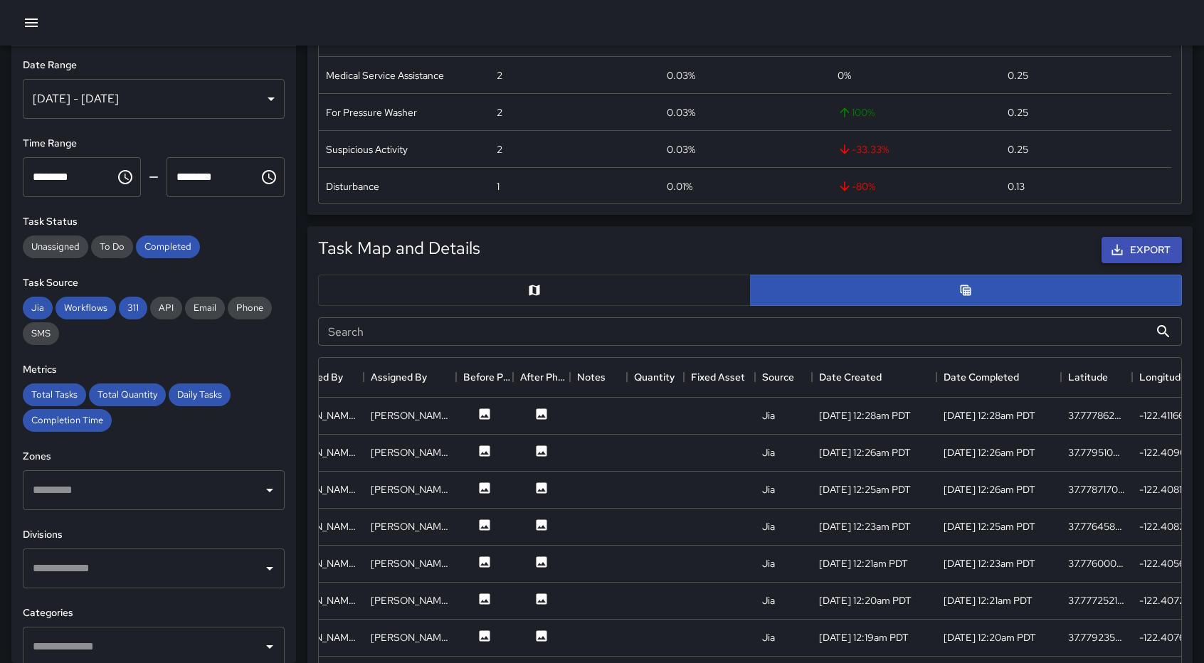
click at [1151, 238] on button "Export" at bounding box center [1142, 250] width 80 height 26
click at [927, 379] on icon "Menu" at bounding box center [925, 376] width 2 height 9
click at [666, 250] on div "Export" at bounding box center [834, 250] width 702 height 32
click at [928, 381] on div "Date Created" at bounding box center [936, 377] width 17 height 40
click at [924, 382] on icon "Menu" at bounding box center [926, 377] width 14 height 14
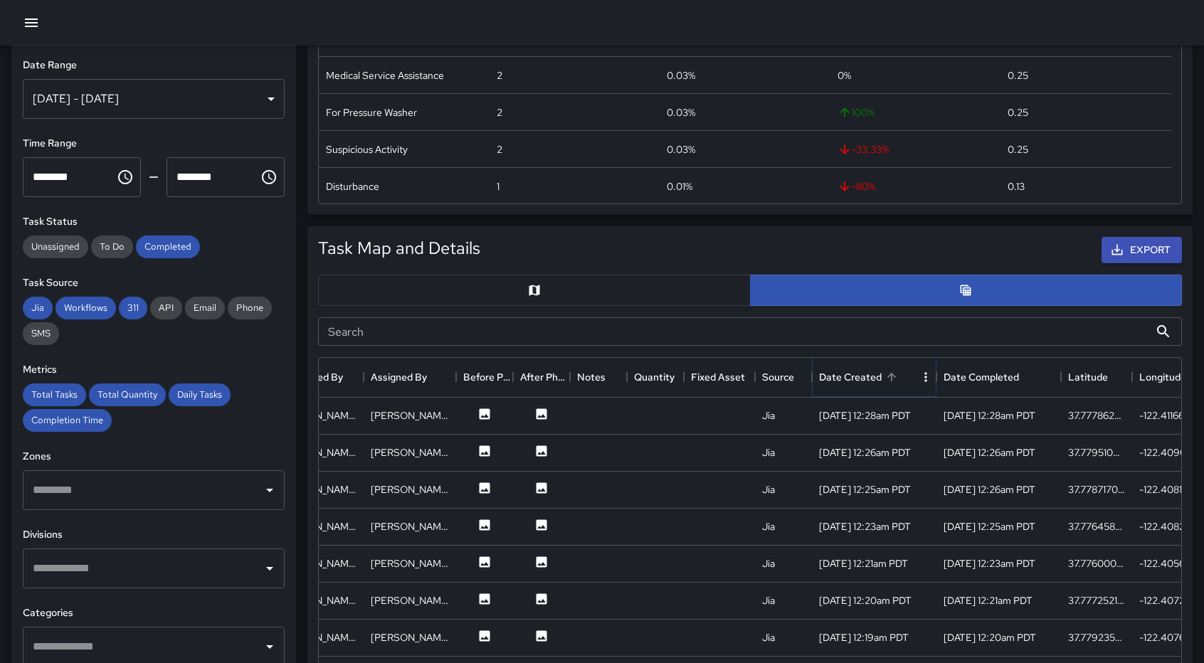
click at [924, 382] on icon "Menu" at bounding box center [926, 377] width 14 height 14
click at [38, 11] on button "button" at bounding box center [31, 23] width 28 height 28
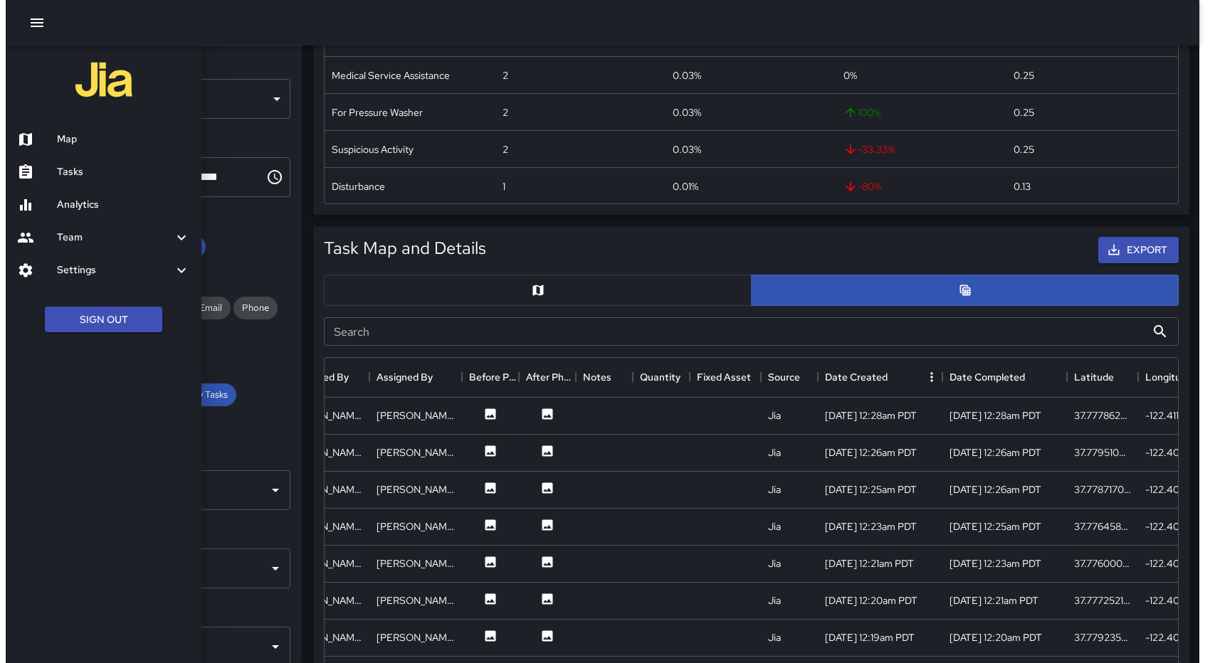
scroll to position [11, 11]
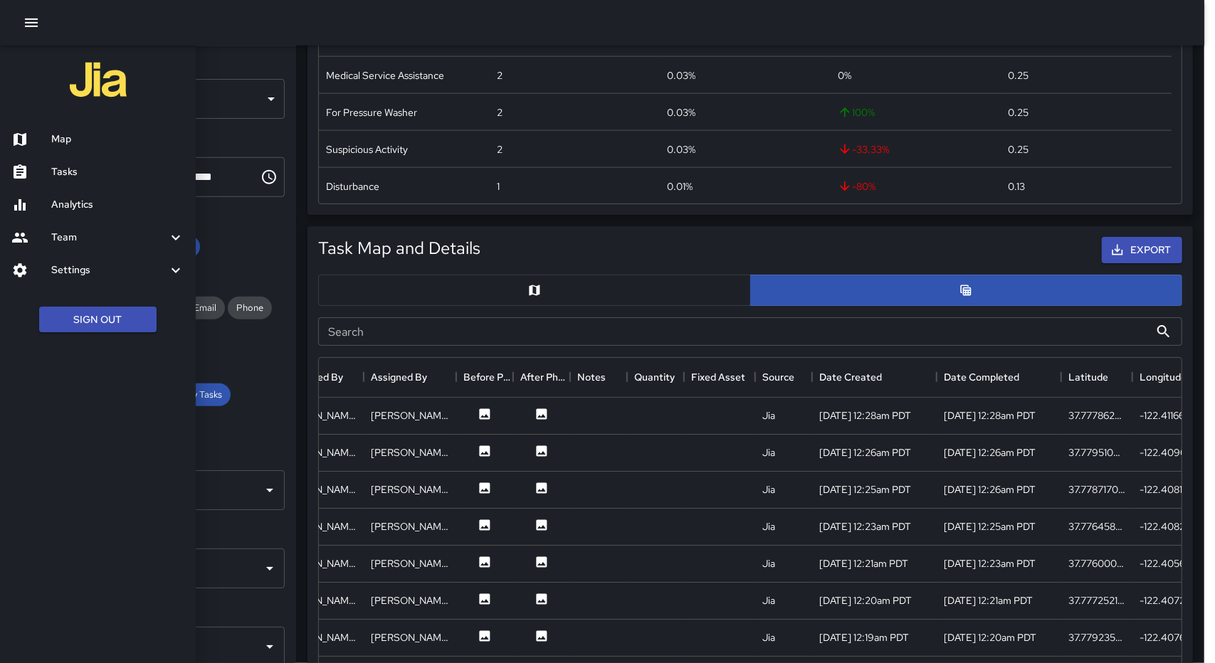
click at [75, 274] on h6 "Settings" at bounding box center [109, 271] width 116 height 16
